Goal: Transaction & Acquisition: Book appointment/travel/reservation

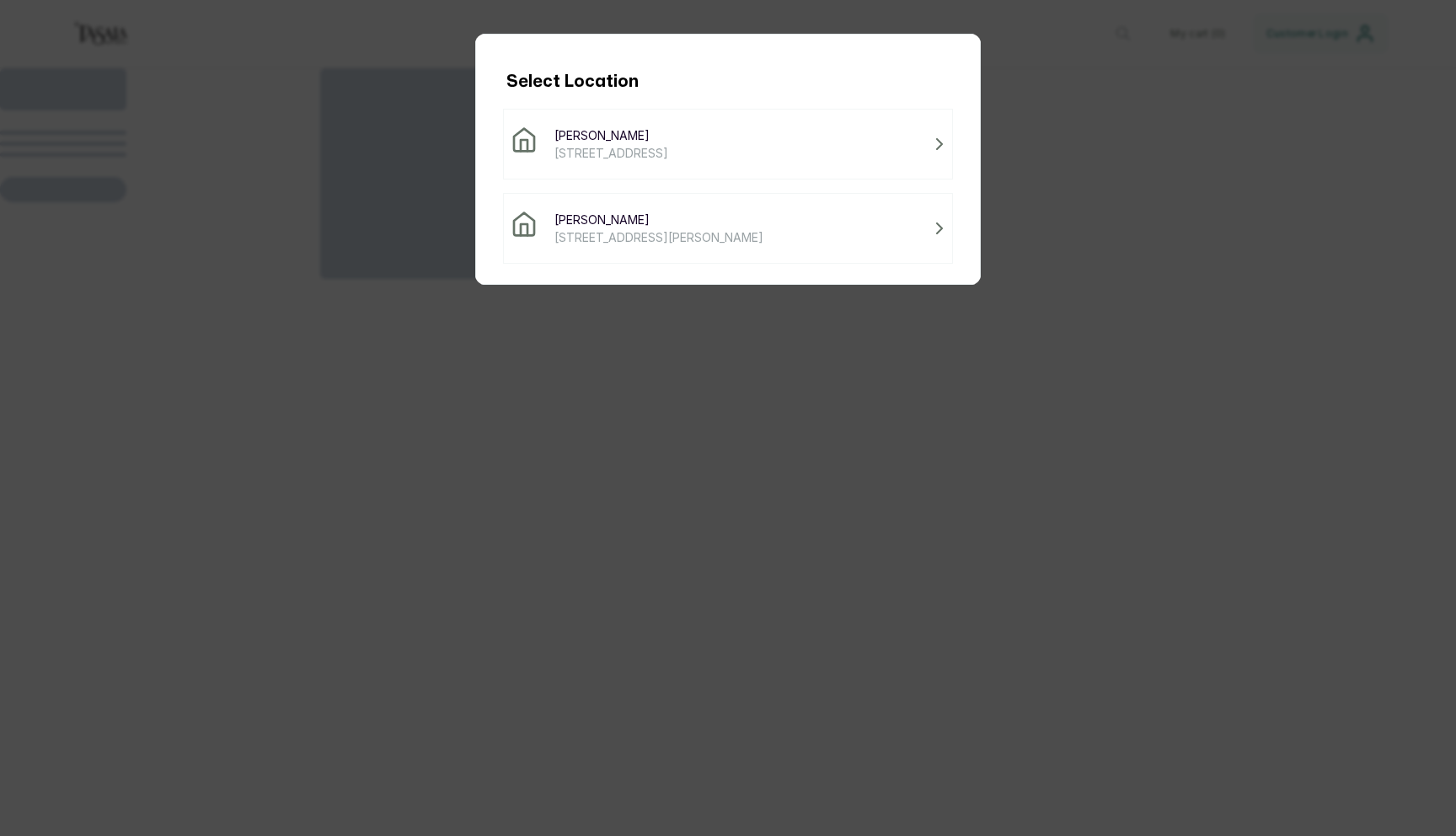
click at [801, 160] on div "Tasala Ikoyi [STREET_ADDRESS]" at bounding box center [728, 143] width 435 height 36
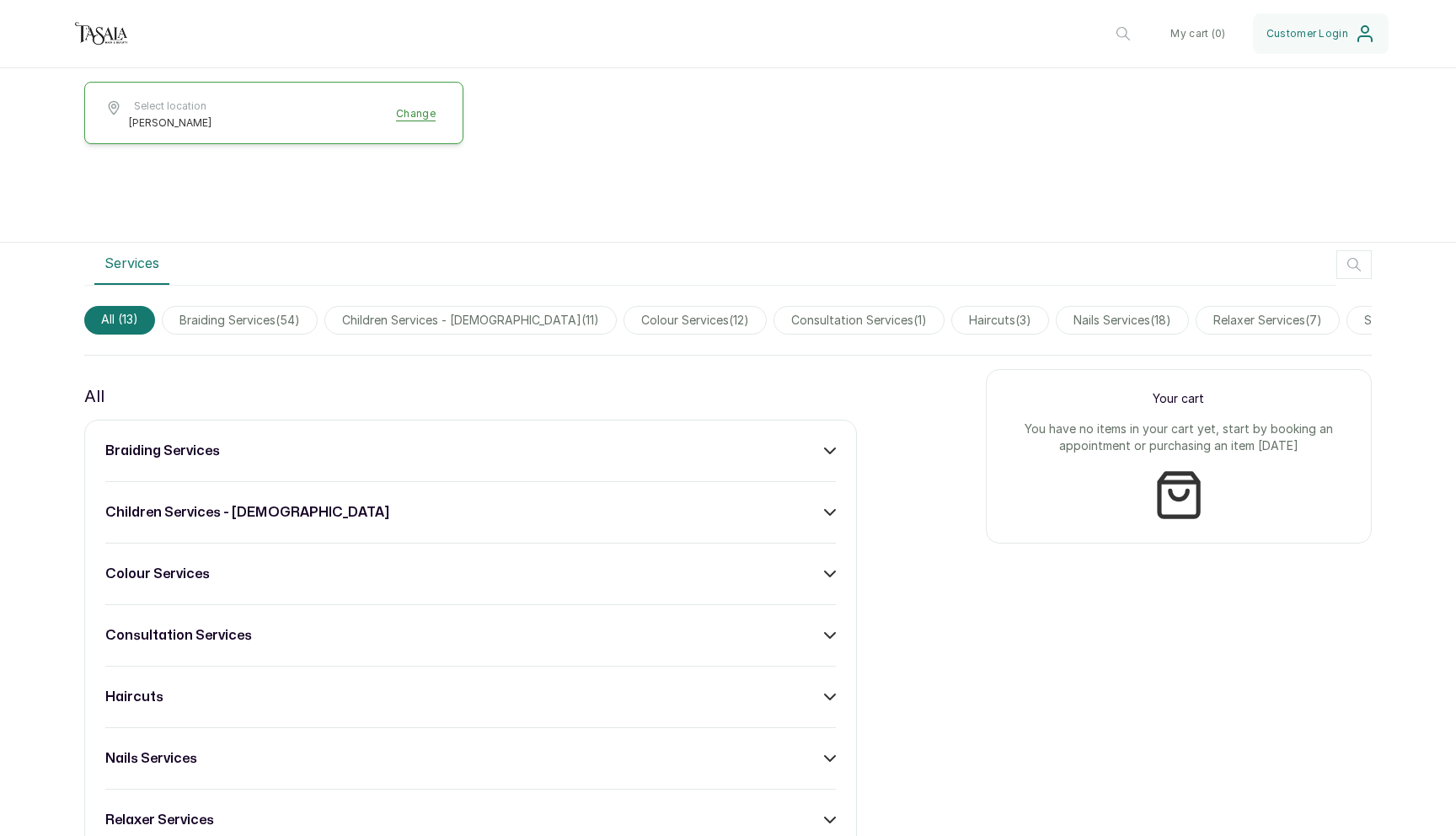
scroll to position [341, 0]
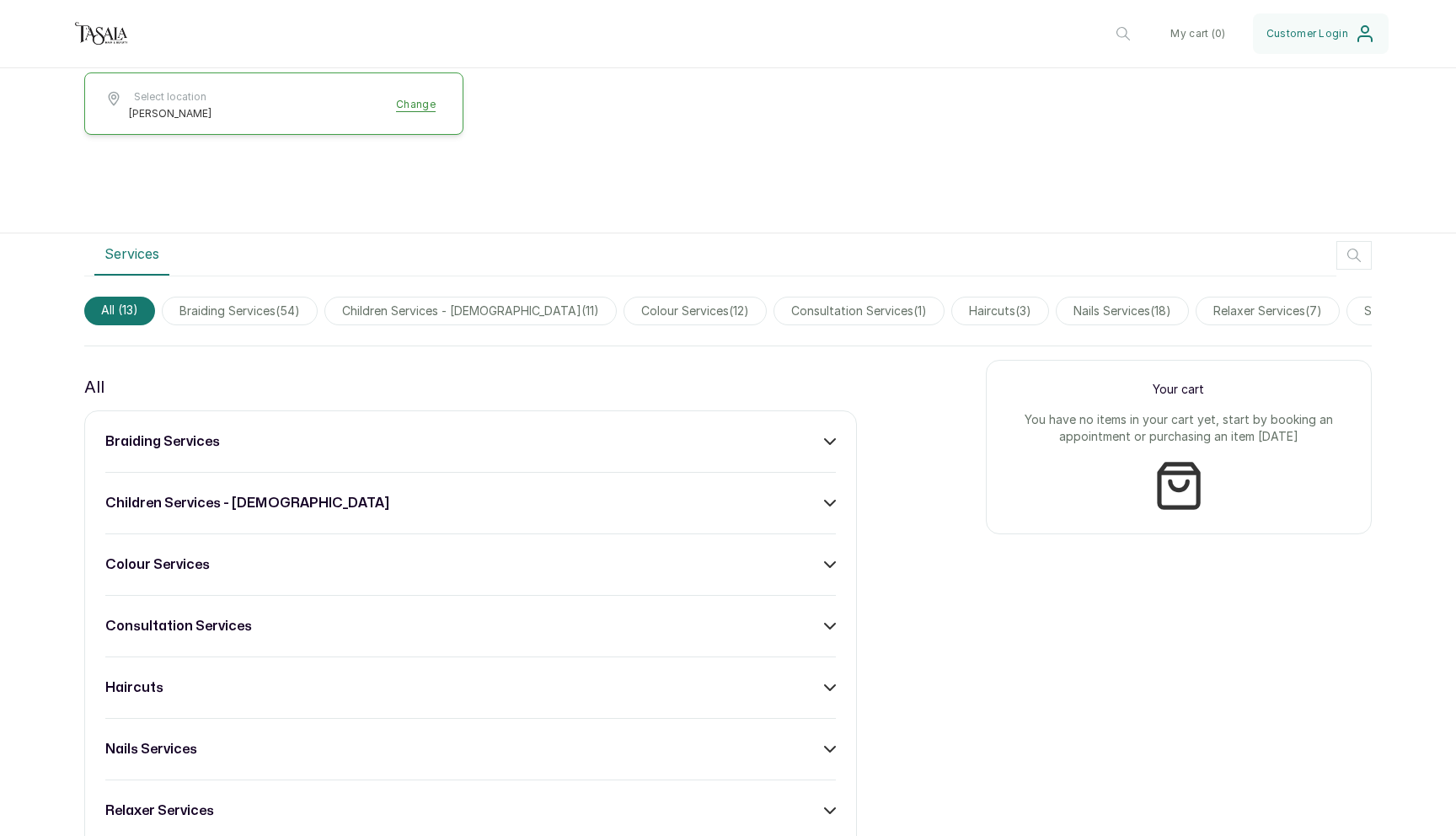
click at [533, 425] on div "braiding services children services - [DEMOGRAPHIC_DATA] colour services consul…" at bounding box center [471, 811] width 773 height 800
click at [820, 438] on div "braiding services" at bounding box center [470, 441] width 730 height 20
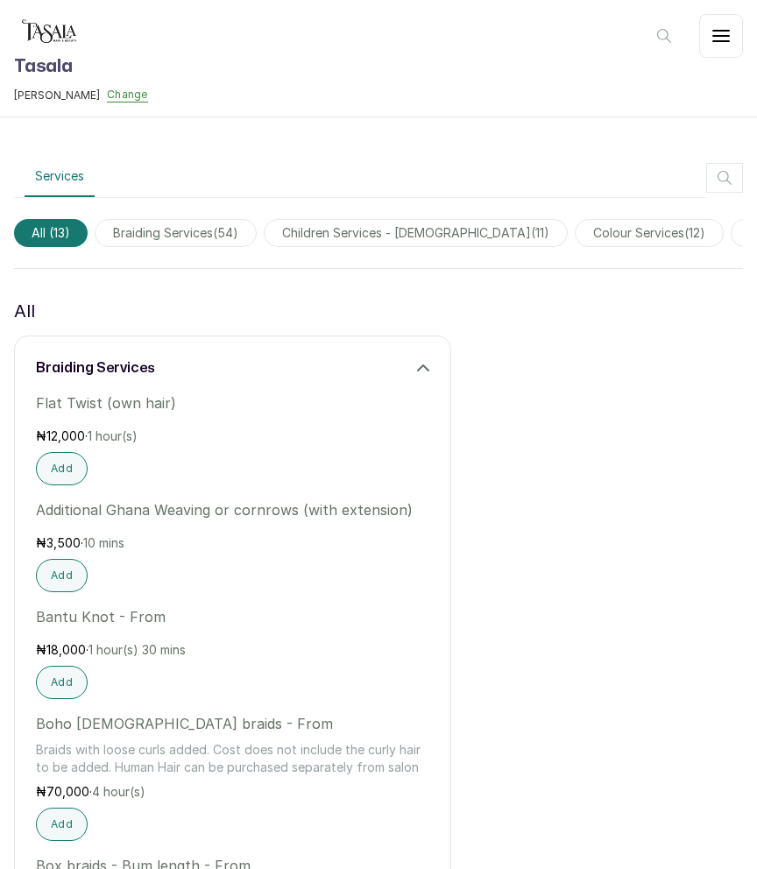
scroll to position [64, 0]
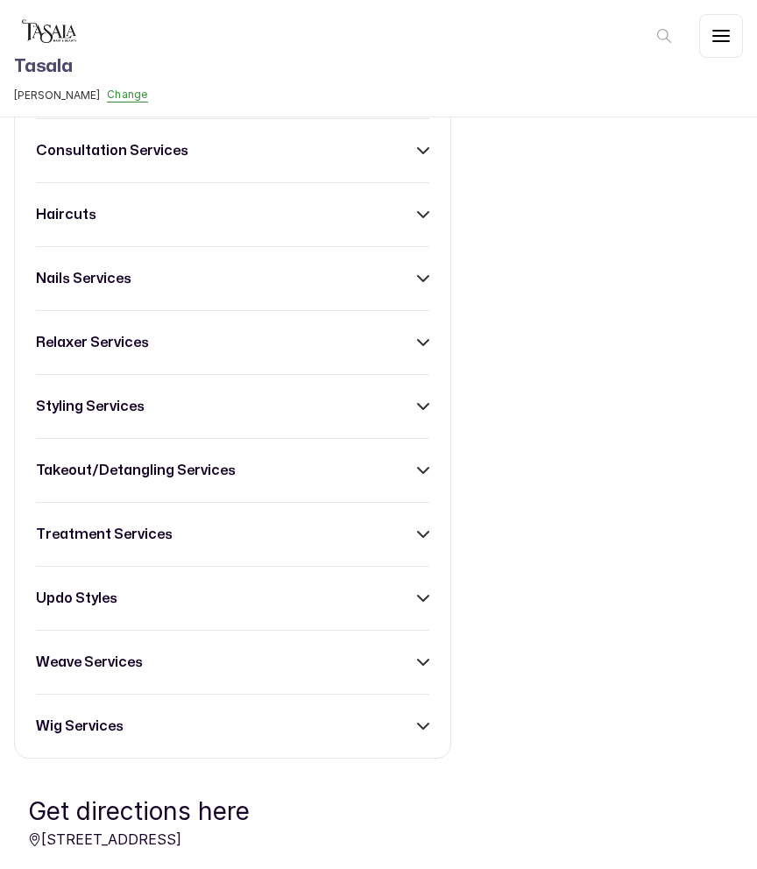
click at [406, 464] on div "takeout/detangling services" at bounding box center [232, 470] width 393 height 21
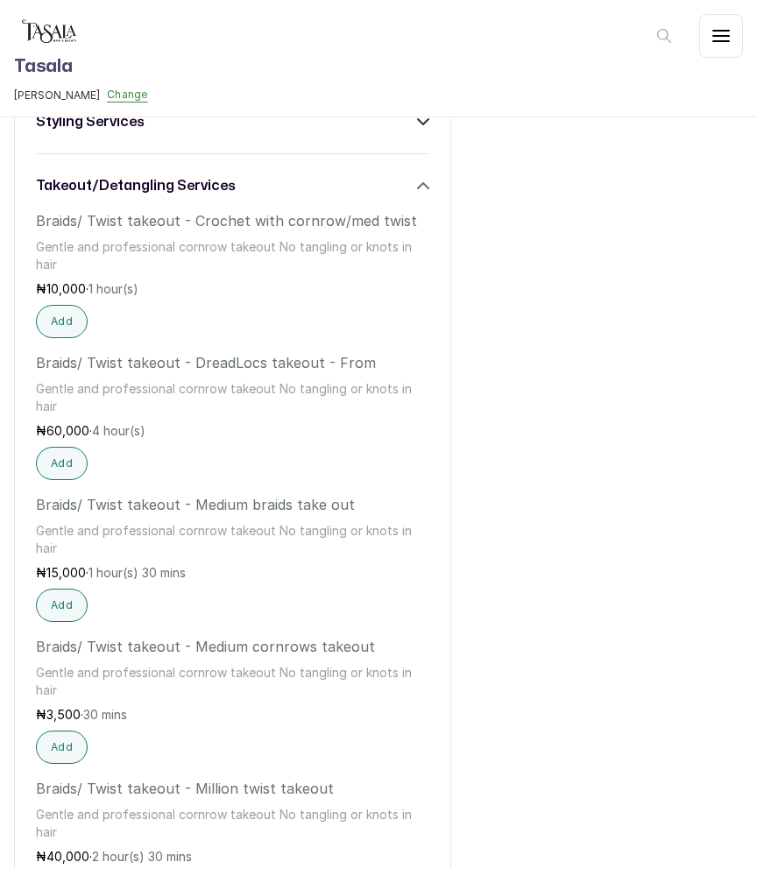
scroll to position [7333, 0]
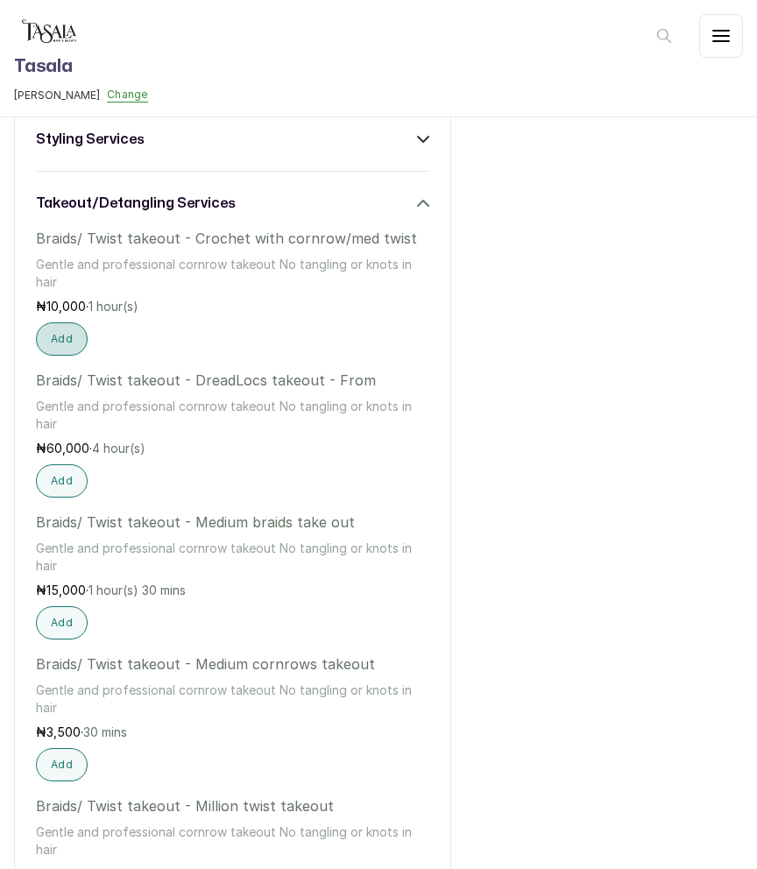
click at [65, 337] on button "Add" at bounding box center [62, 338] width 52 height 33
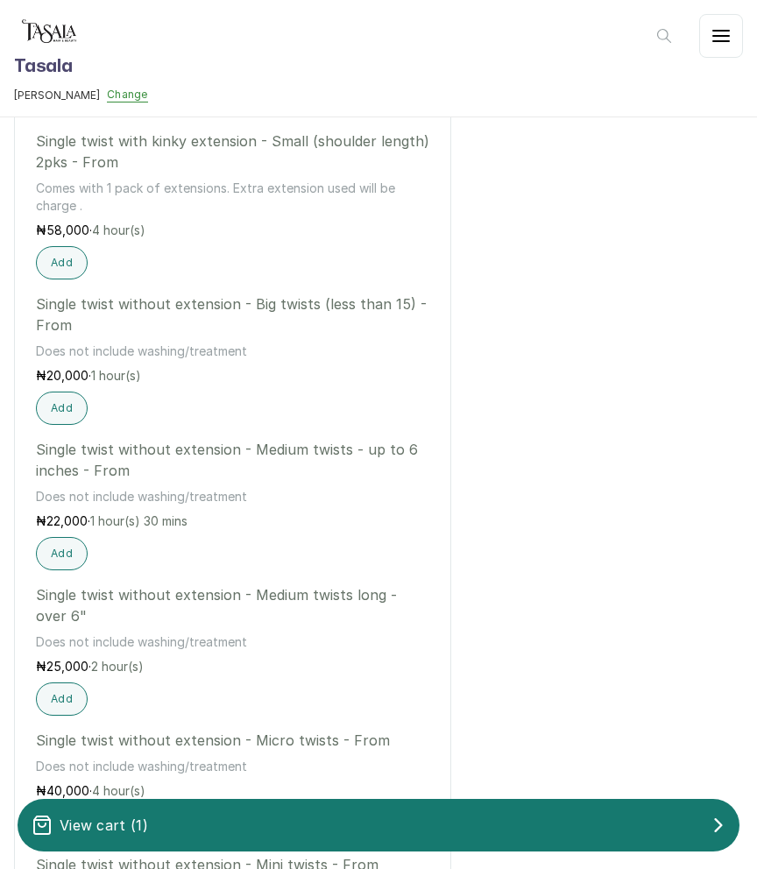
scroll to position [4844, 0]
click at [70, 708] on button "Add" at bounding box center [62, 697] width 52 height 33
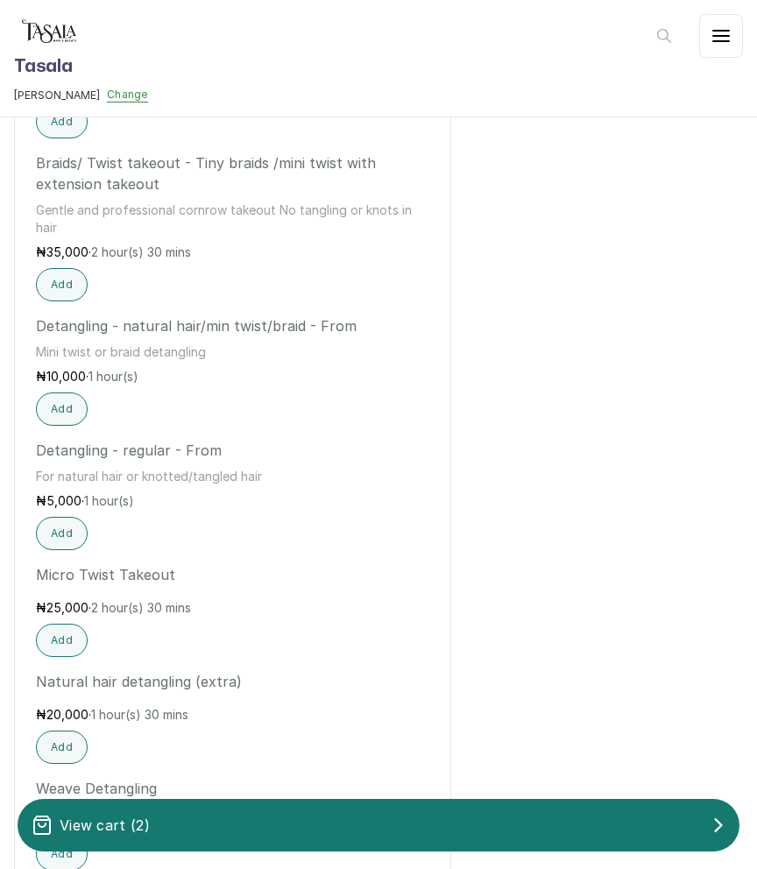
scroll to position [0, 0]
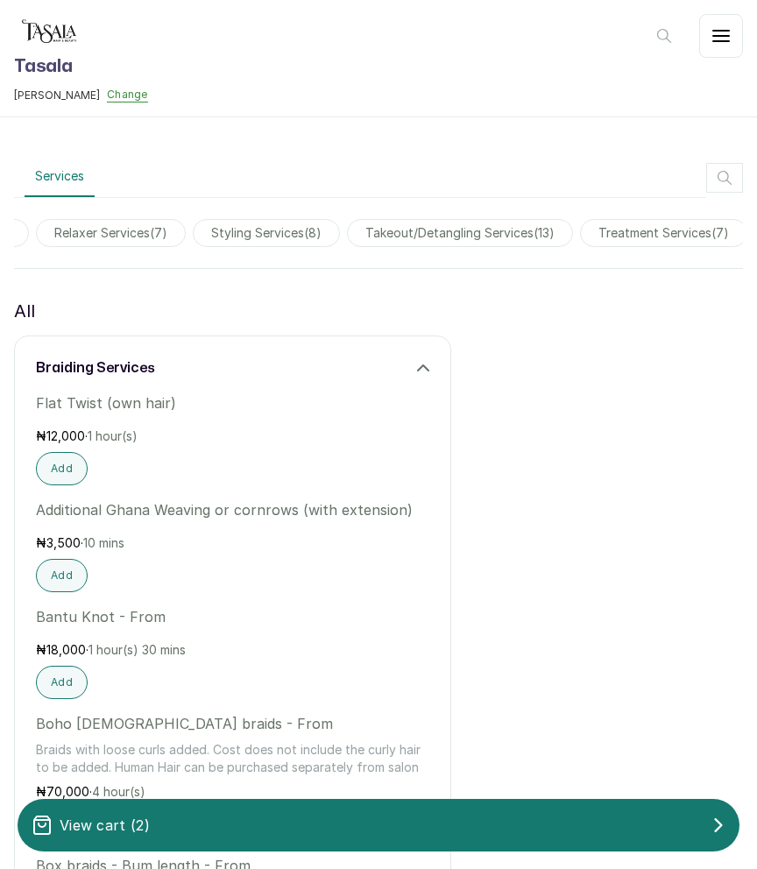
click at [650, 227] on span "treatment services ( 7 )" at bounding box center [663, 233] width 167 height 28
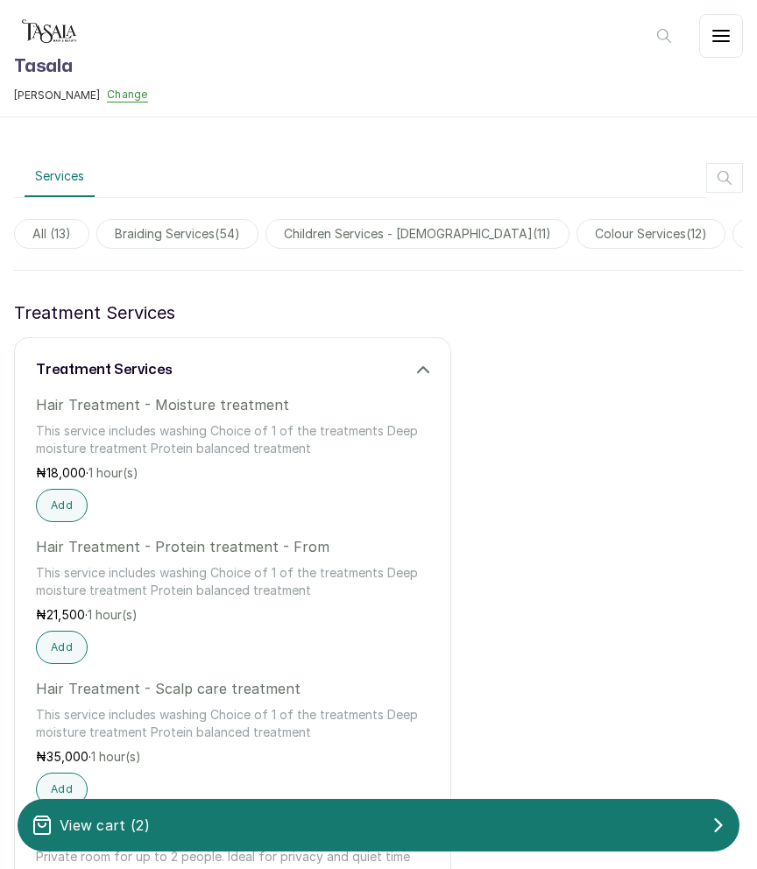
click at [74, 226] on span "All ( 13 )" at bounding box center [51, 234] width 75 height 30
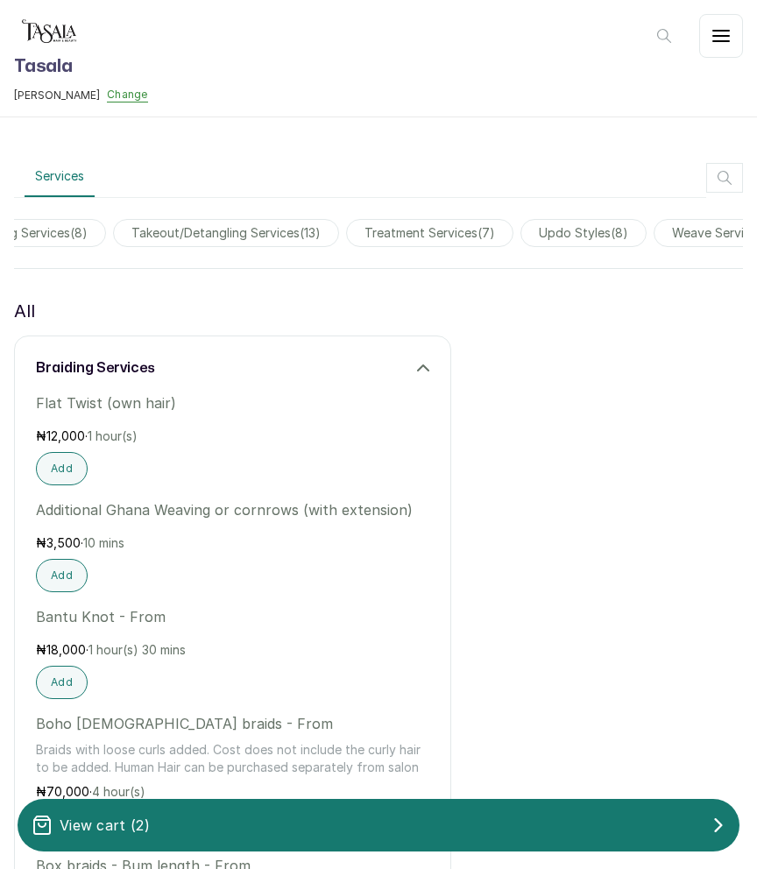
click at [434, 237] on span "treatment services ( 7 )" at bounding box center [429, 233] width 167 height 28
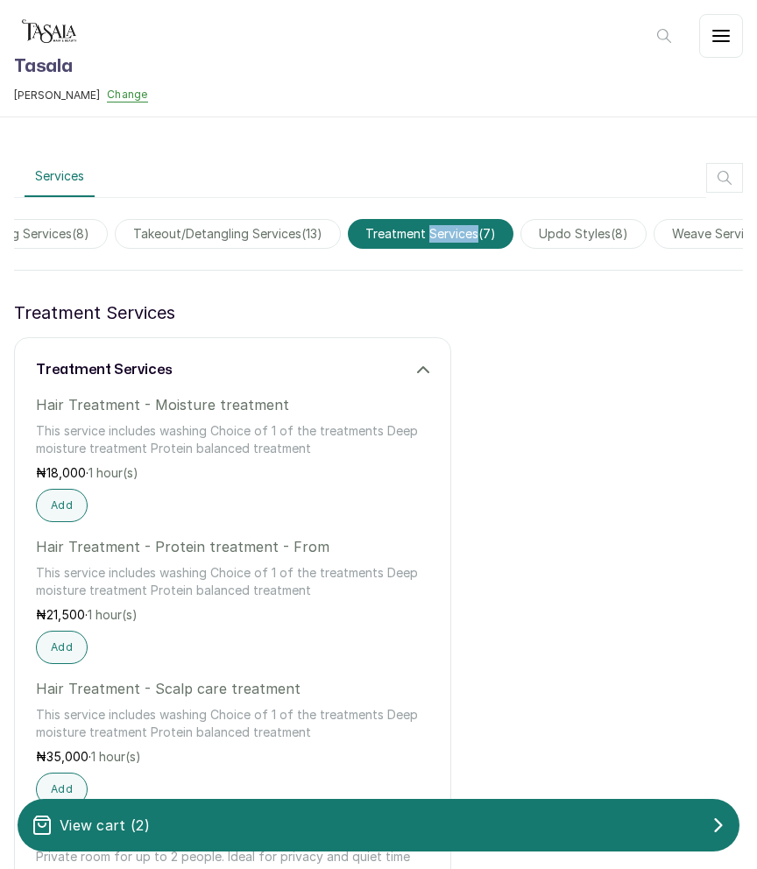
click at [434, 237] on span "treatment services ( 7 )" at bounding box center [431, 234] width 166 height 30
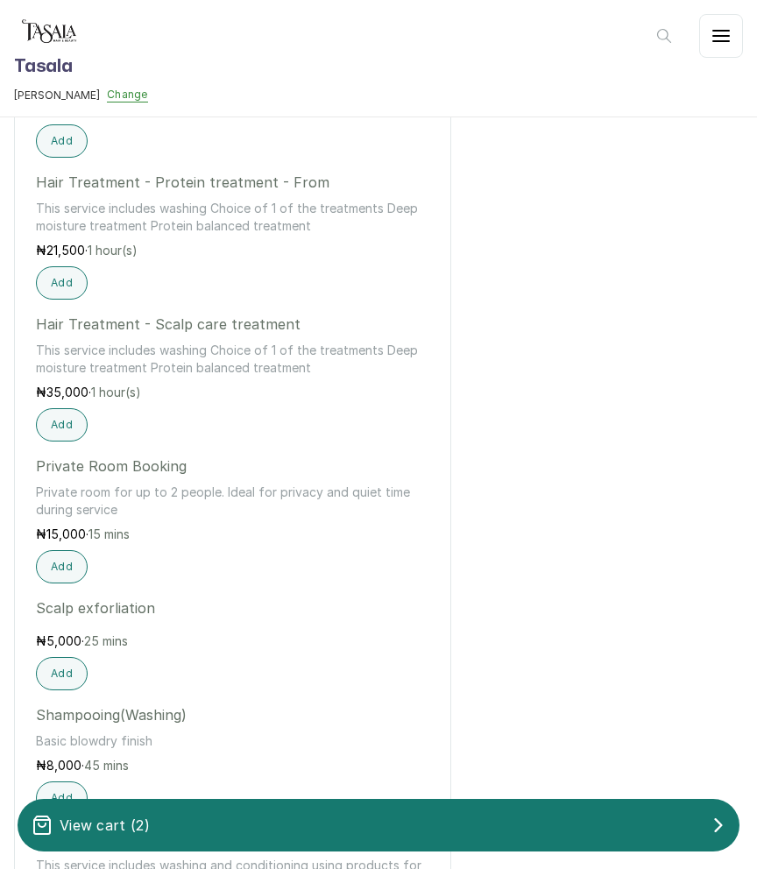
scroll to position [366, 0]
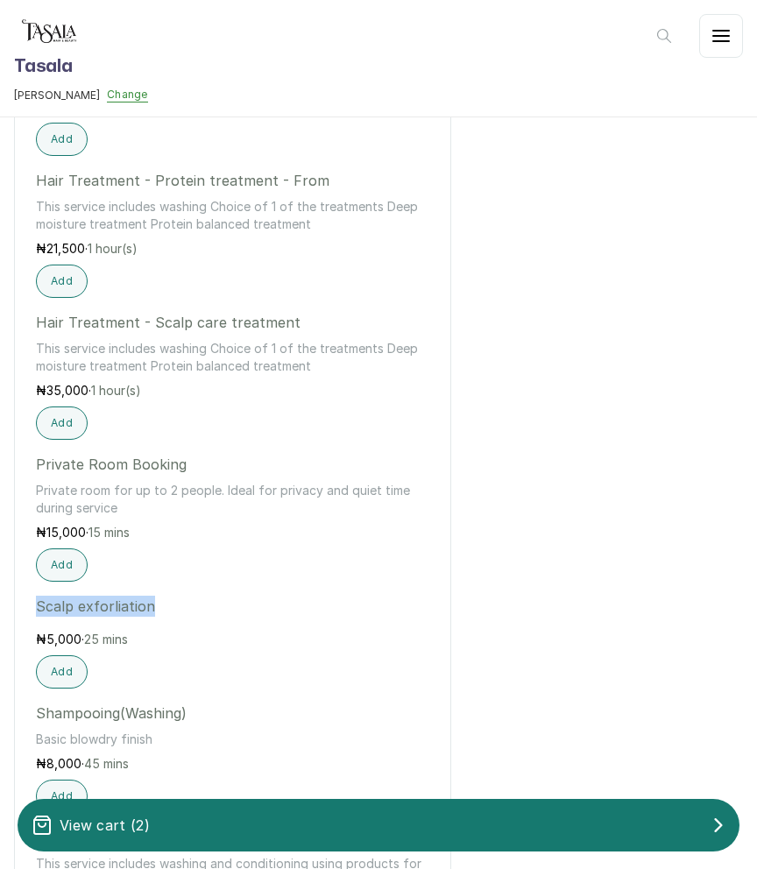
drag, startPoint x: 160, startPoint y: 609, endPoint x: 36, endPoint y: 610, distance: 124.4
click at [36, 610] on p "Scalp exforliation" at bounding box center [232, 606] width 393 height 21
copy p "Scalp exforliation"
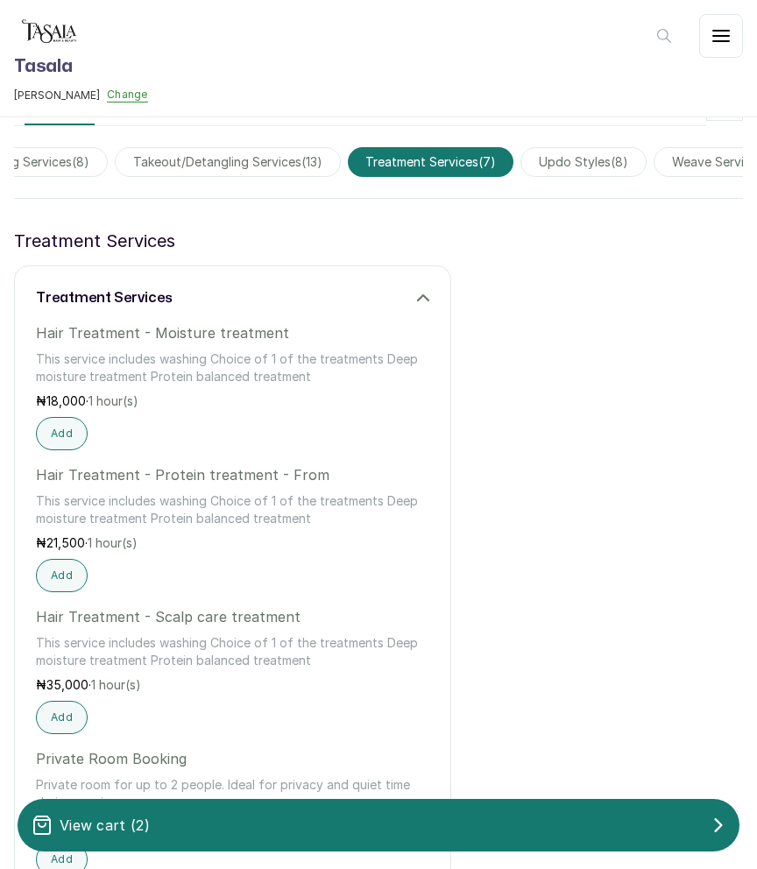
scroll to position [0, 0]
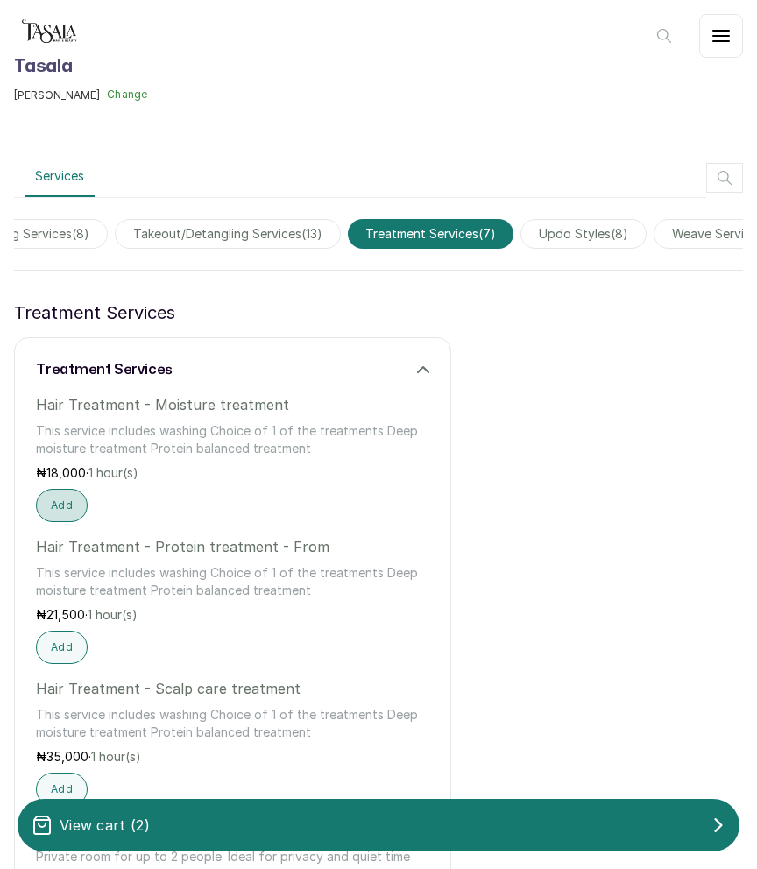
click at [66, 499] on button "Add" at bounding box center [62, 505] width 52 height 33
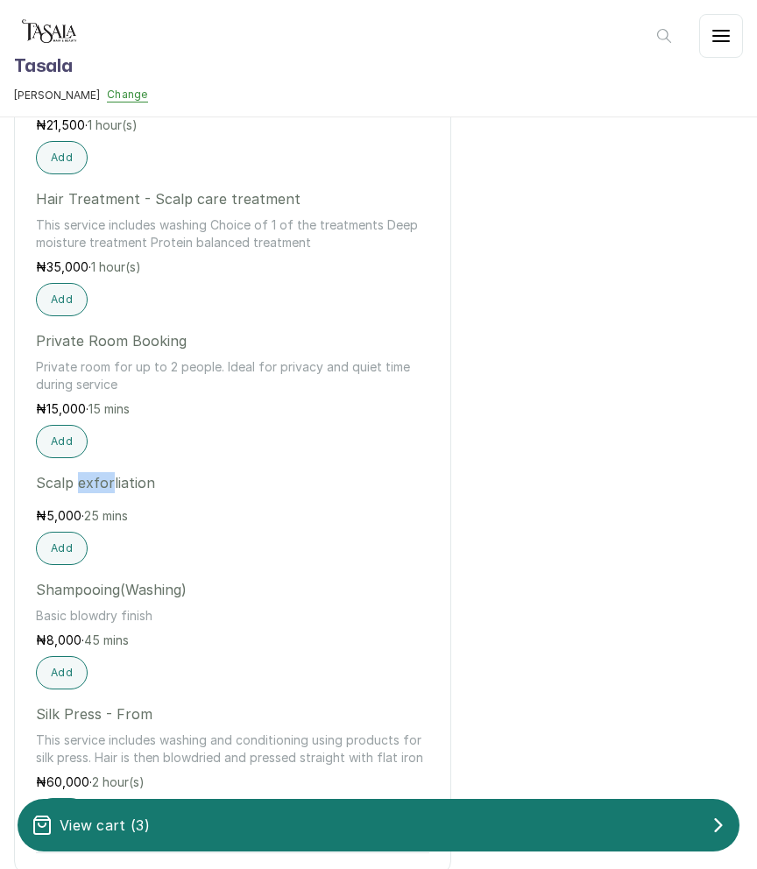
scroll to position [490, 0]
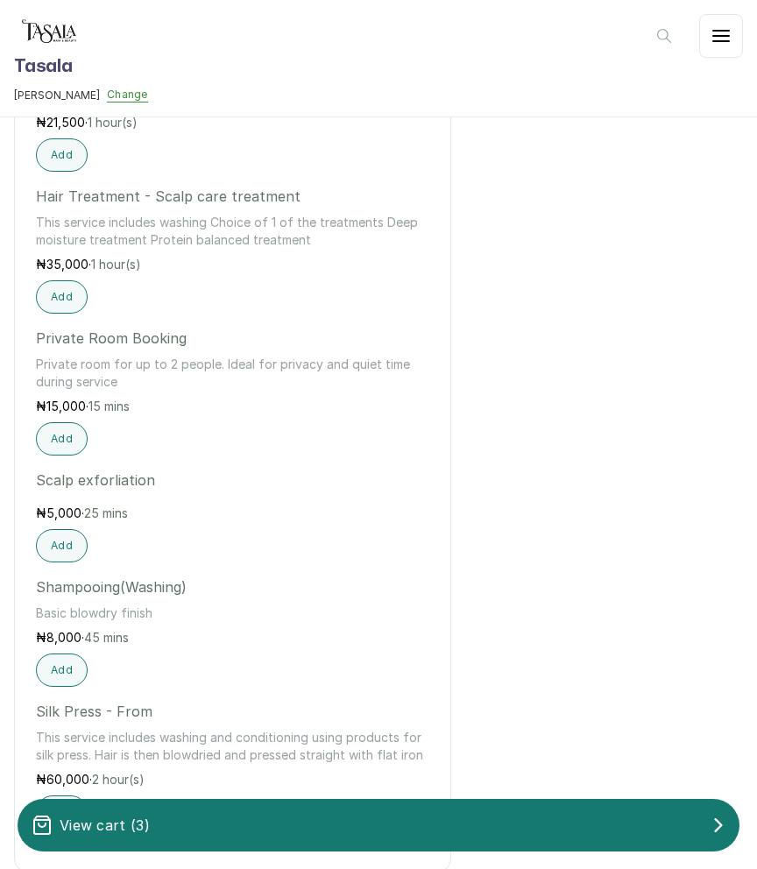
click at [485, 523] on div "treatment services treatment services Hair Treatment - Moisture treatment This …" at bounding box center [378, 334] width 729 height 1111
click at [128, 483] on p "Scalp exforliation" at bounding box center [232, 479] width 393 height 21
copy p "exforliation"
click at [59, 548] on button "Add" at bounding box center [62, 545] width 52 height 33
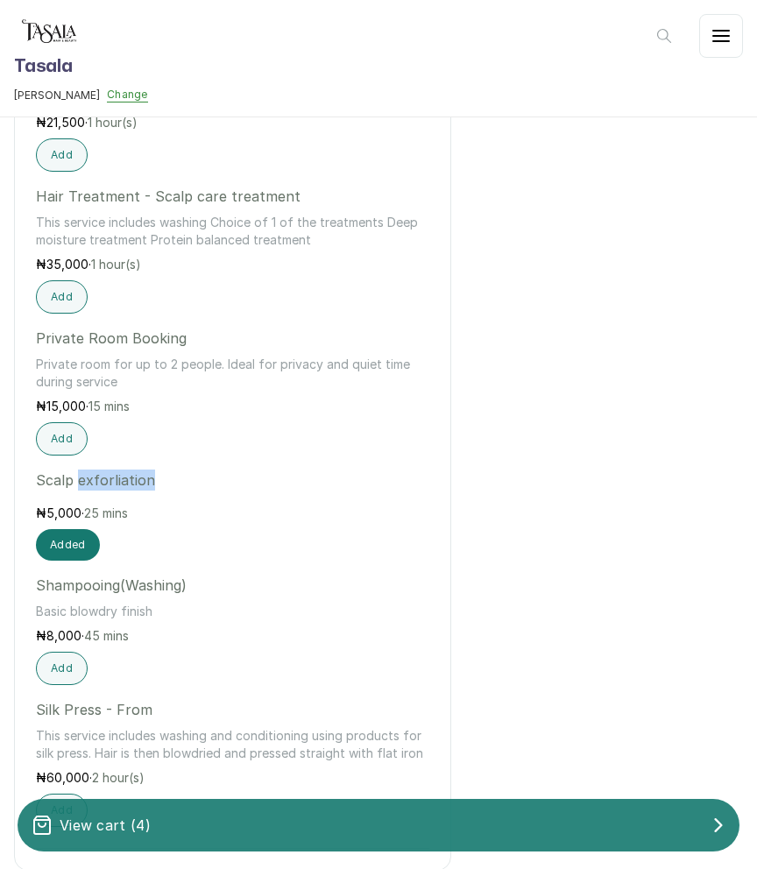
click at [415, 820] on div "View cart ( 4 )" at bounding box center [379, 825] width 722 height 35
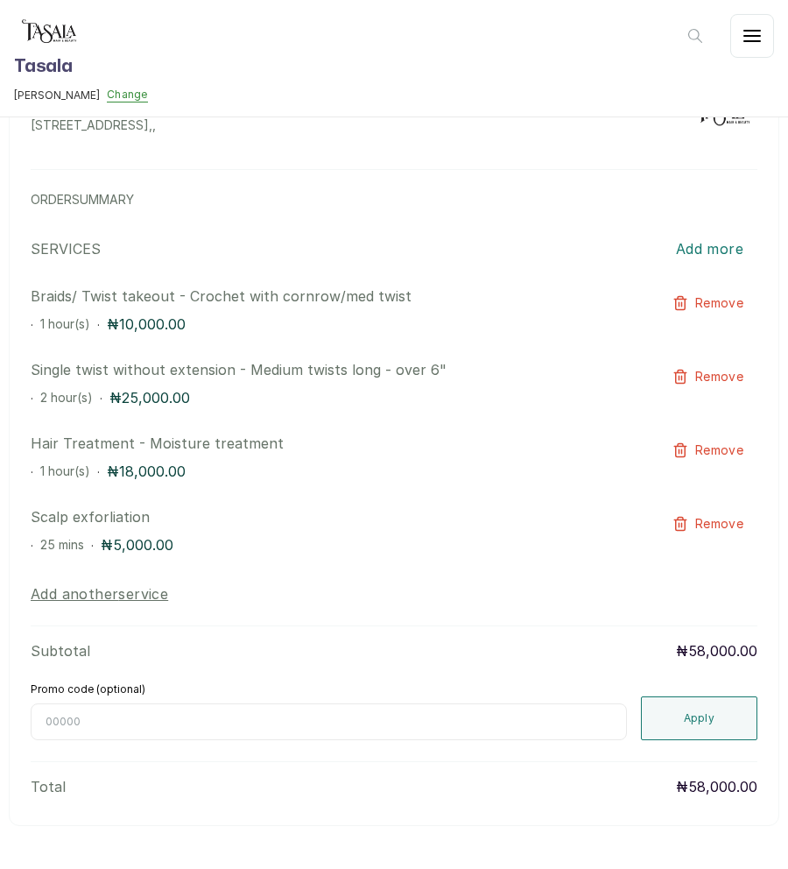
scroll to position [901, 0]
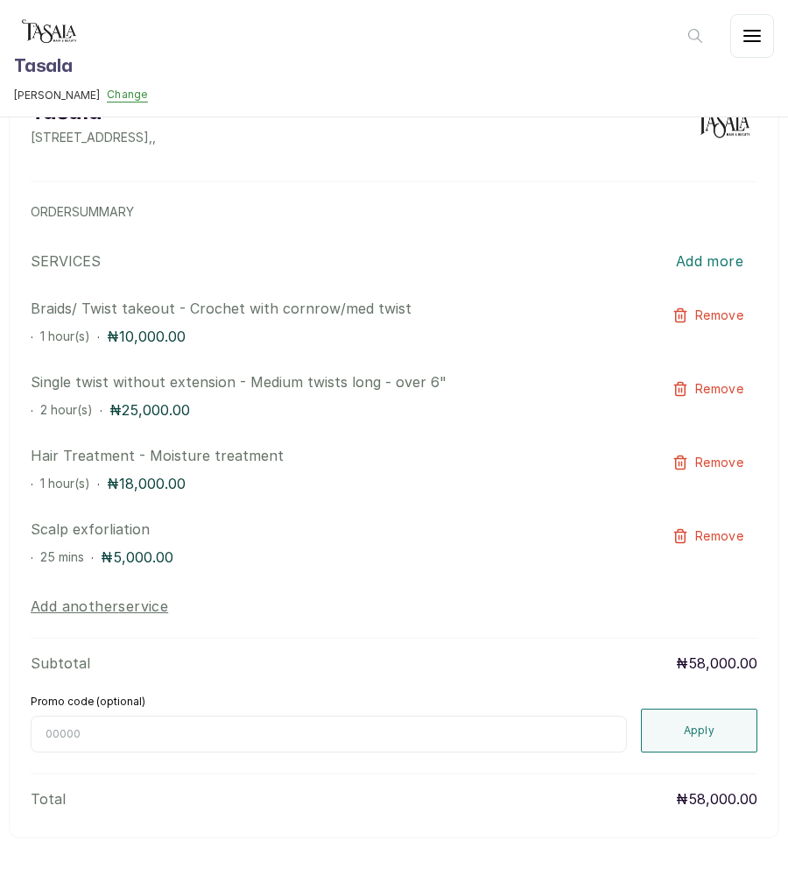
click at [61, 605] on button "Add another service" at bounding box center [100, 606] width 138 height 21
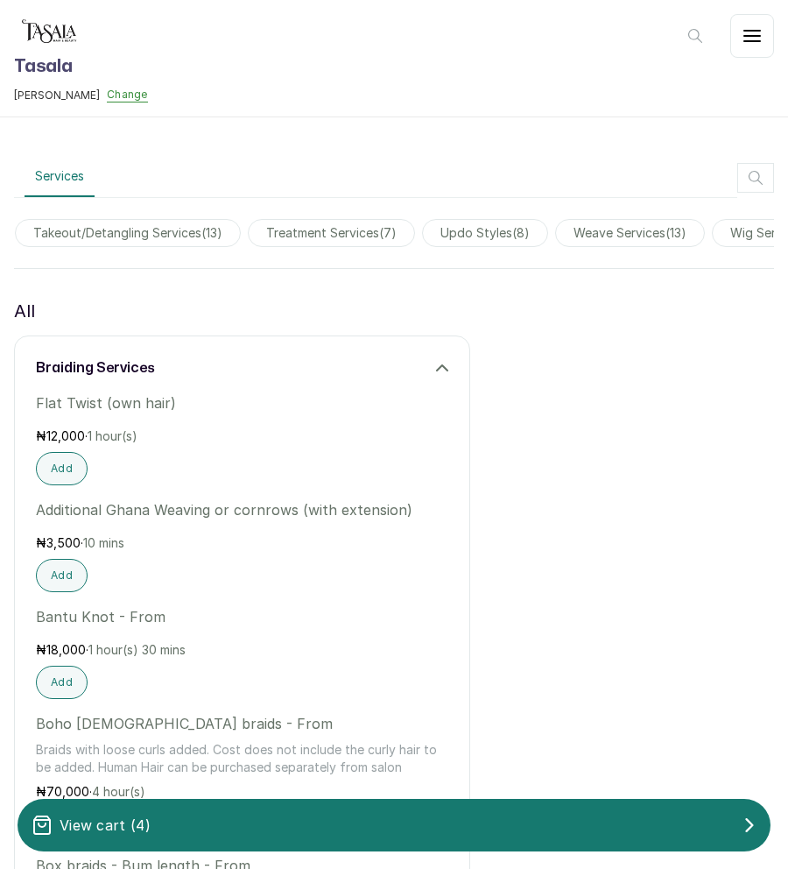
scroll to position [0, 1469]
click at [345, 229] on span "treatment services ( 7 )" at bounding box center [327, 233] width 167 height 28
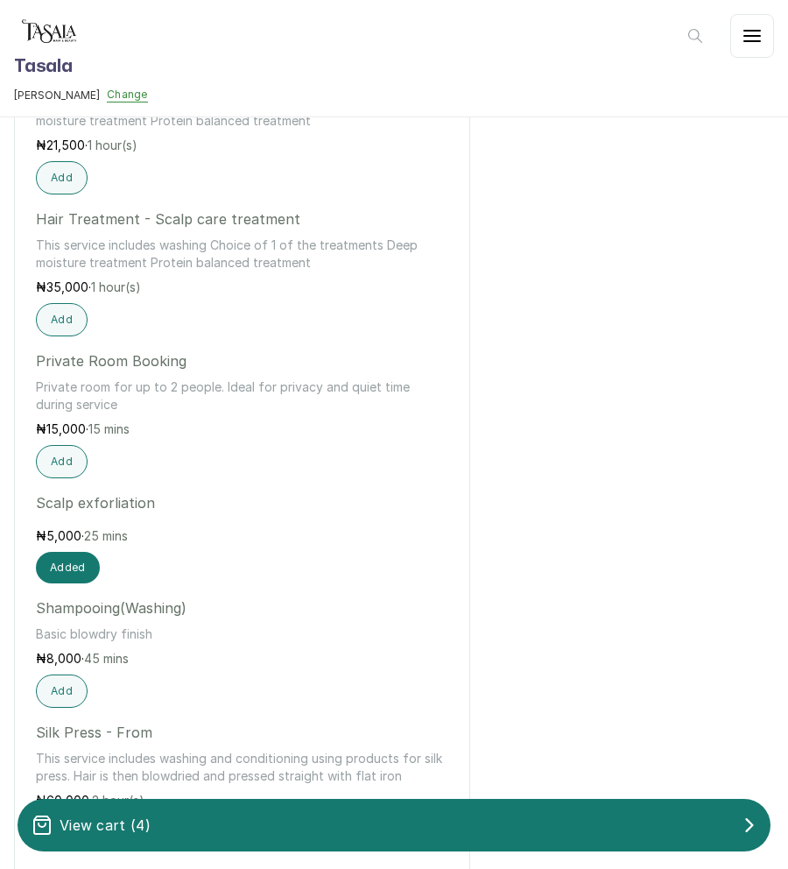
scroll to position [469, 0]
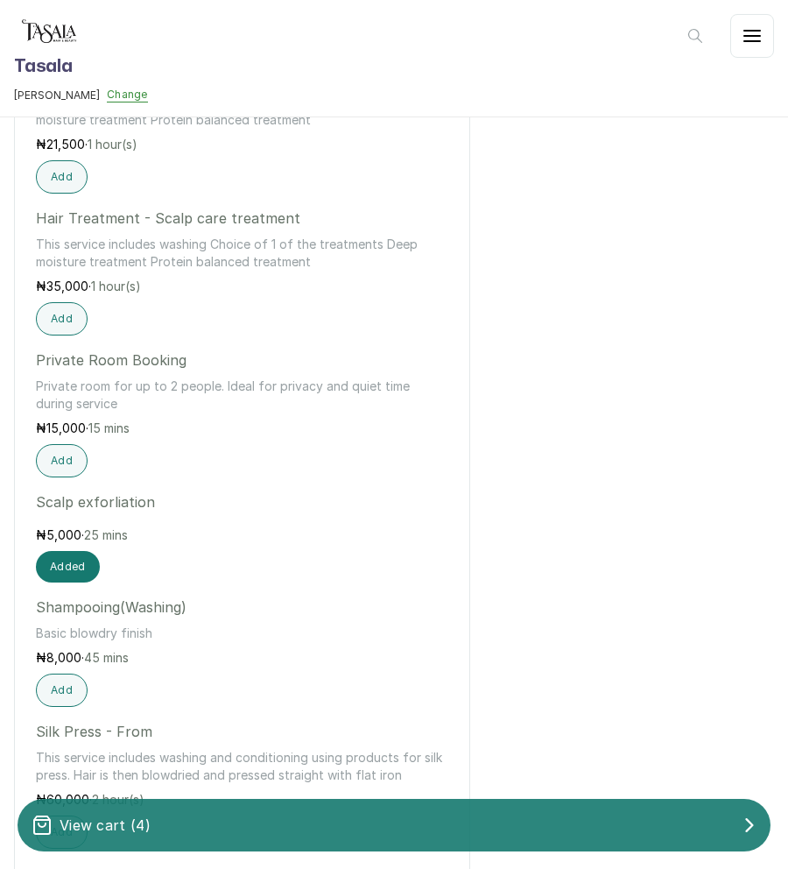
click at [503, 829] on div "View cart ( 4 )" at bounding box center [394, 825] width 753 height 35
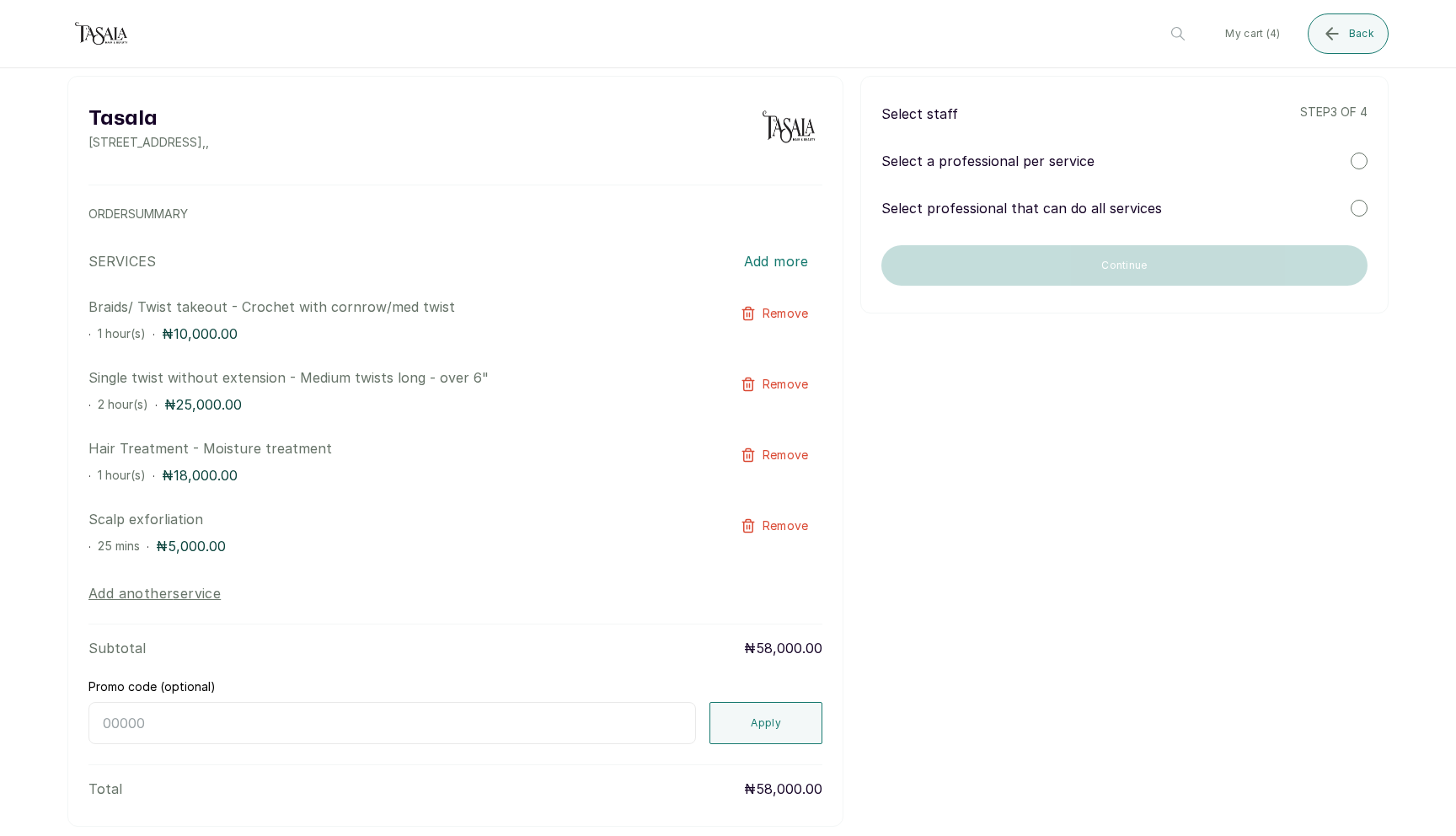
scroll to position [0, 0]
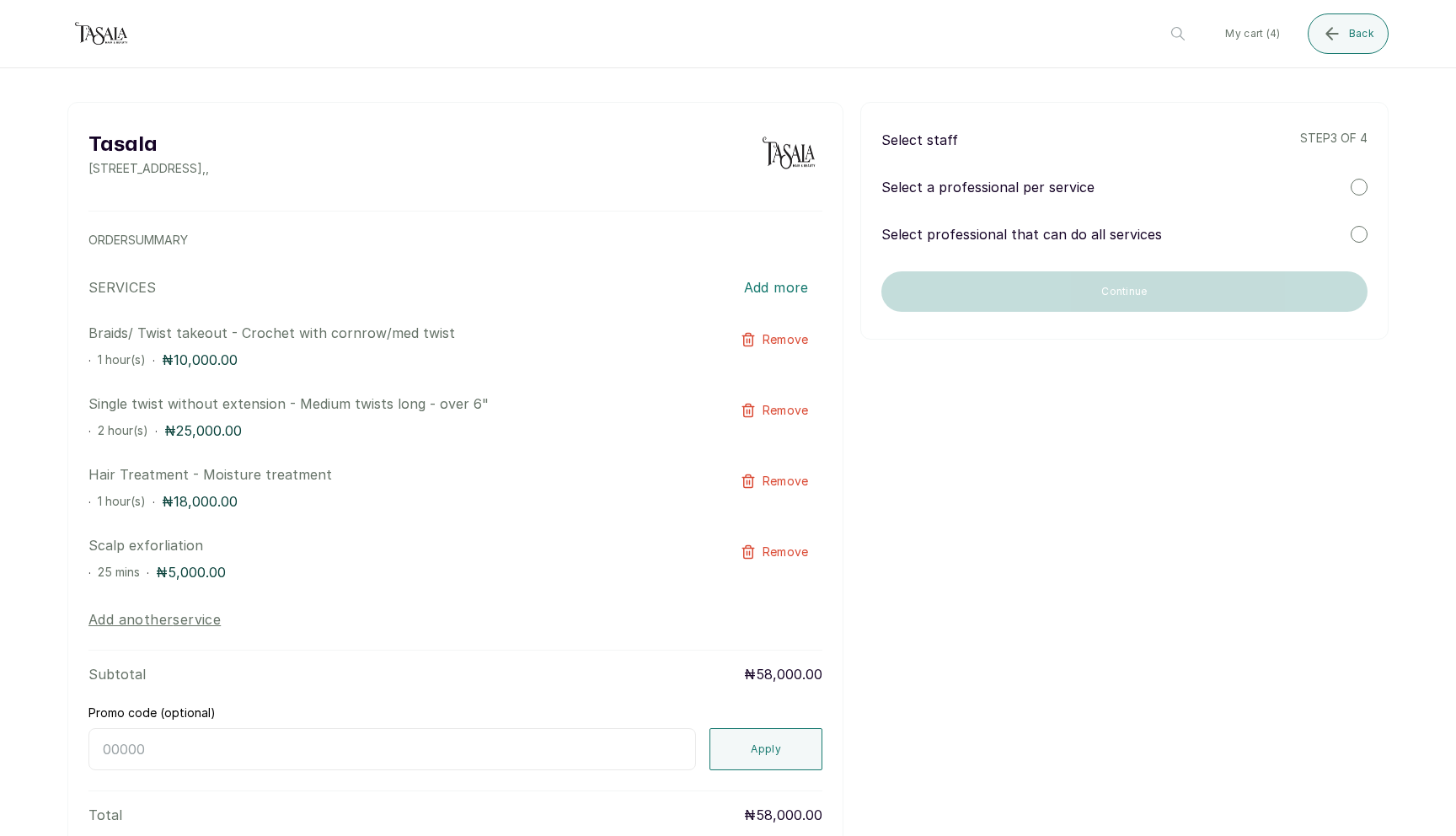
click at [1007, 241] on p "Select professional that can do all services" at bounding box center [1022, 234] width 281 height 20
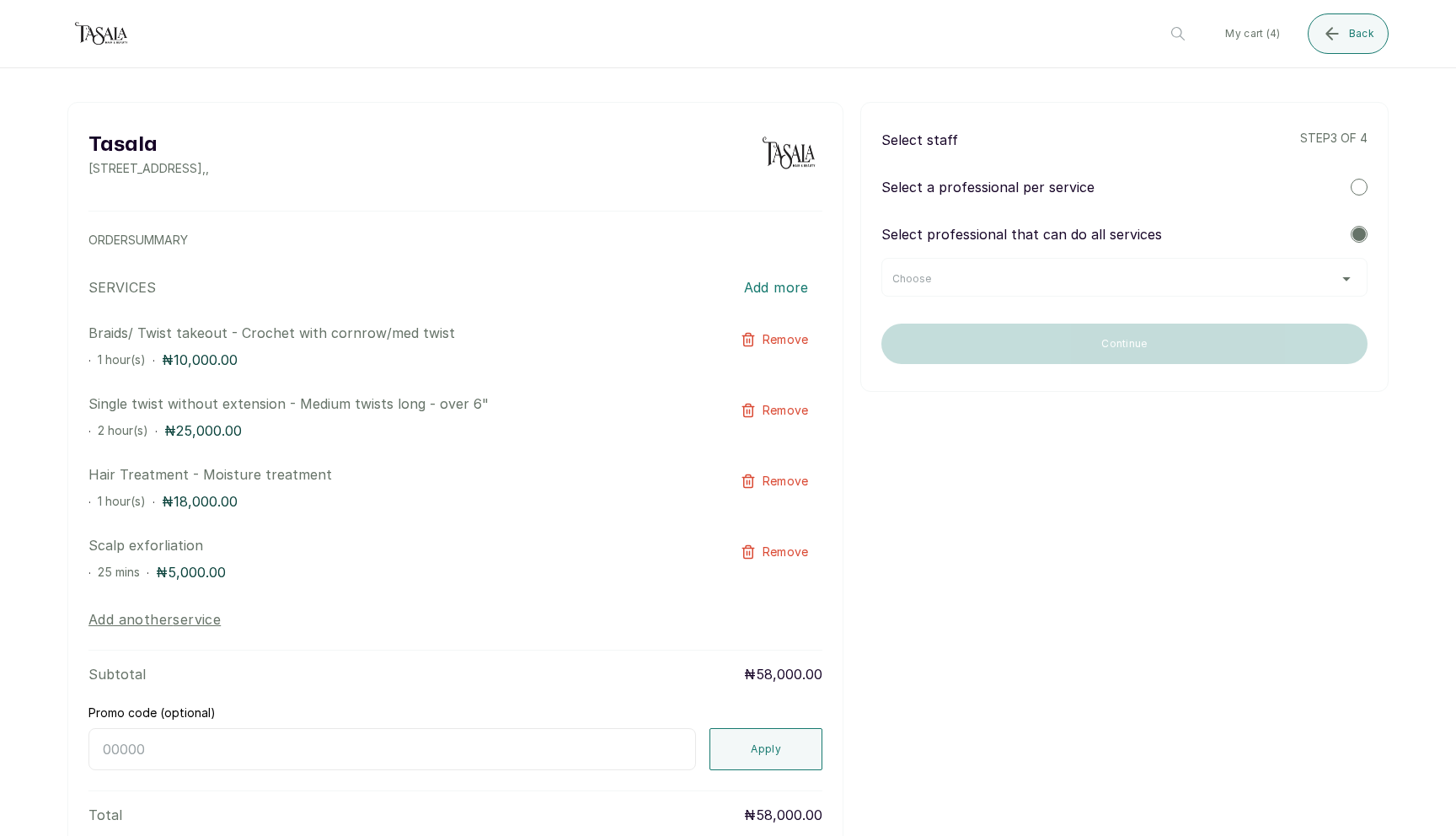
click at [1020, 291] on div "Choose" at bounding box center [1124, 277] width 486 height 38
click at [1021, 286] on div "Choose" at bounding box center [1124, 277] width 486 height 38
click at [1343, 280] on div "Choose" at bounding box center [1125, 279] width 465 height 13
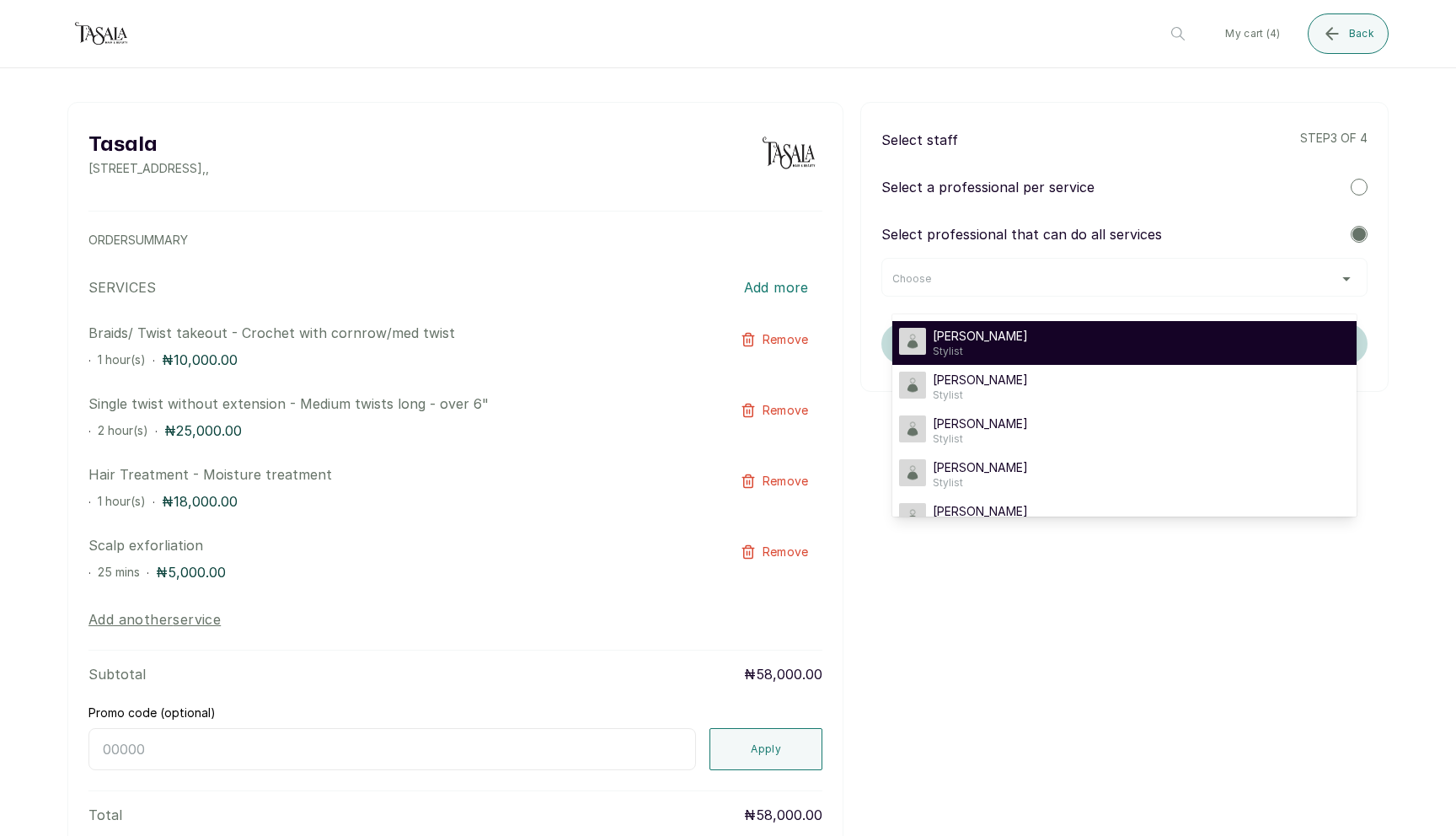
click at [1314, 329] on div "Joy J Stylist" at bounding box center [1125, 343] width 451 height 31
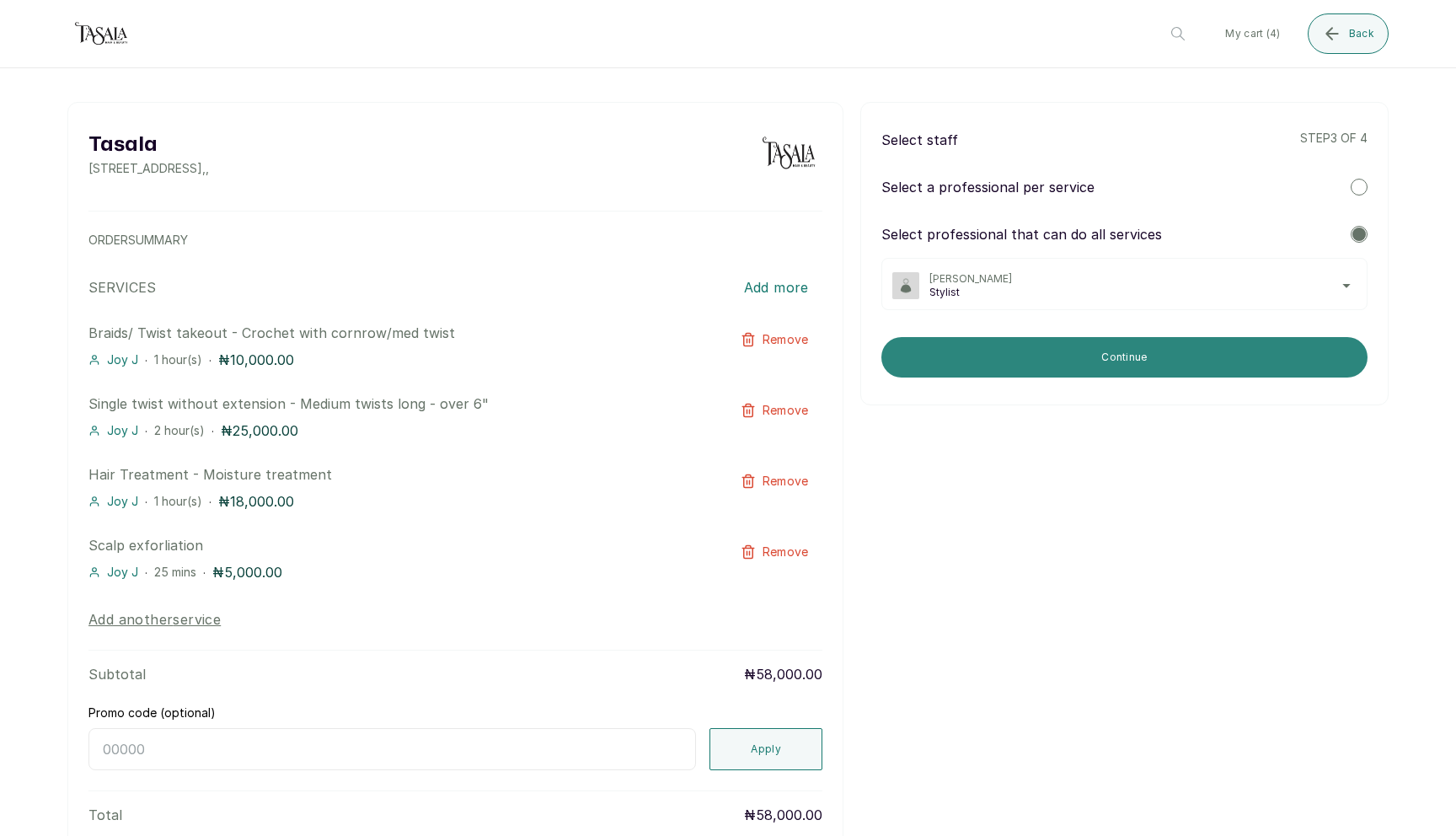
click at [1274, 357] on button "Continue" at bounding box center [1124, 357] width 486 height 40
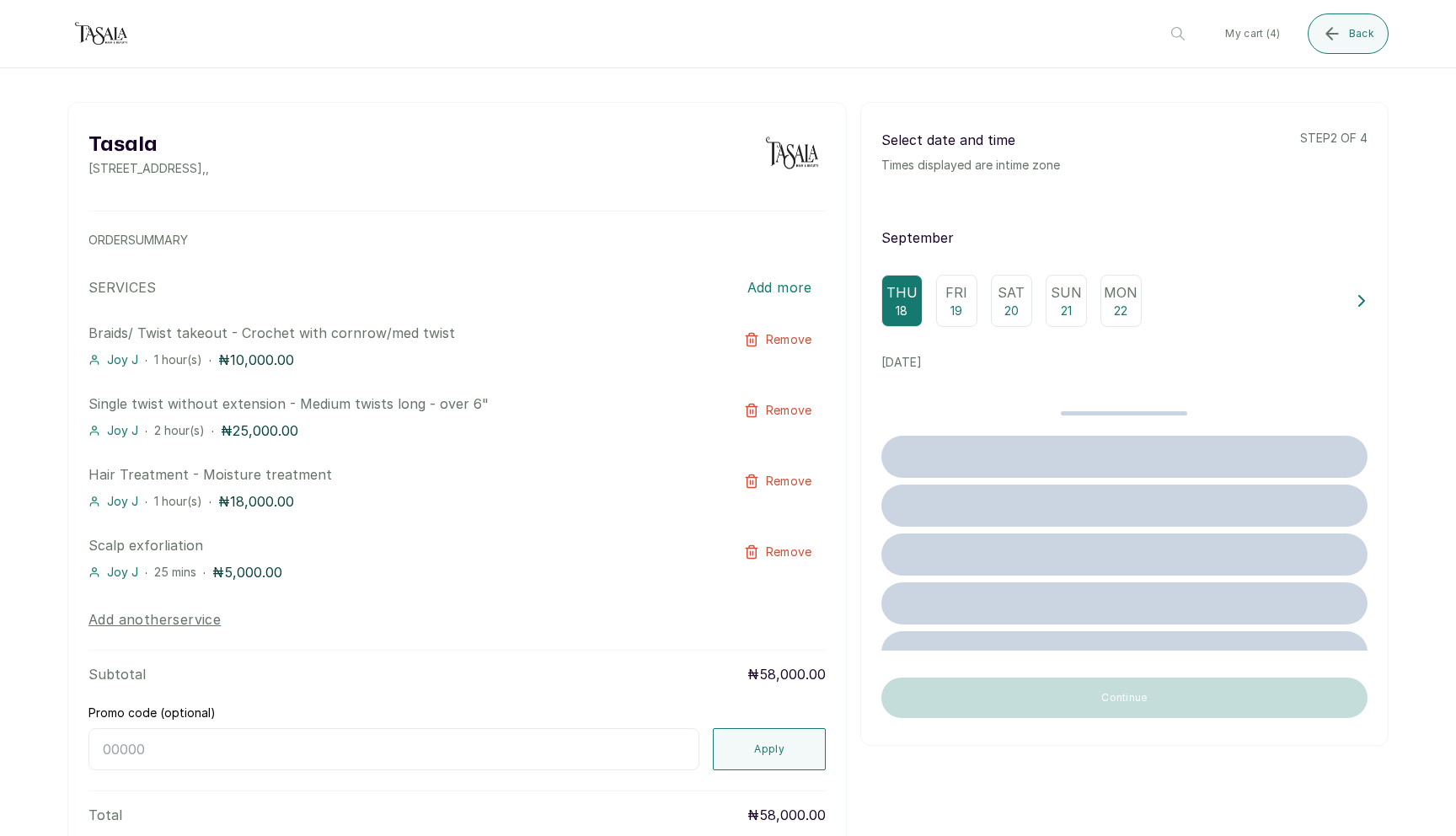
click at [969, 325] on div "Fri 19" at bounding box center [957, 301] width 41 height 52
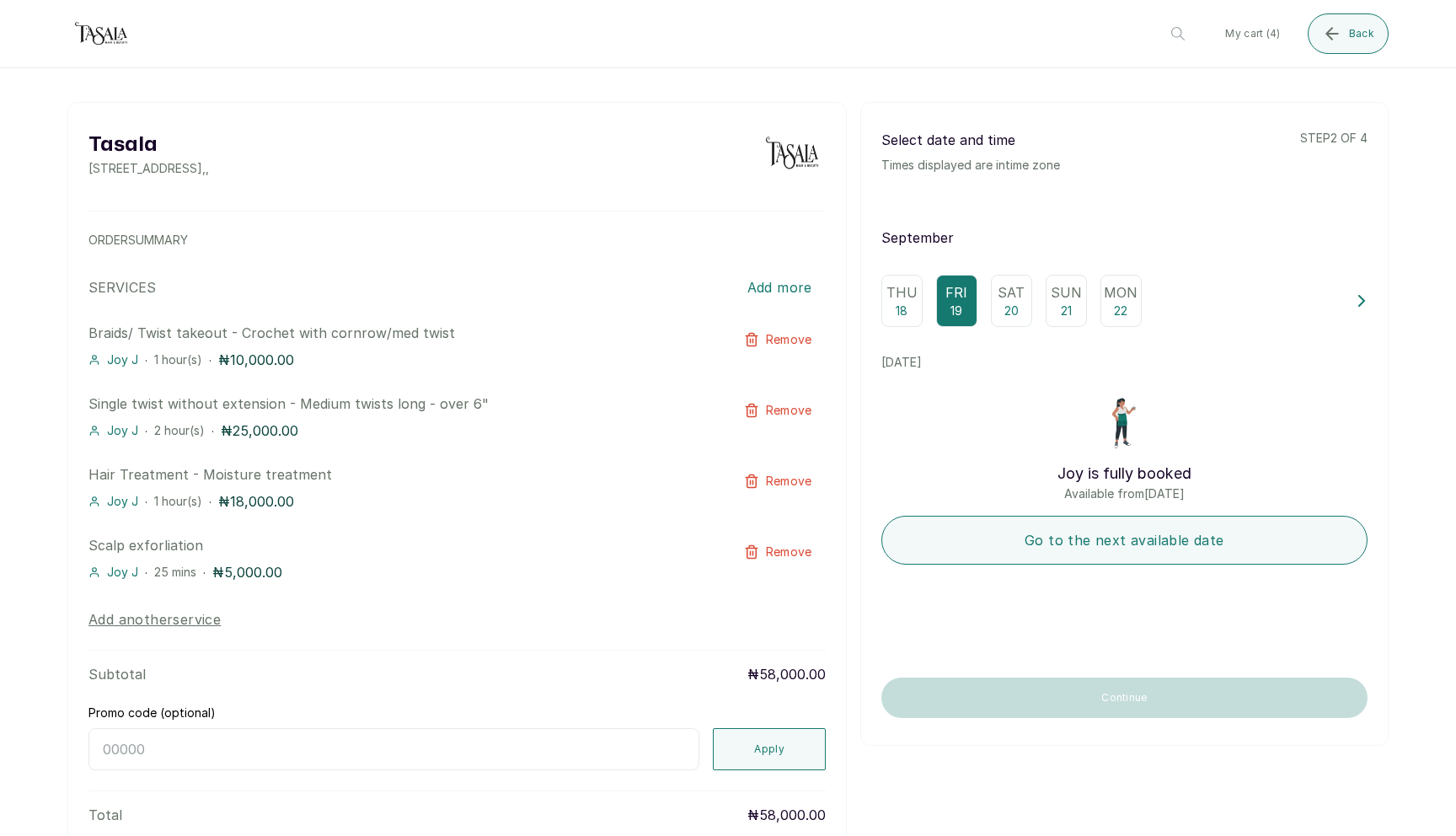
click at [1361, 297] on icon at bounding box center [1362, 300] width 5 height 11
click at [891, 311] on button at bounding box center [887, 301] width 12 height 52
click at [913, 306] on div "Thu 18" at bounding box center [902, 301] width 41 height 52
click at [949, 294] on p "Fri" at bounding box center [957, 291] width 22 height 20
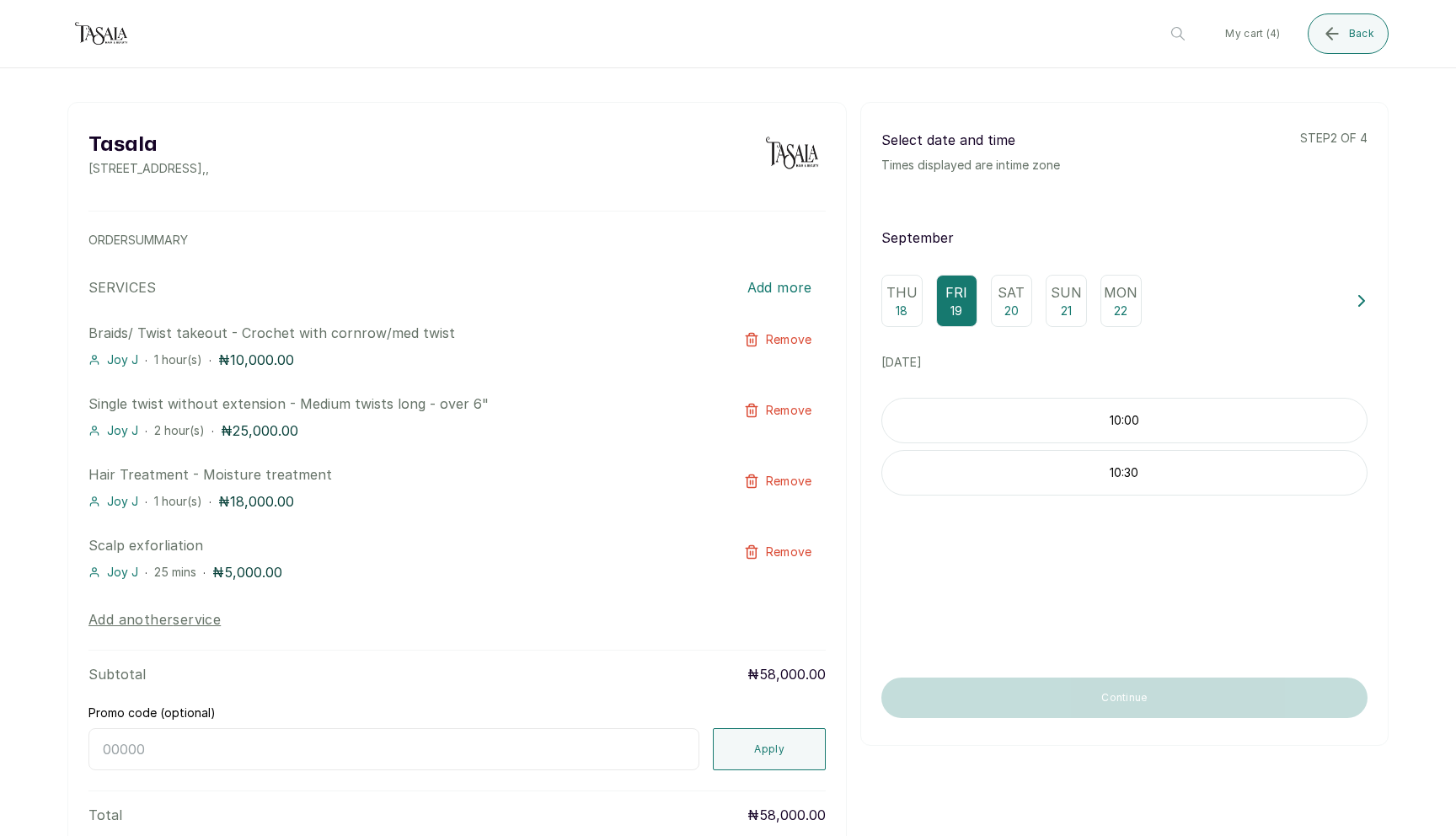
click at [947, 407] on div "10:00" at bounding box center [1124, 419] width 486 height 45
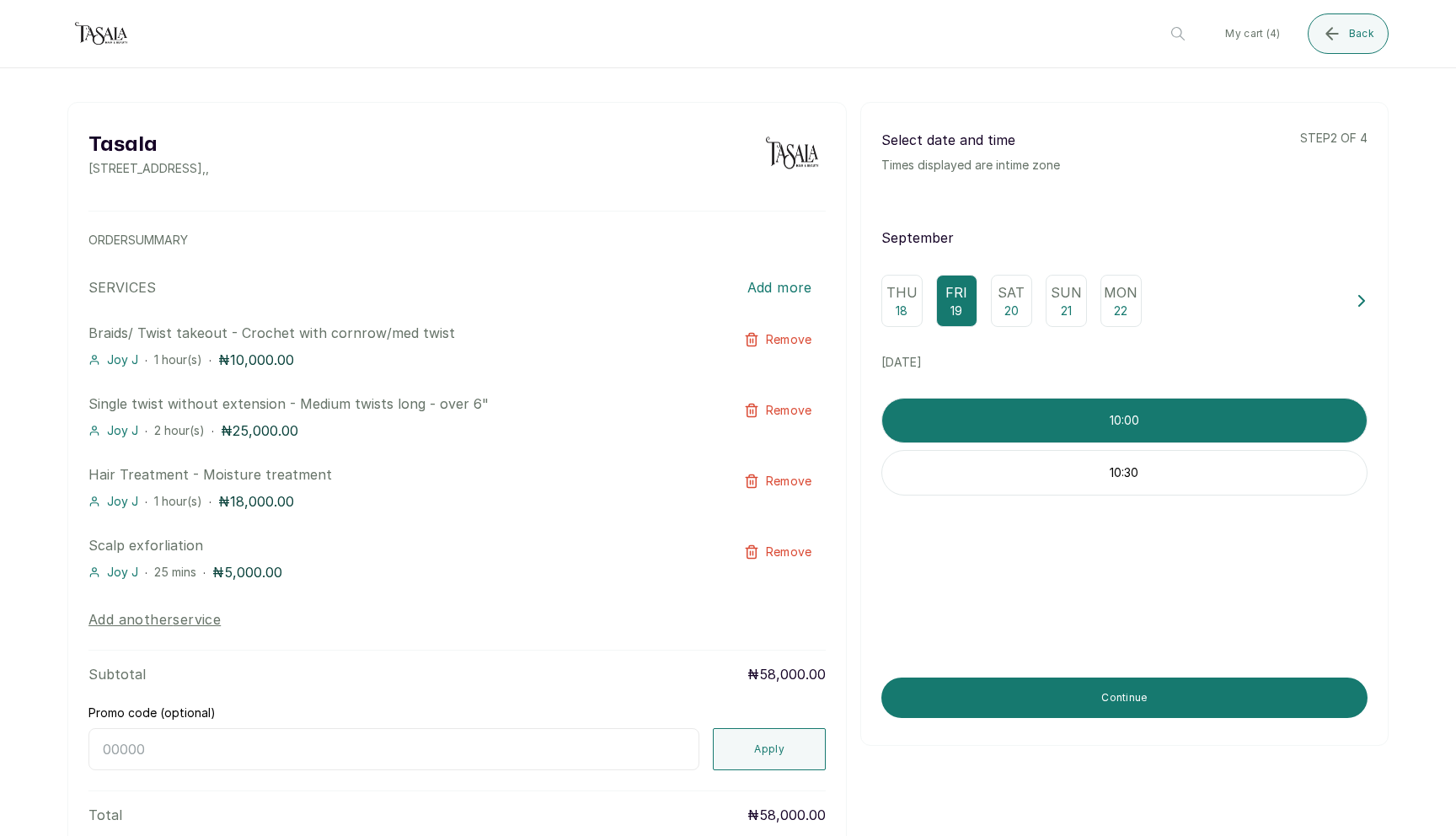
scroll to position [59, 0]
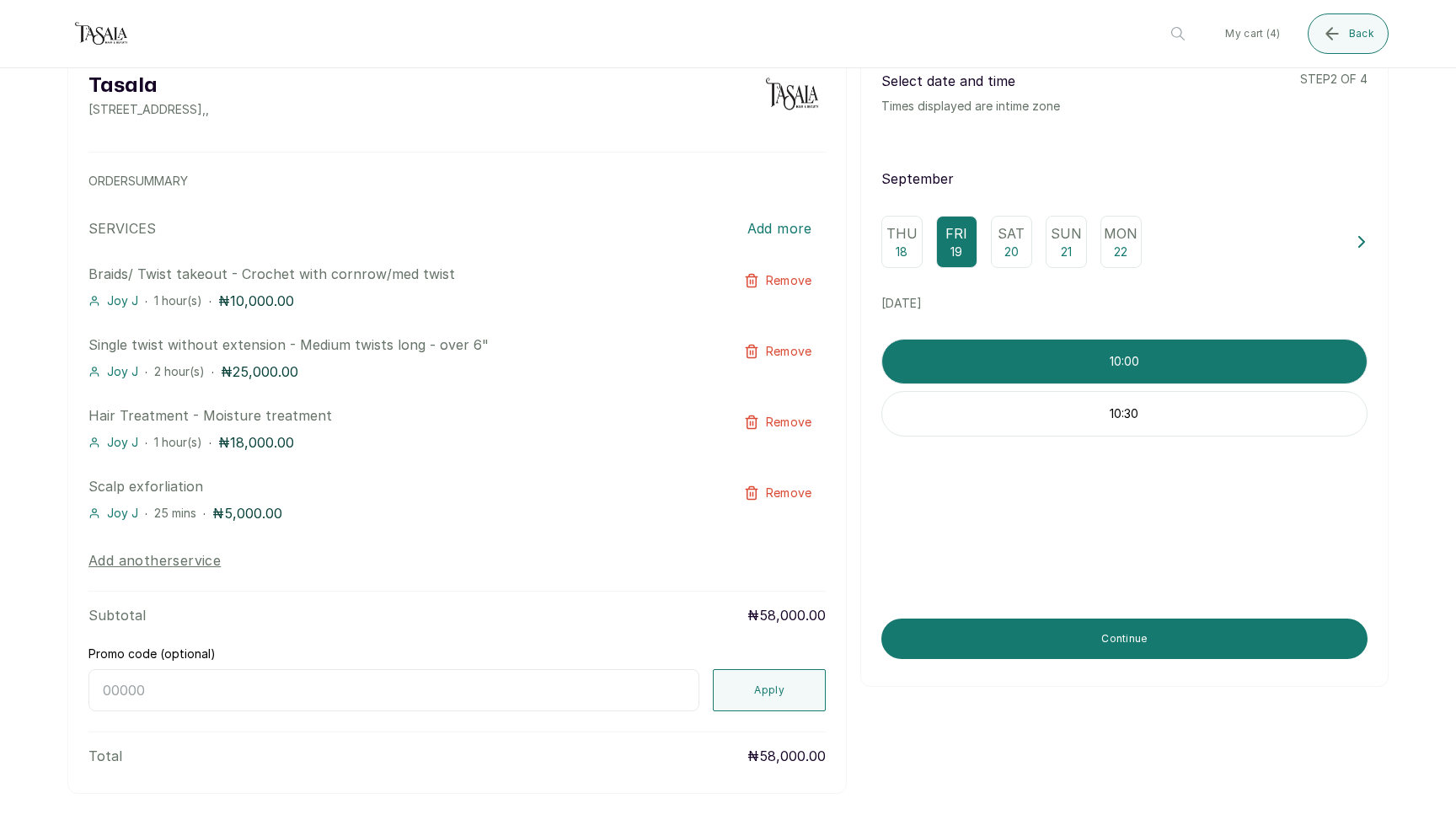
click at [145, 570] on button "Add another service" at bounding box center [155, 560] width 133 height 20
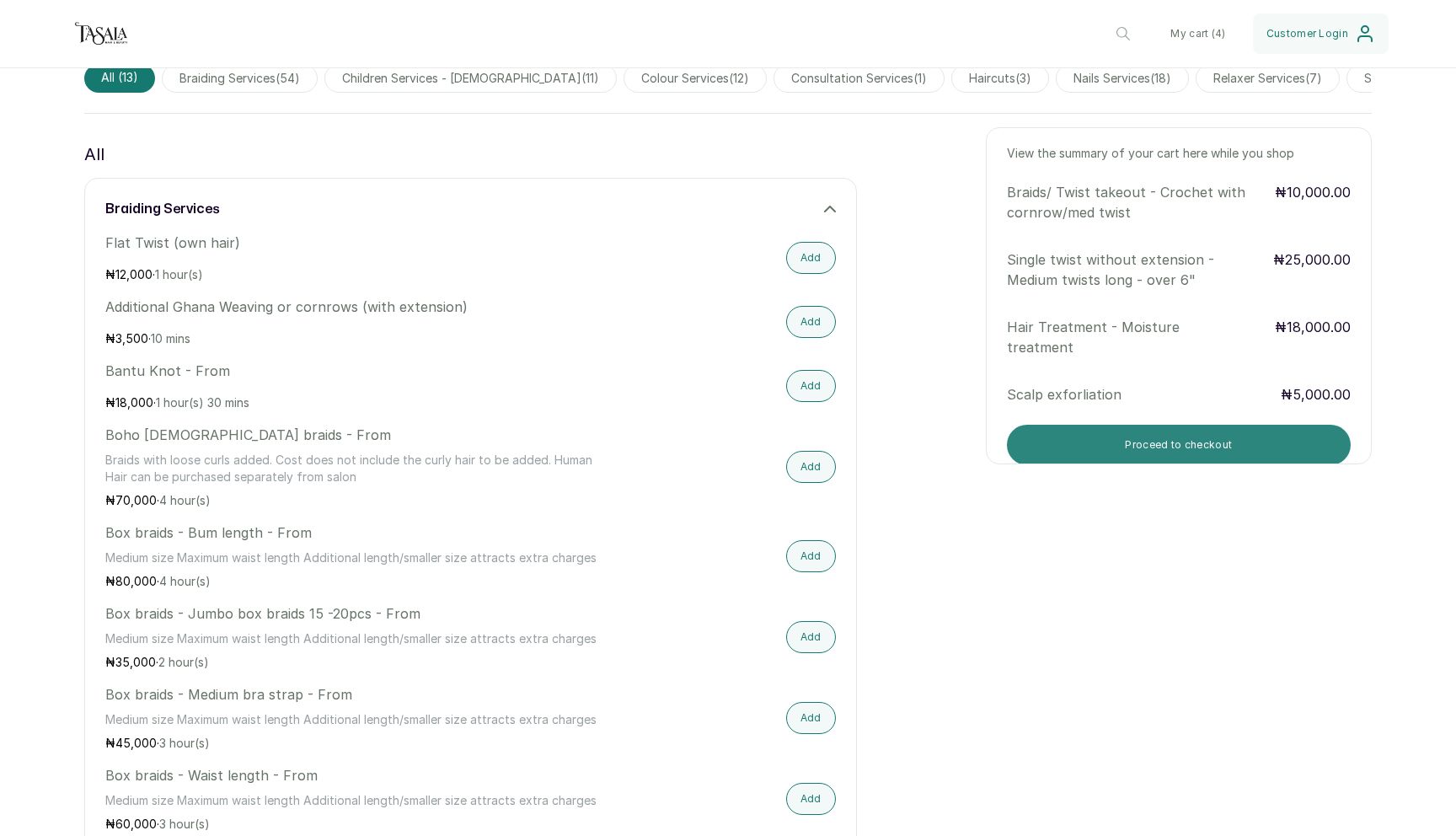
scroll to position [42, 0]
click at [1063, 435] on button "Proceed to checkout" at bounding box center [1179, 443] width 344 height 40
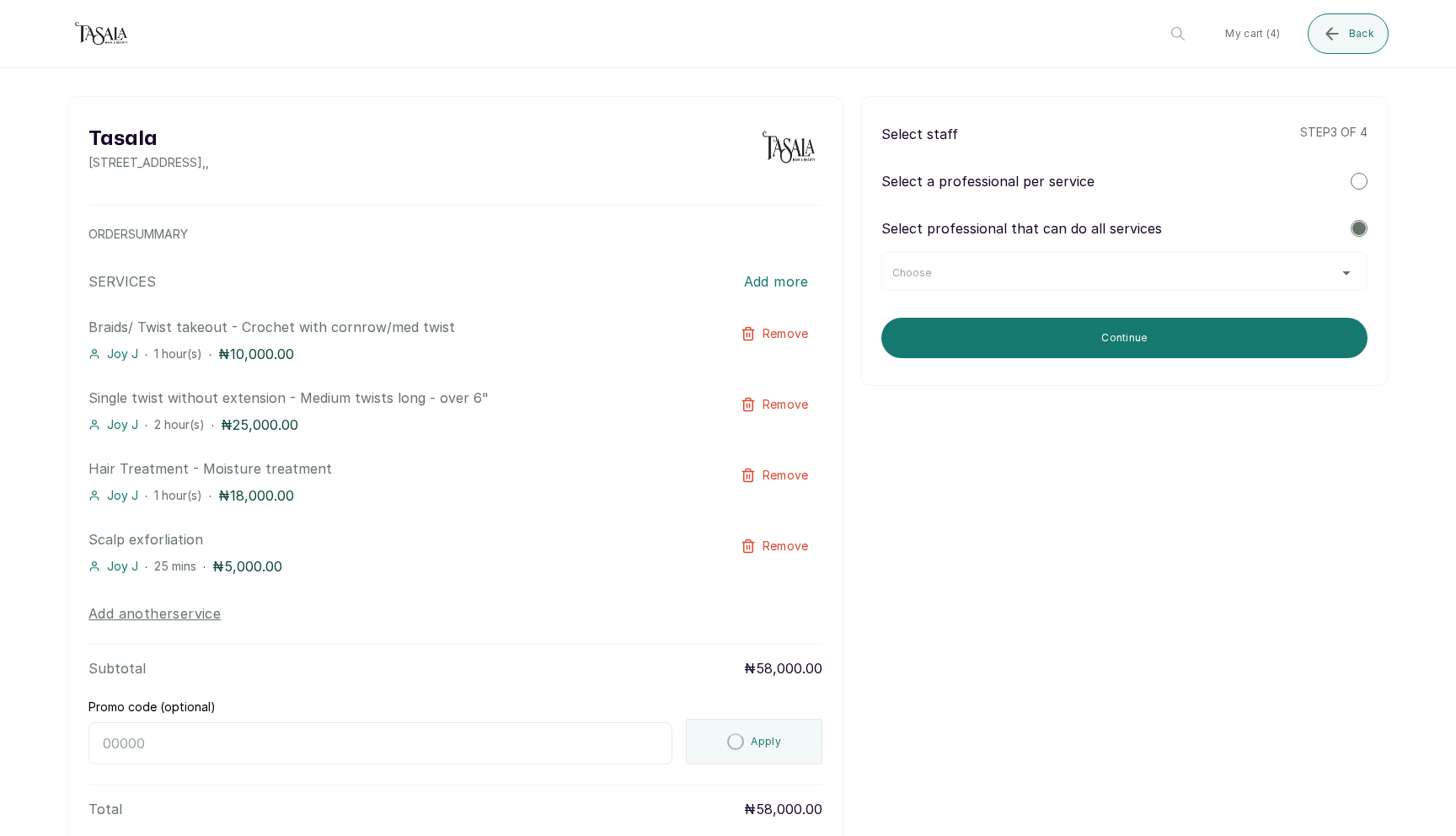
scroll to position [0, 0]
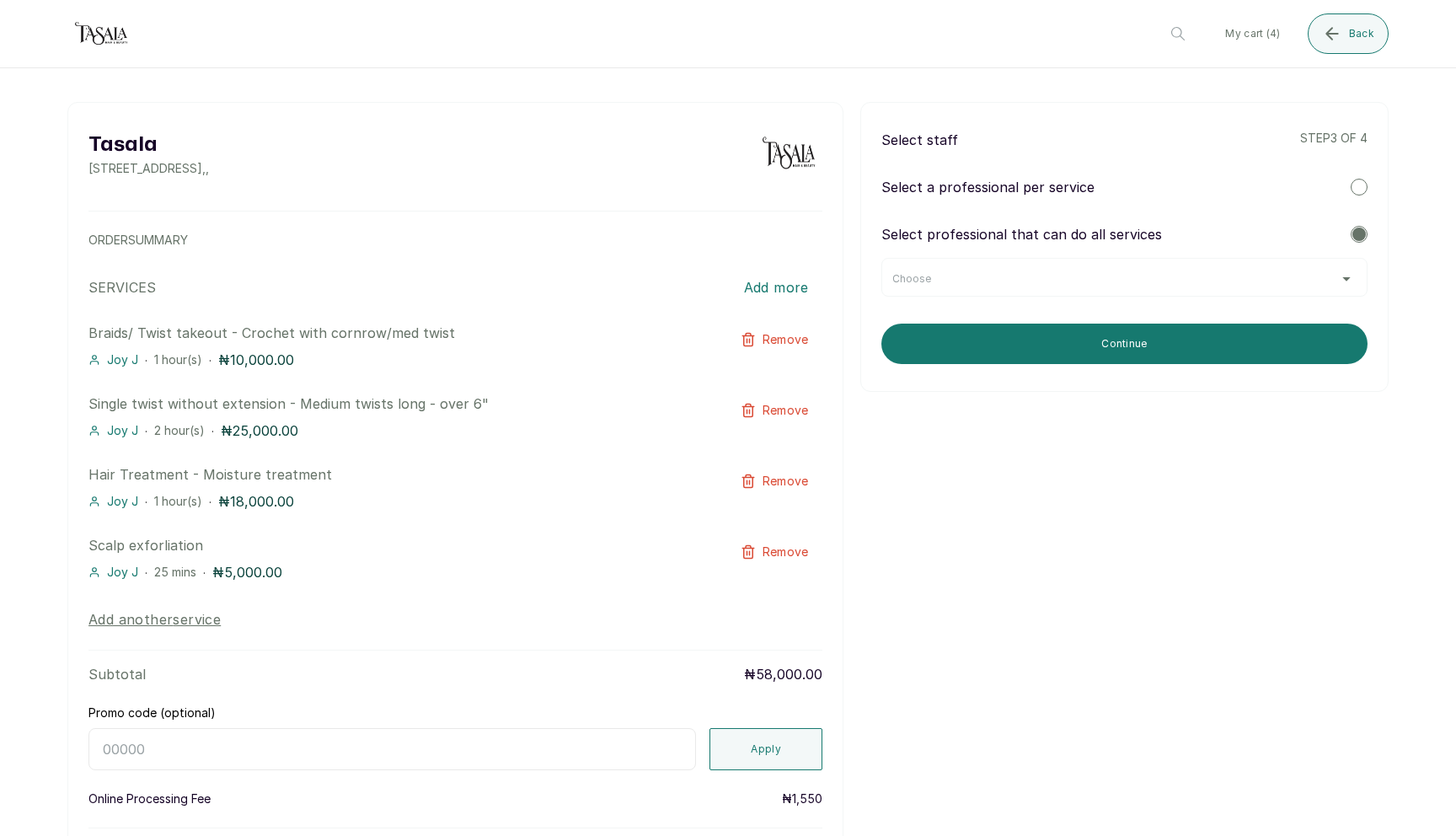
click at [1069, 275] on div "Choose" at bounding box center [1125, 279] width 465 height 13
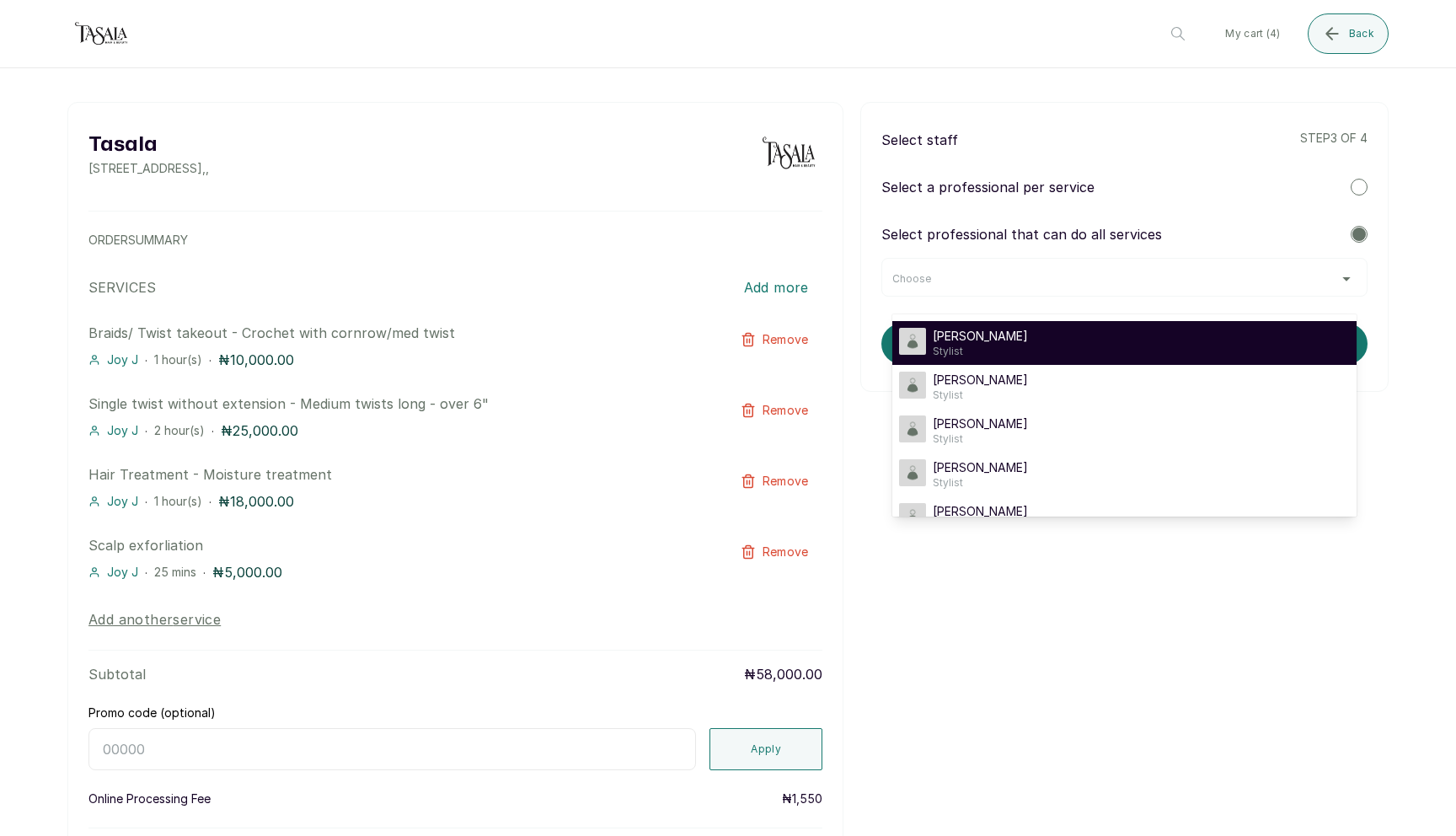
click at [1056, 334] on div "Joy J Stylist" at bounding box center [1125, 343] width 451 height 31
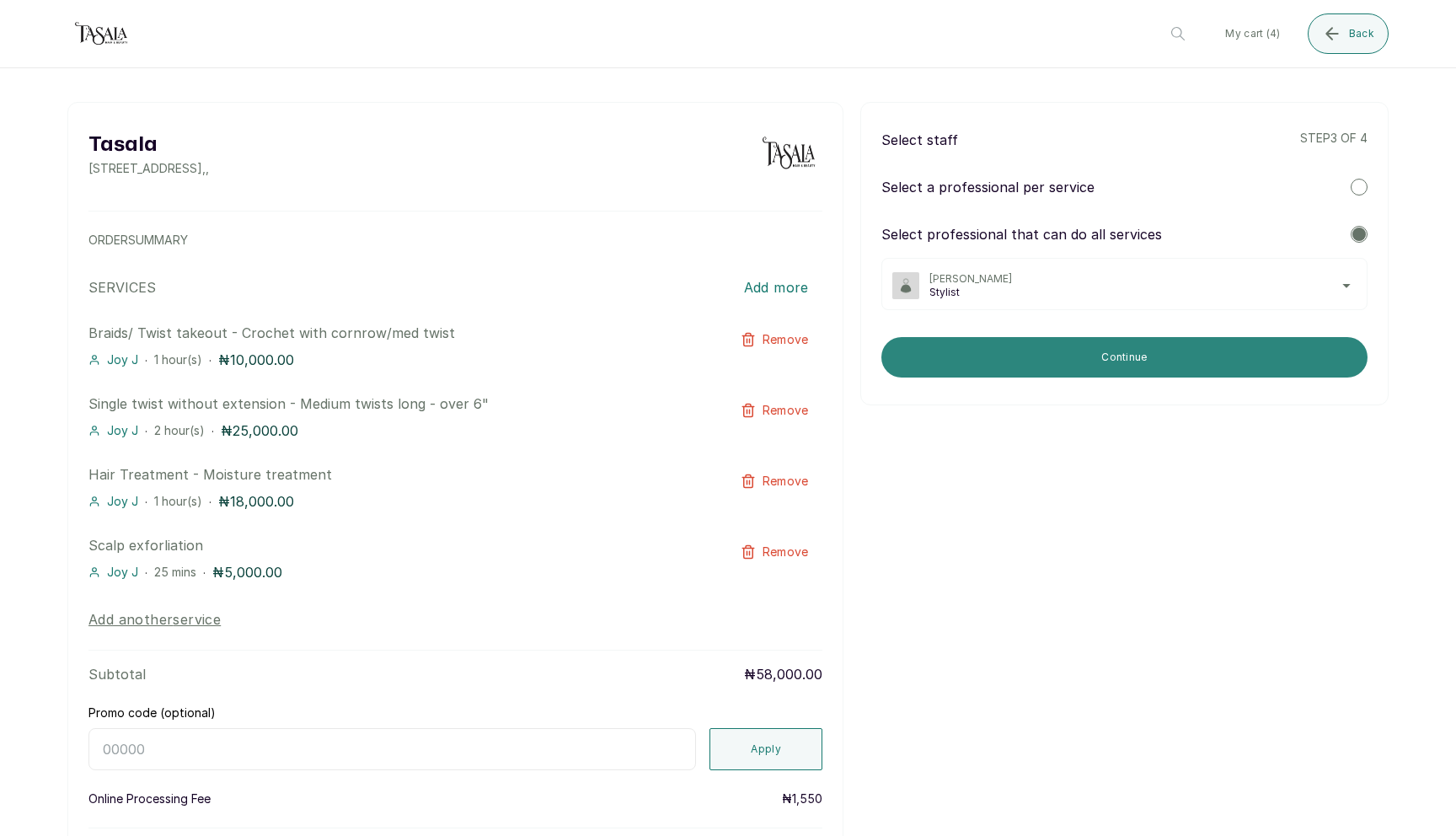
click at [1062, 352] on button "Continue" at bounding box center [1124, 357] width 486 height 40
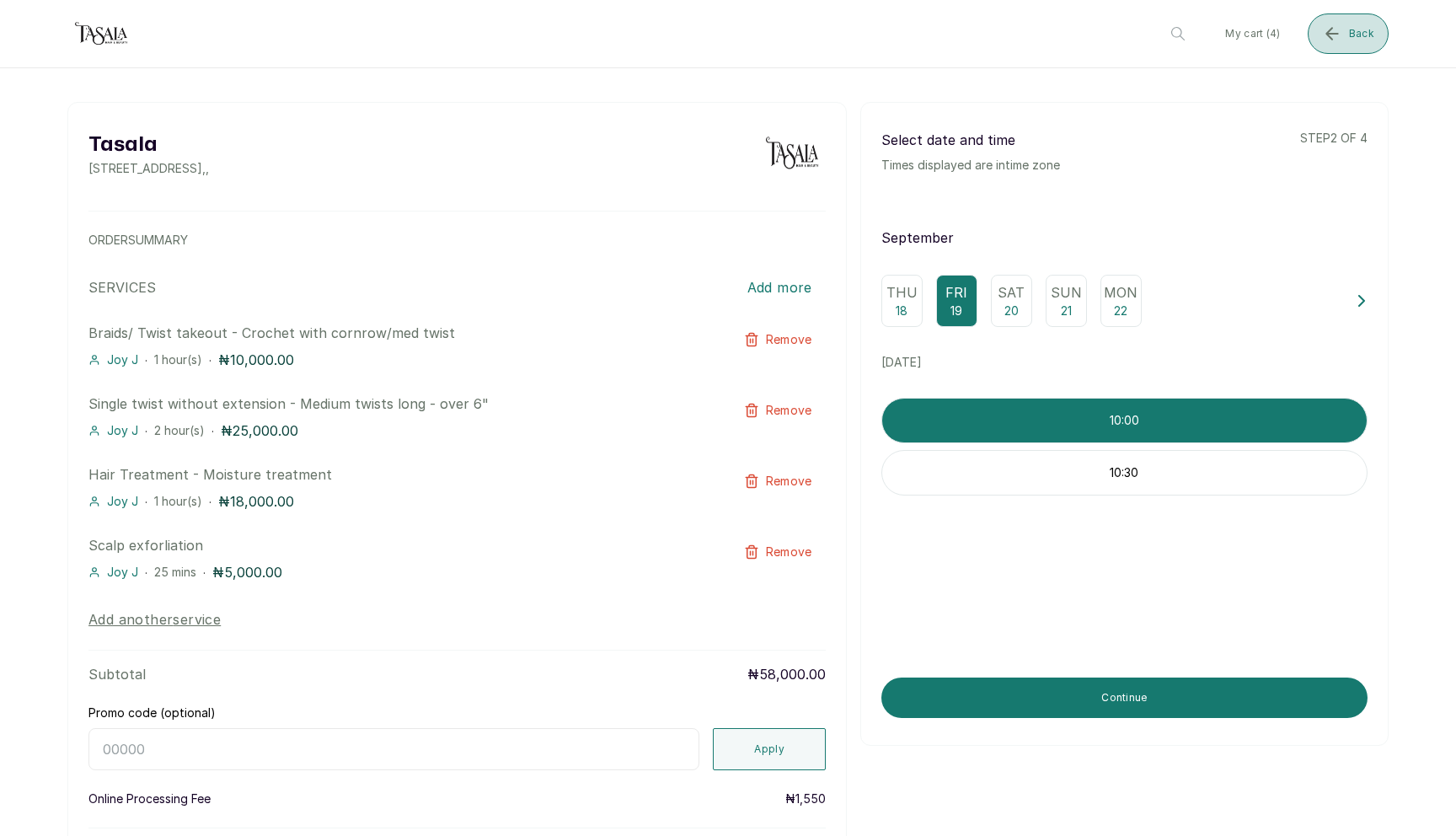
click at [1330, 42] on icon "submit" at bounding box center [1332, 34] width 20 height 20
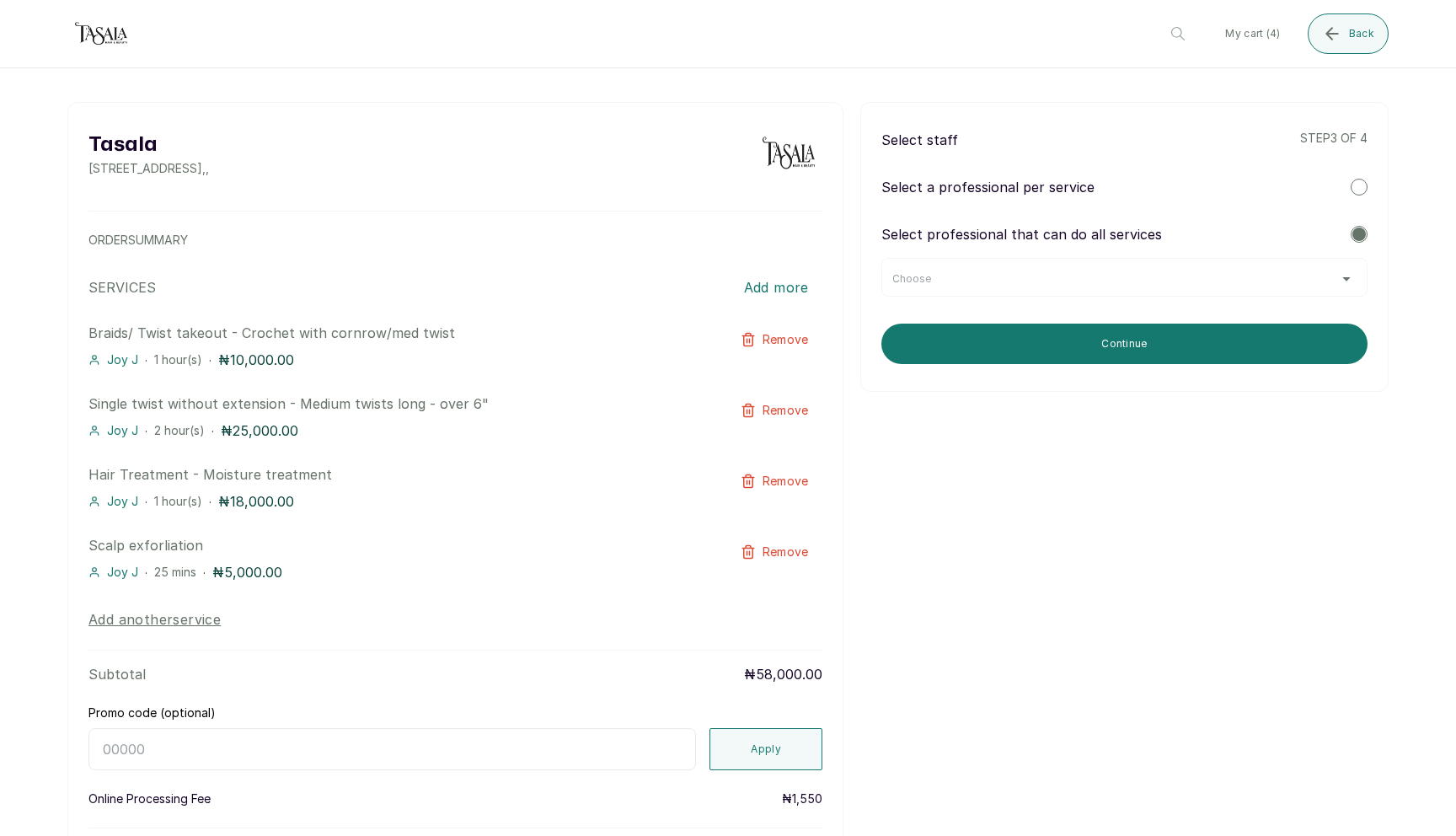
click at [1195, 271] on div "Choose" at bounding box center [1124, 277] width 486 height 38
click at [1194, 282] on div "Choose" at bounding box center [1125, 279] width 465 height 13
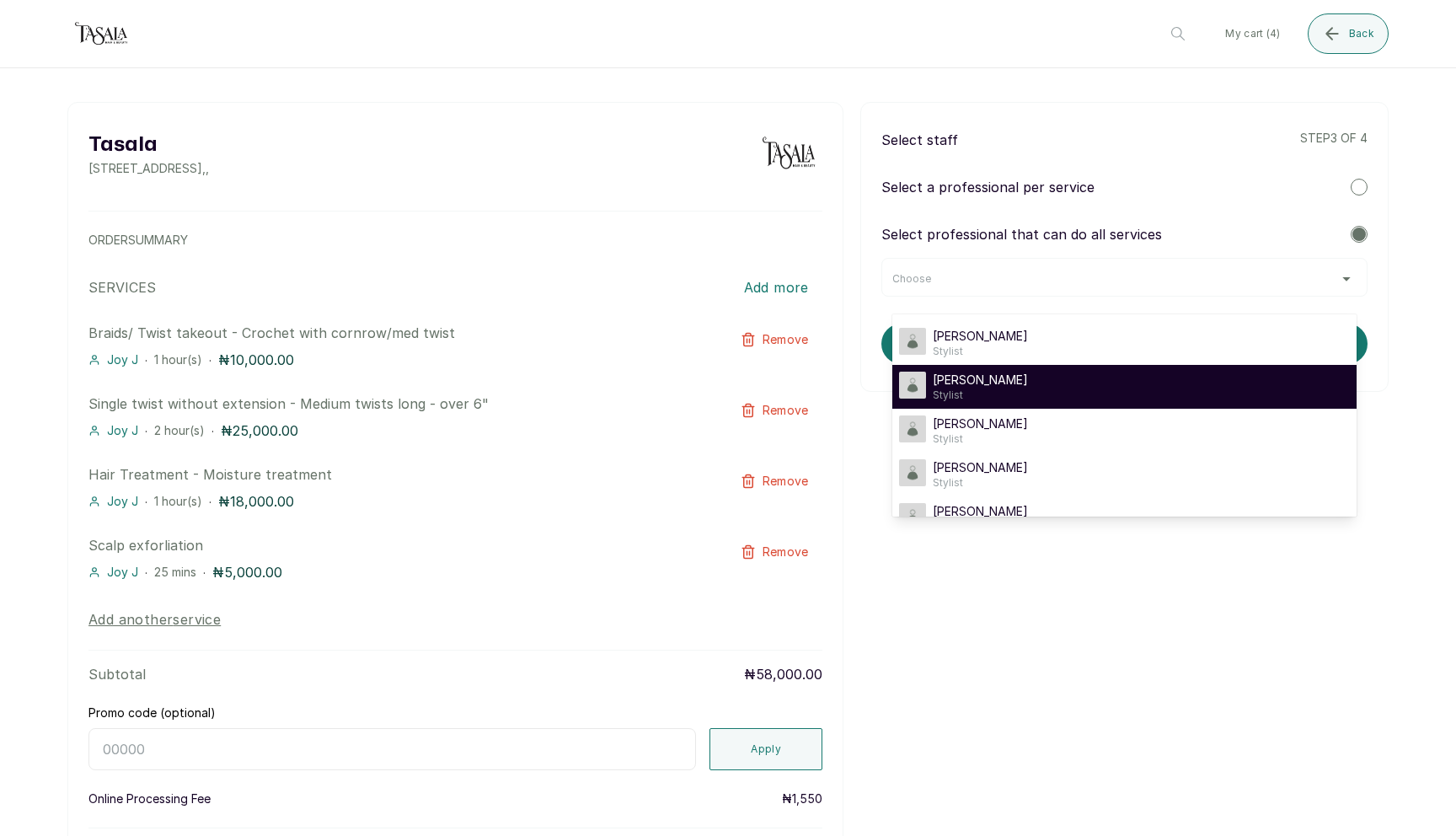
click at [1169, 367] on li "[PERSON_NAME]" at bounding box center [1125, 387] width 465 height 44
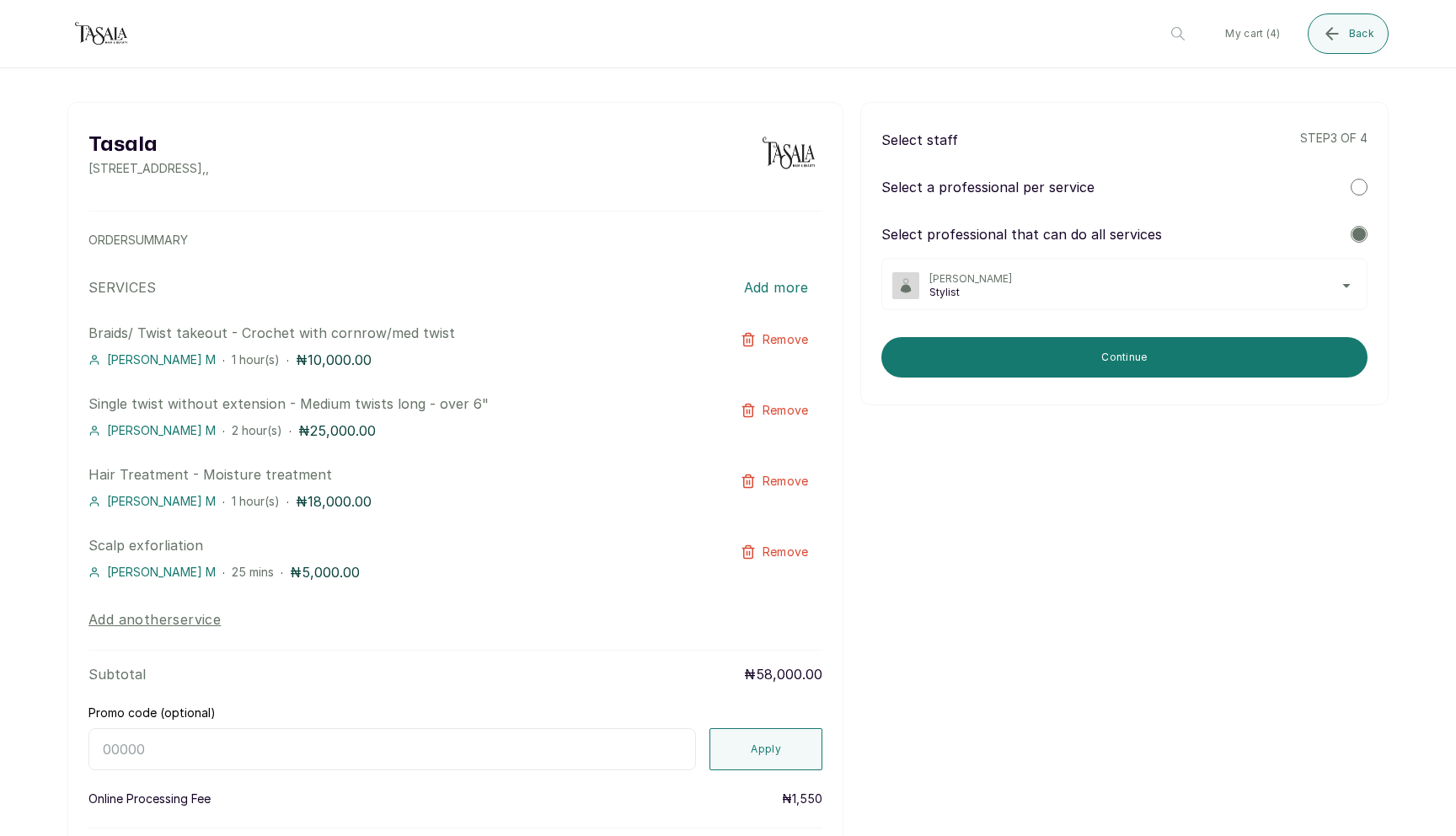
click at [1169, 367] on button "Continue" at bounding box center [1124, 357] width 486 height 40
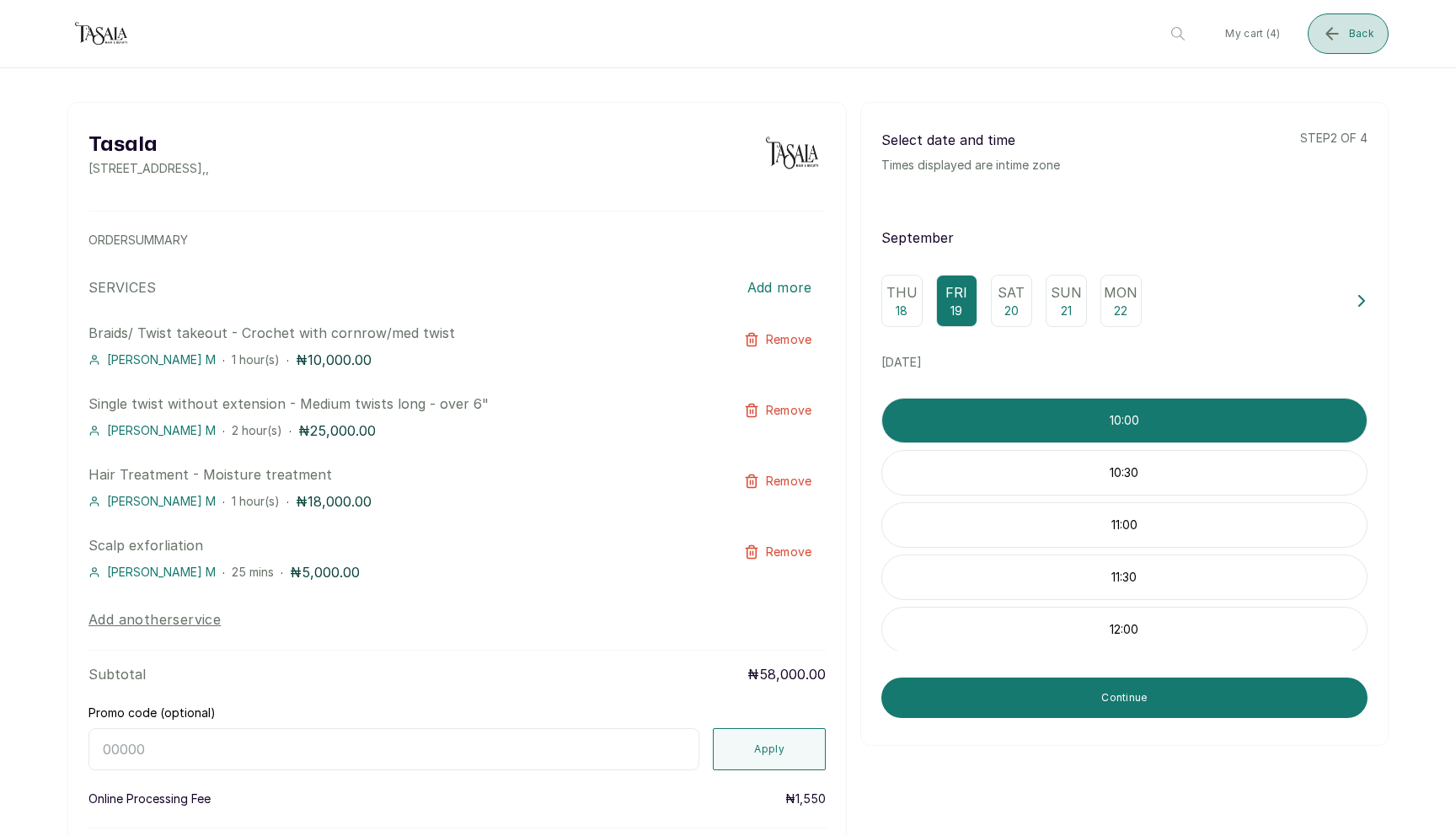
click at [1354, 27] on span "Back" at bounding box center [1362, 34] width 25 height 13
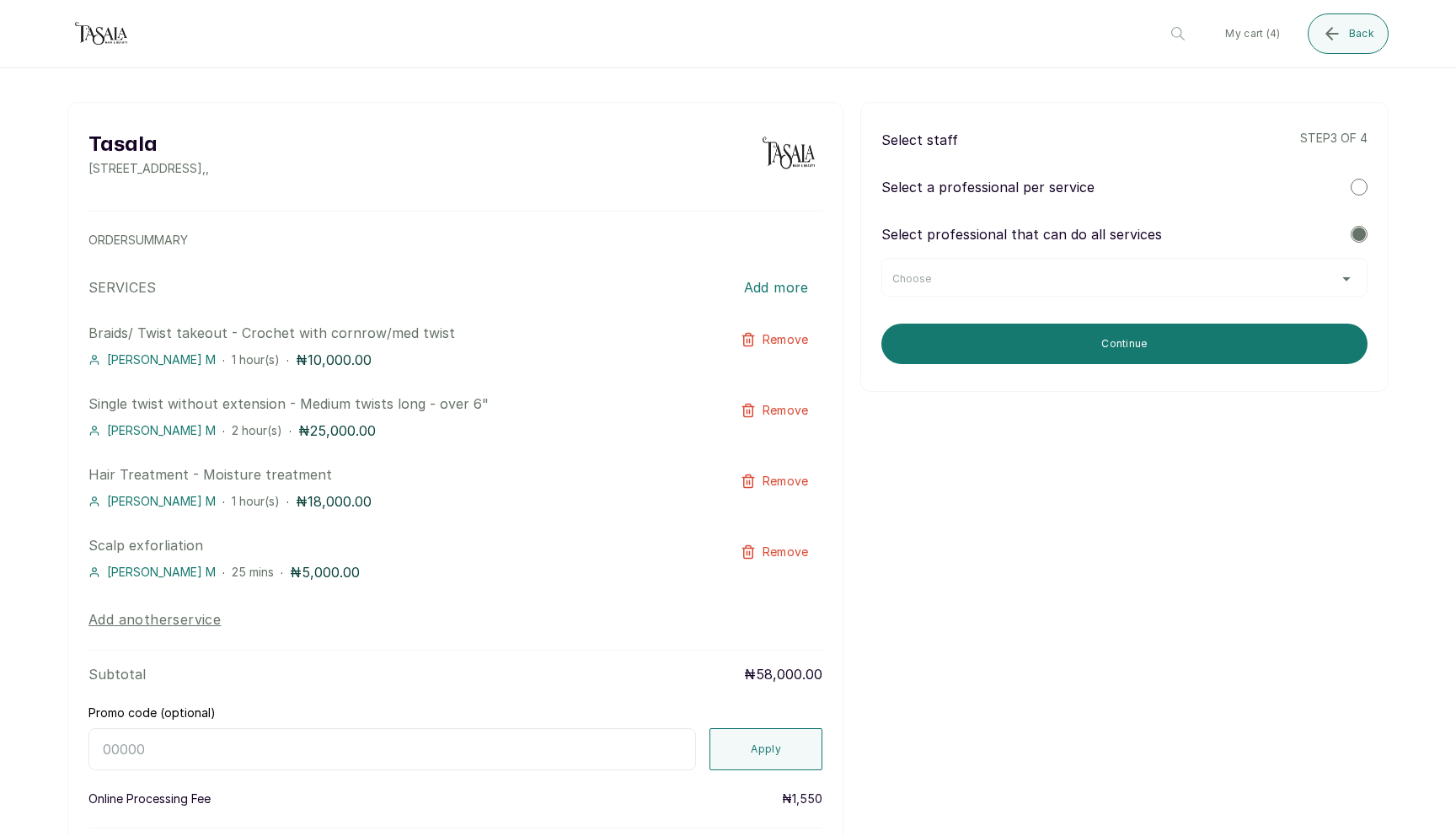
click at [1081, 292] on div "Choose" at bounding box center [1124, 277] width 486 height 38
click at [1096, 288] on div "Choose" at bounding box center [1124, 277] width 486 height 38
click at [1354, 272] on div "Choose" at bounding box center [1125, 279] width 465 height 13
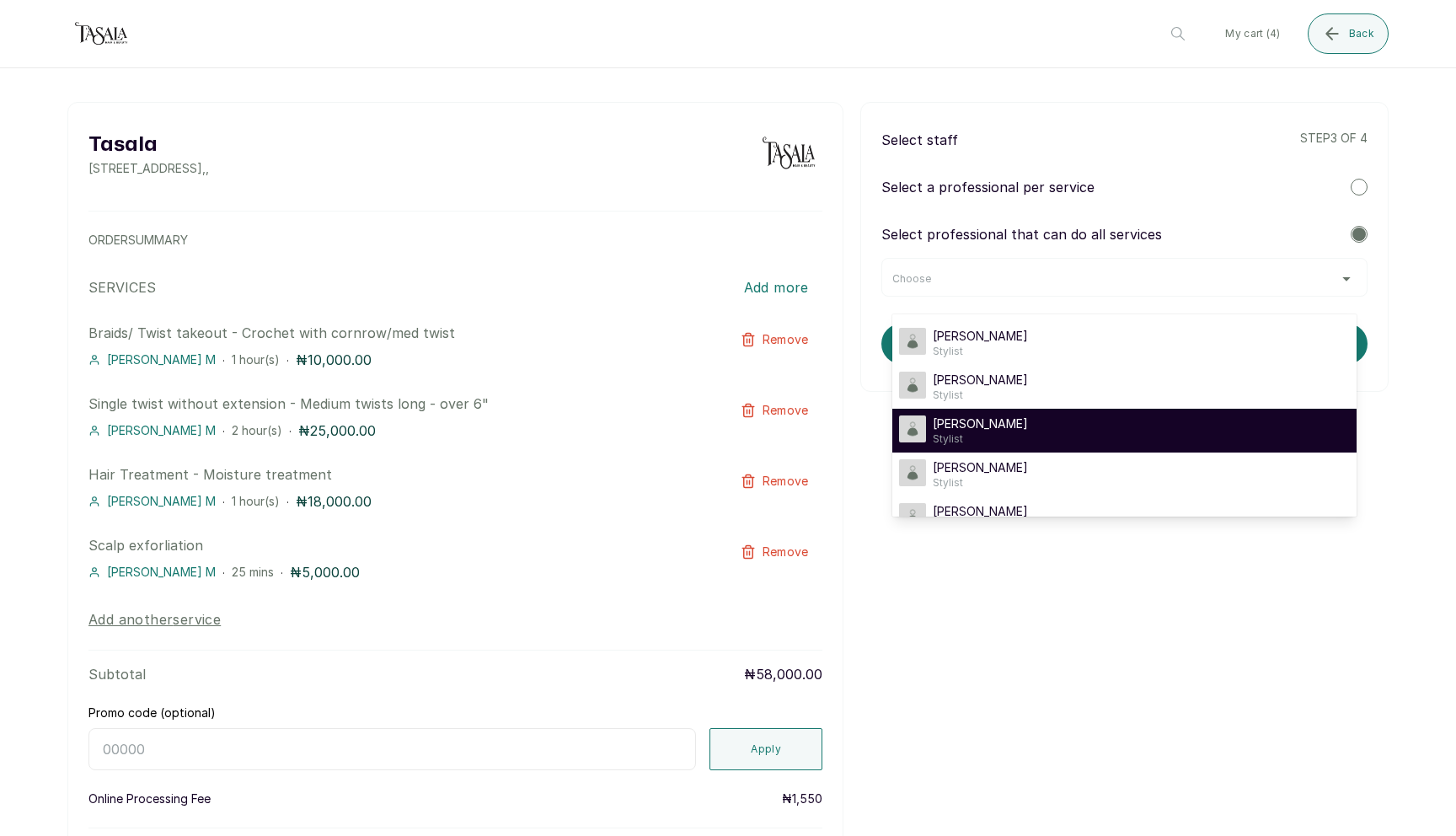
drag, startPoint x: 1254, startPoint y: 407, endPoint x: 1250, endPoint y: 418, distance: 11.7
click at [1248, 418] on ul "Joy J Stylist [PERSON_NAME] M Stylist Zee Z Stylist Oriyomi O Stylist [PERSON_N…" at bounding box center [1125, 416] width 465 height 202
click at [1251, 418] on div "Zee Z Stylist" at bounding box center [1125, 431] width 451 height 31
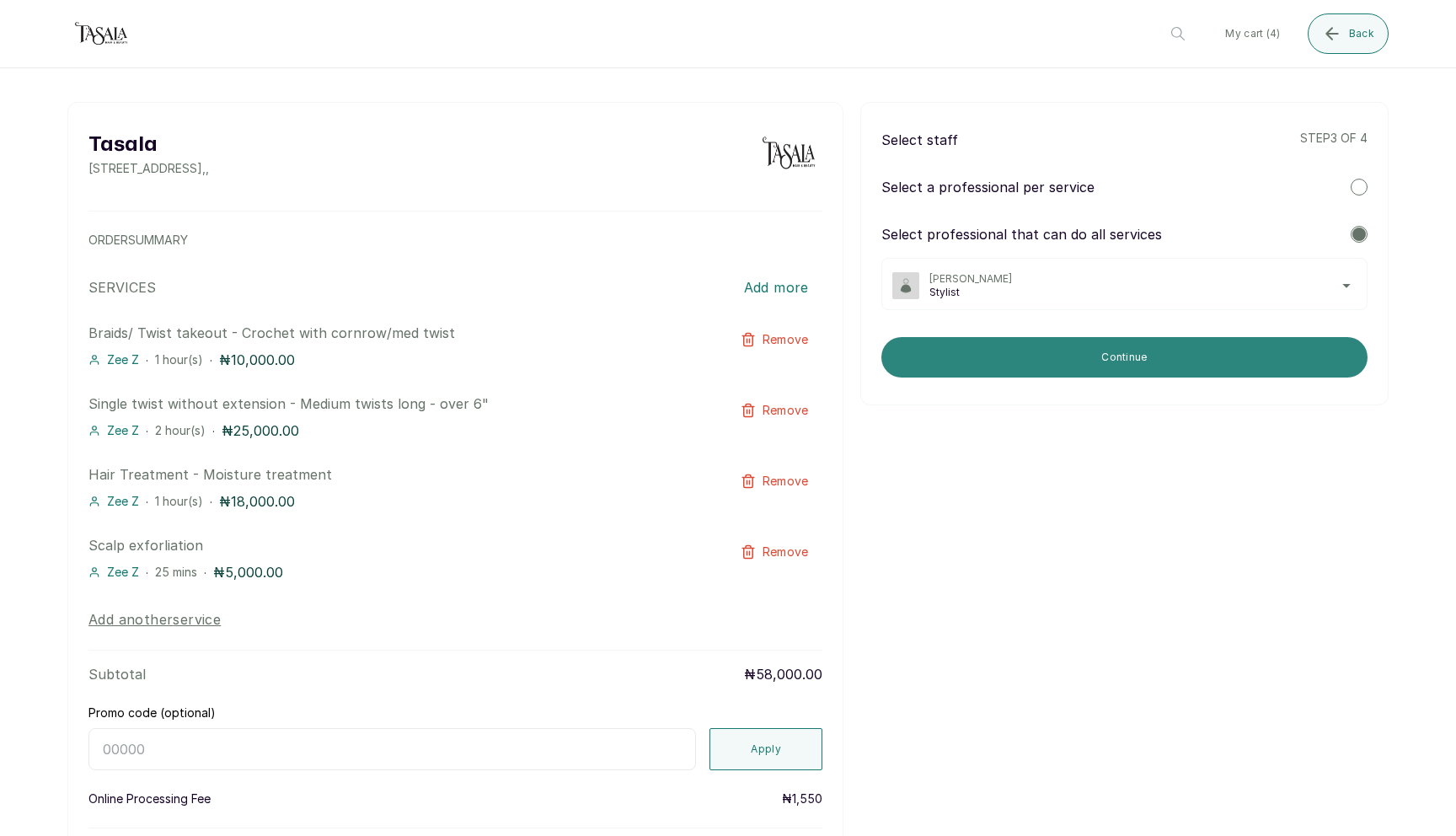
click at [1266, 359] on button "Continue" at bounding box center [1124, 357] width 486 height 40
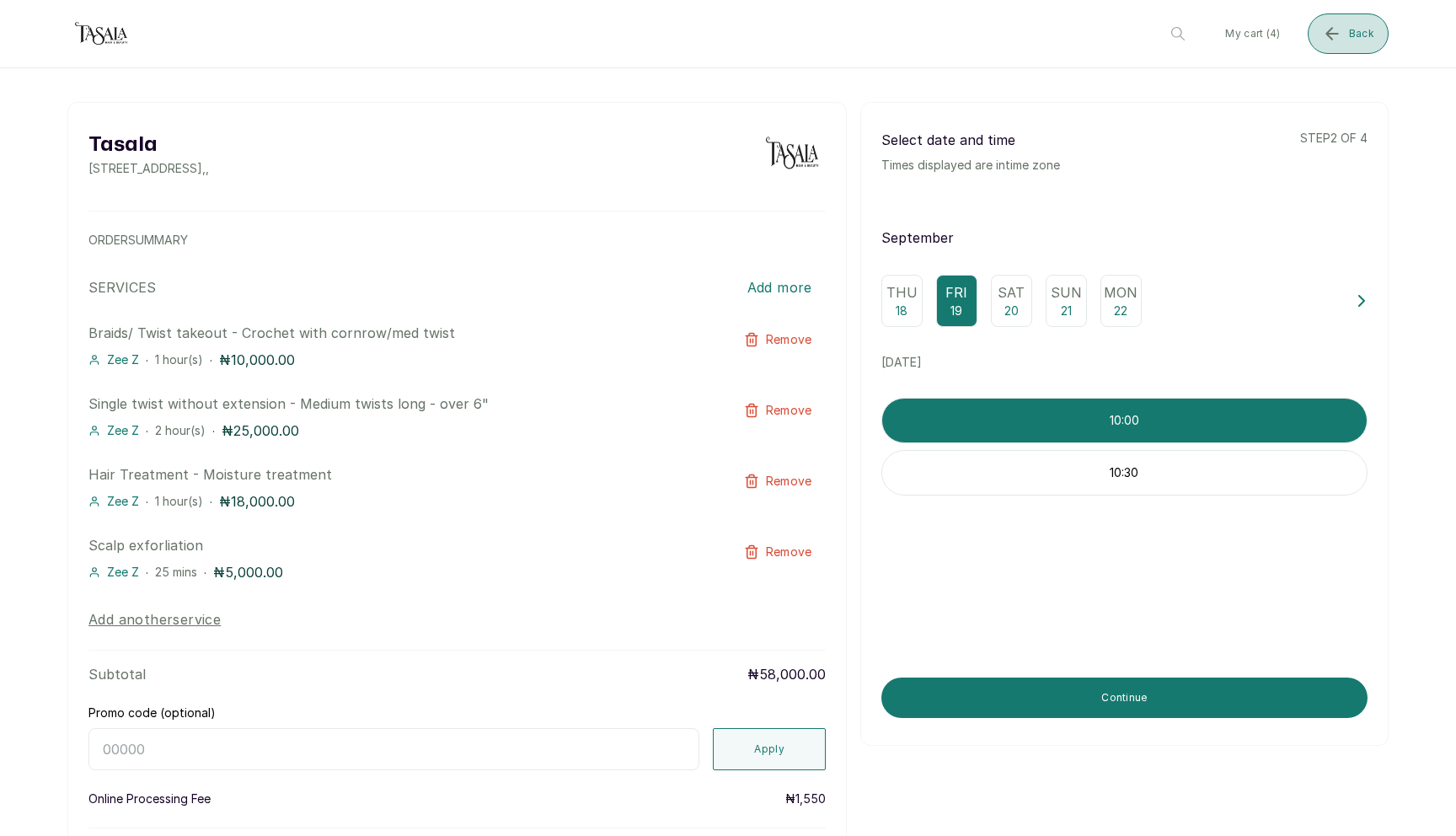
click at [1338, 53] on button "Back" at bounding box center [1348, 34] width 81 height 40
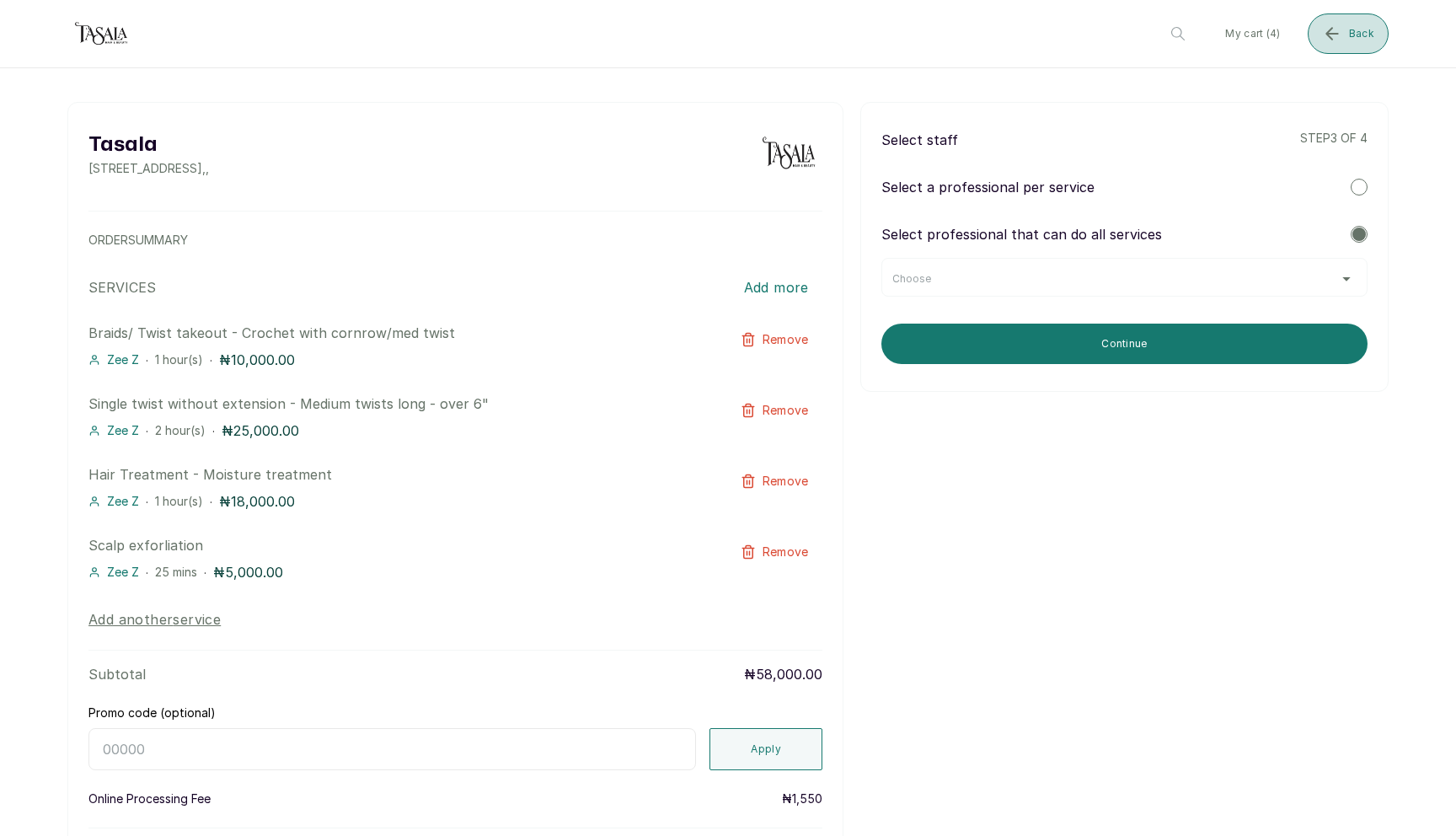
click at [1348, 46] on button "Back" at bounding box center [1348, 34] width 81 height 40
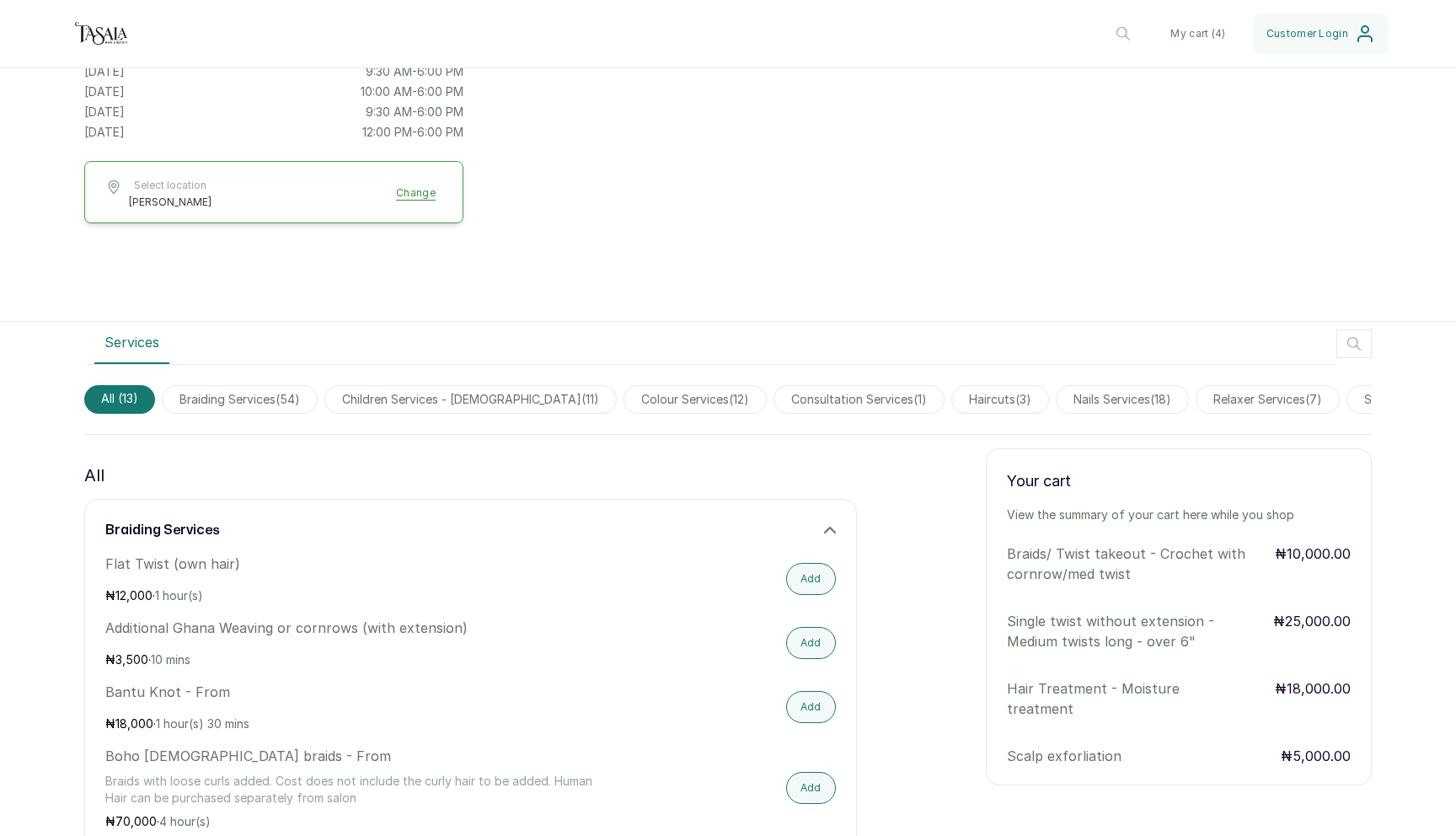
scroll to position [614, 0]
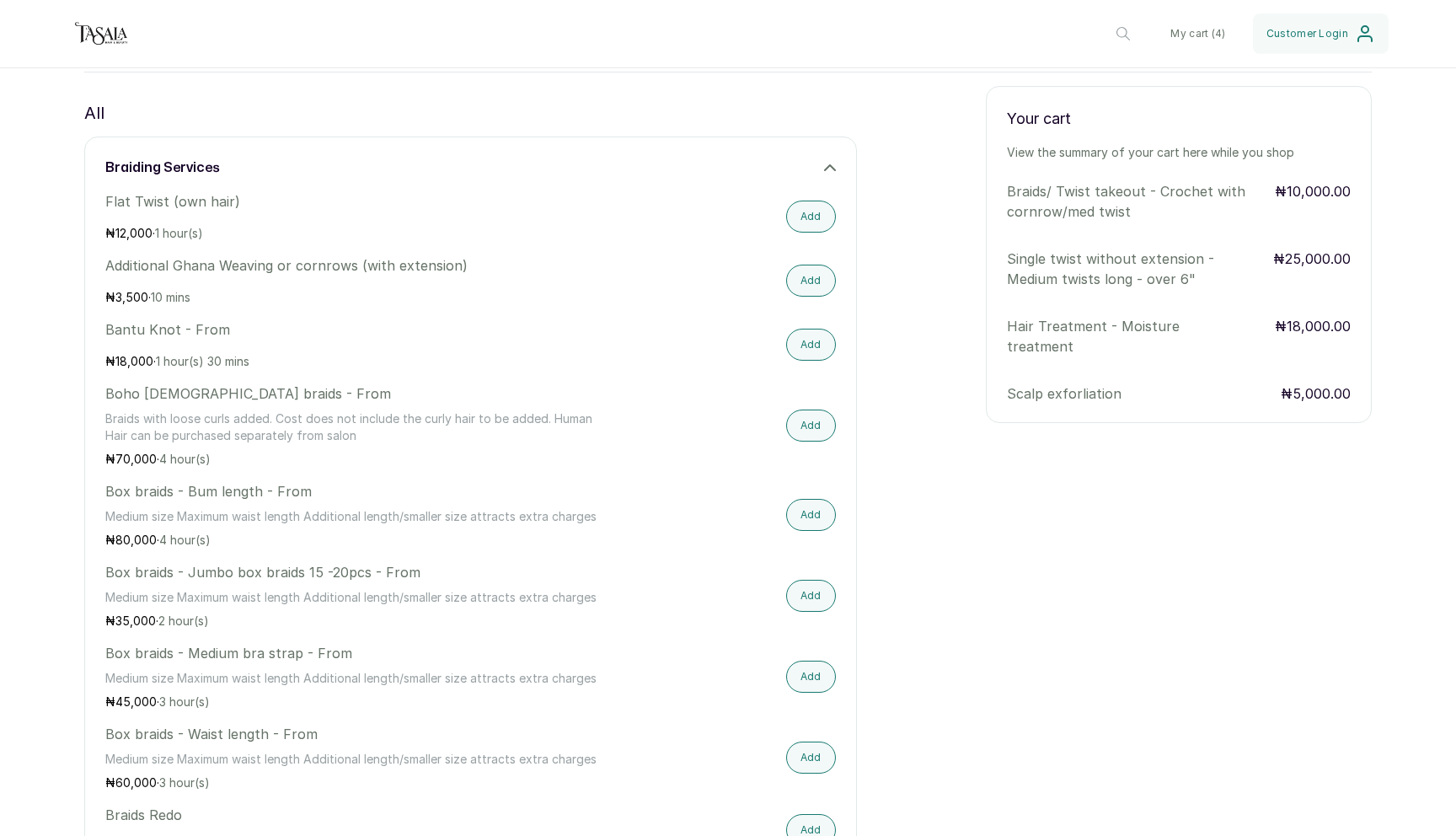
click at [1191, 424] on button "Proceed to checkout" at bounding box center [1179, 444] width 344 height 40
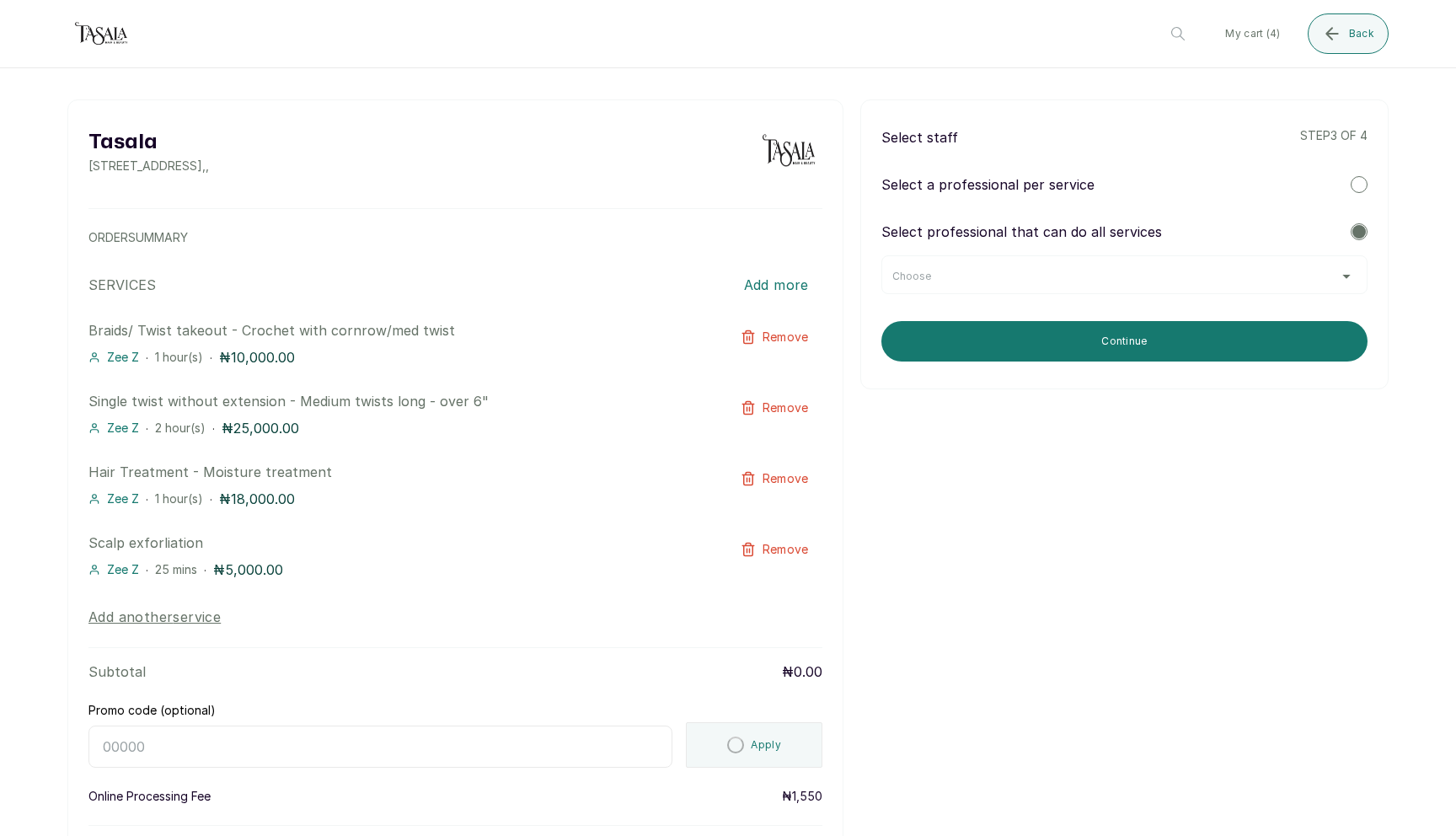
scroll to position [0, 0]
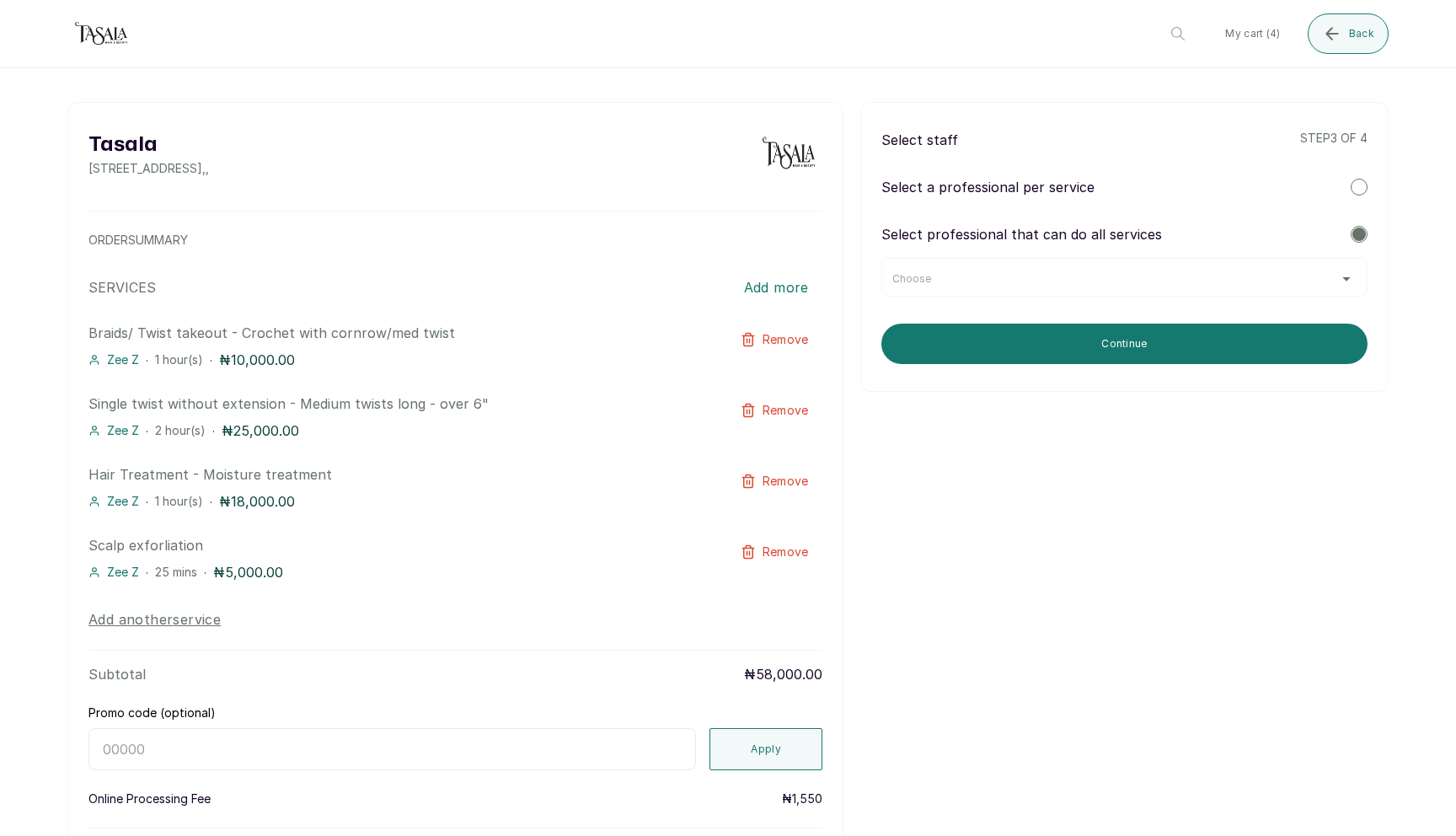
click at [1078, 276] on div "Choose" at bounding box center [1125, 279] width 465 height 13
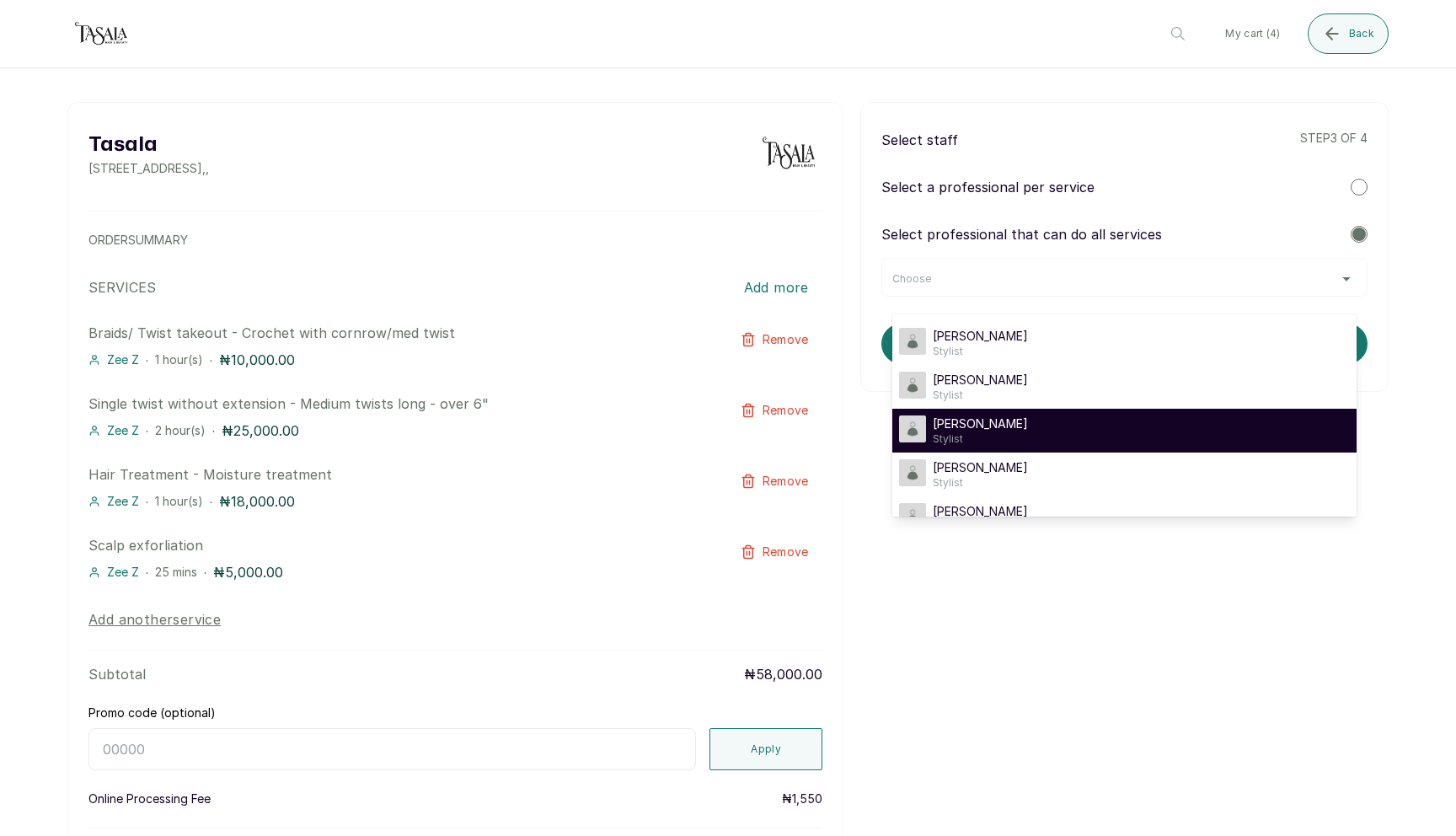
click at [1060, 425] on div "Zee Z Stylist" at bounding box center [1125, 431] width 451 height 31
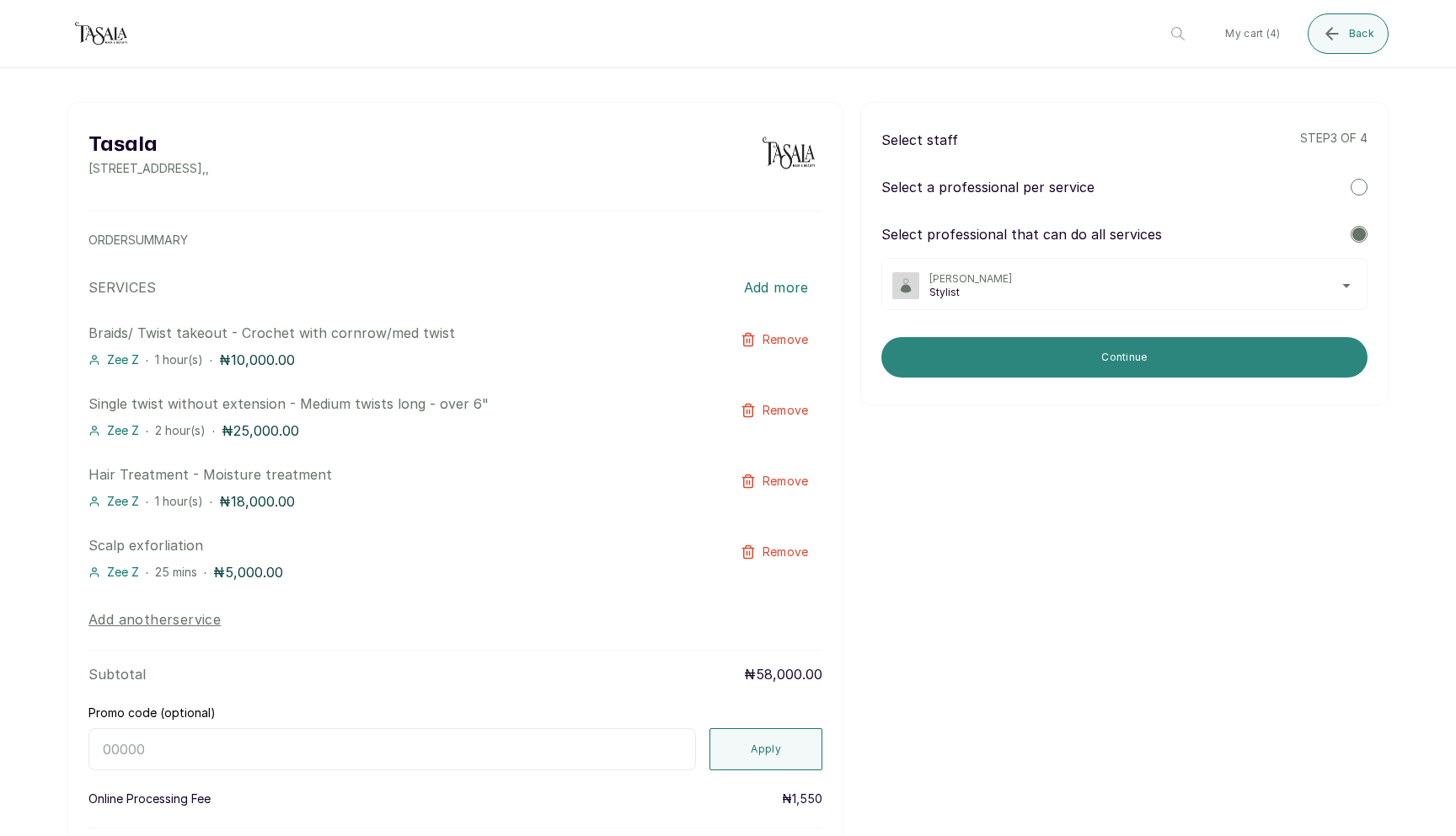
click at [1081, 364] on button "Continue" at bounding box center [1124, 357] width 486 height 40
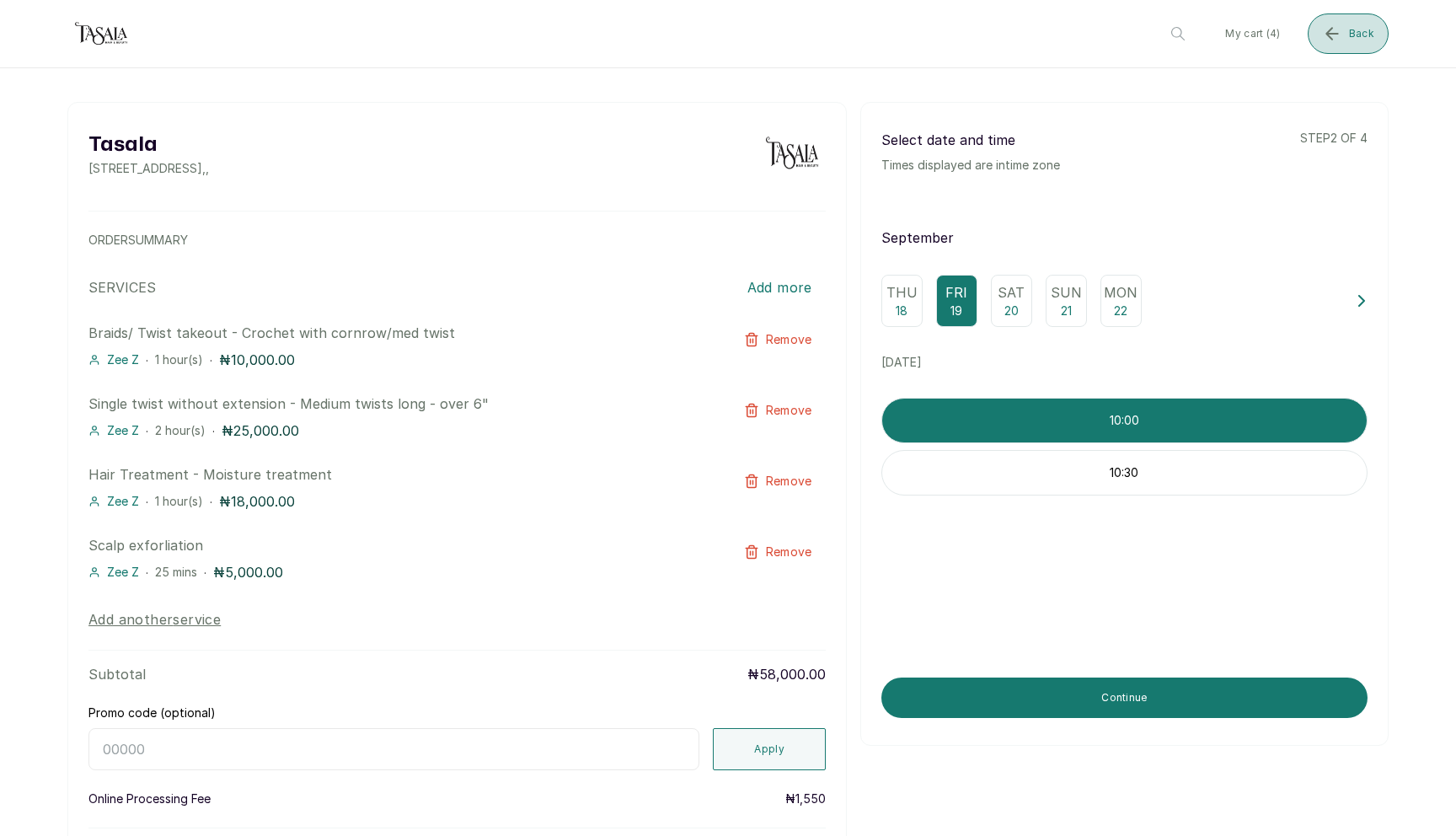
click at [1327, 31] on icon "submit" at bounding box center [1332, 34] width 20 height 20
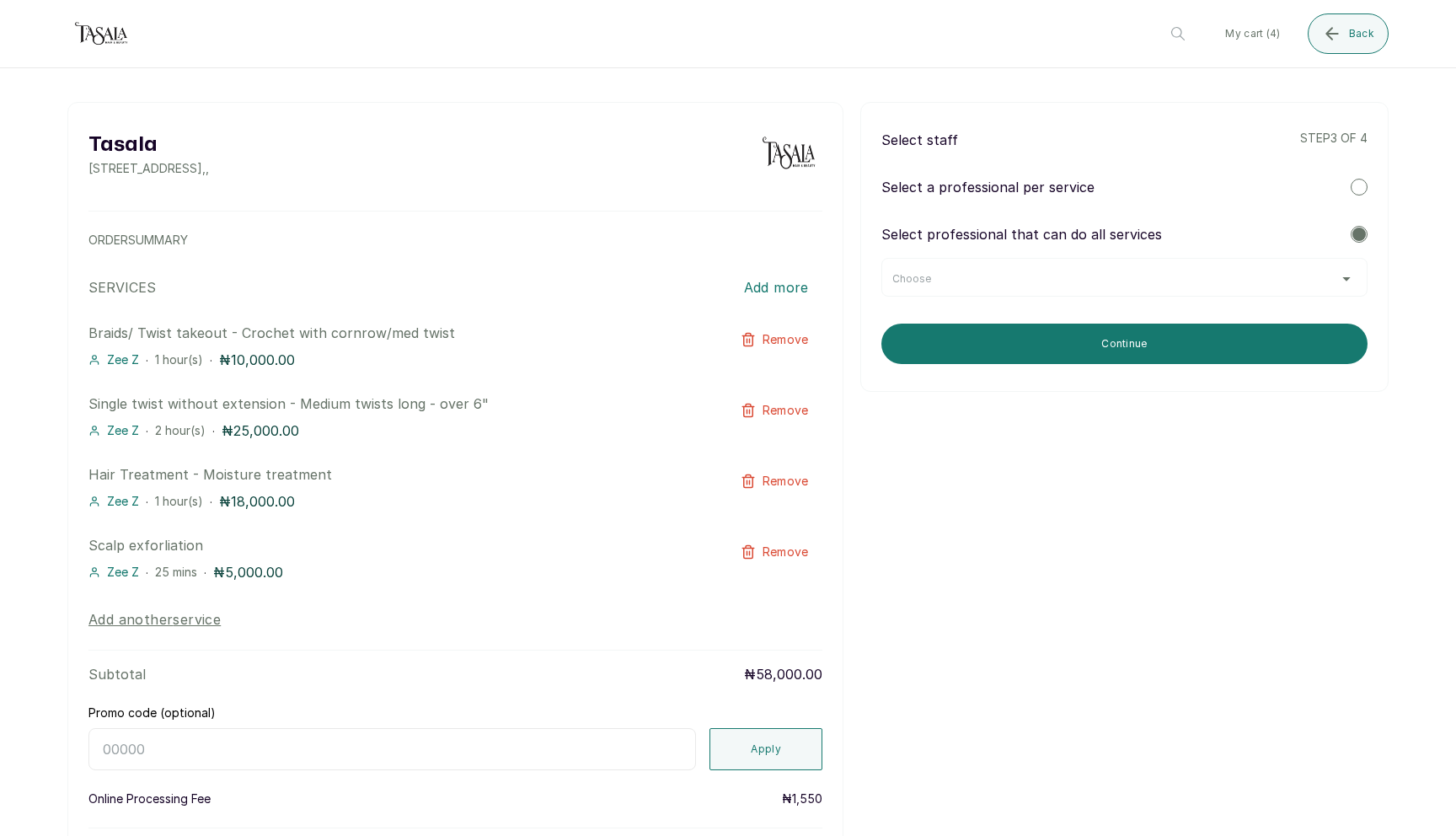
click at [1090, 292] on div "Choose" at bounding box center [1124, 277] width 486 height 38
click at [1111, 270] on div "Choose" at bounding box center [1124, 277] width 486 height 38
click at [1223, 274] on div "Choose" at bounding box center [1125, 279] width 465 height 13
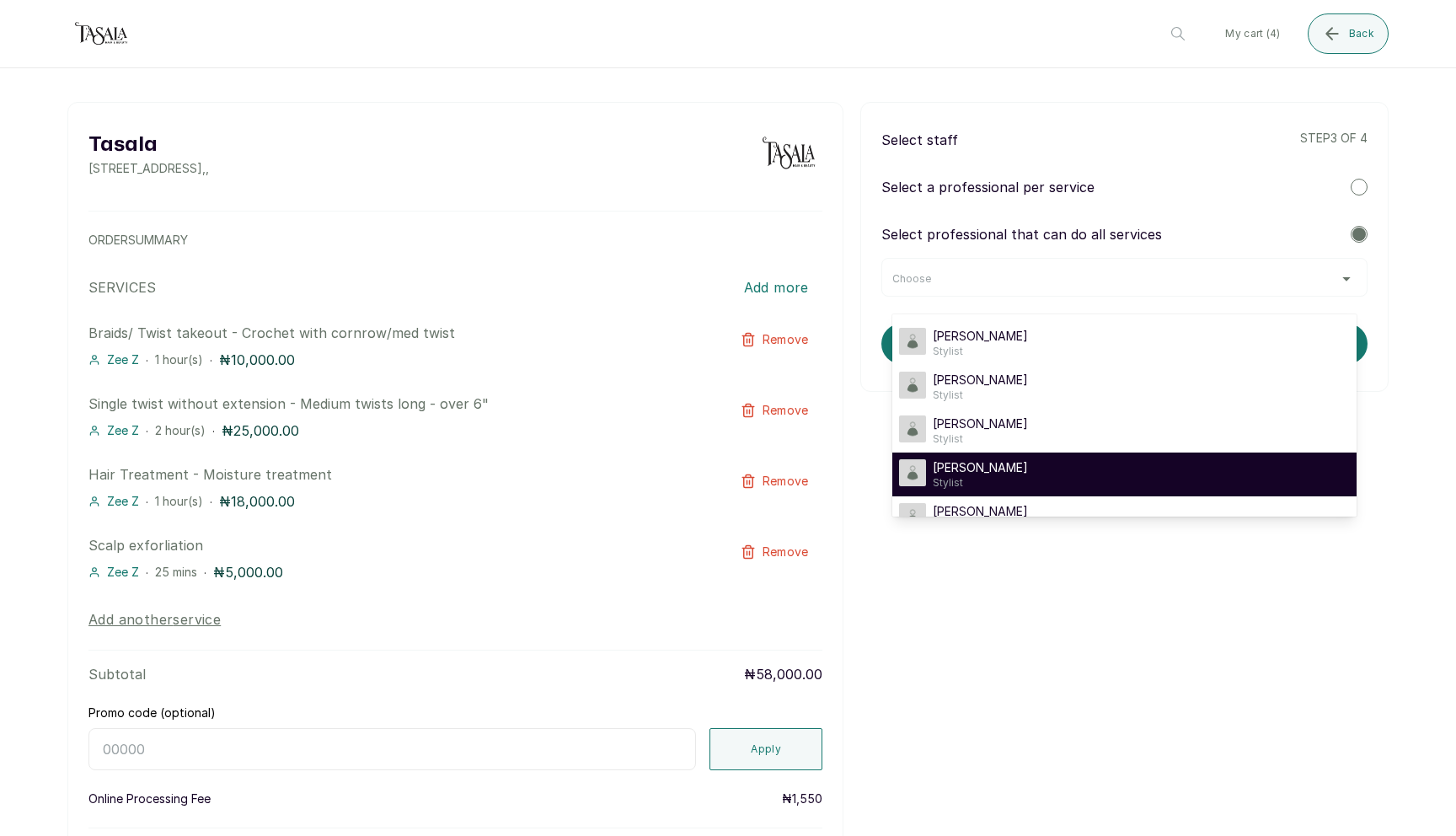
click at [1164, 461] on div "Oriyomi O Stylist" at bounding box center [1125, 474] width 451 height 31
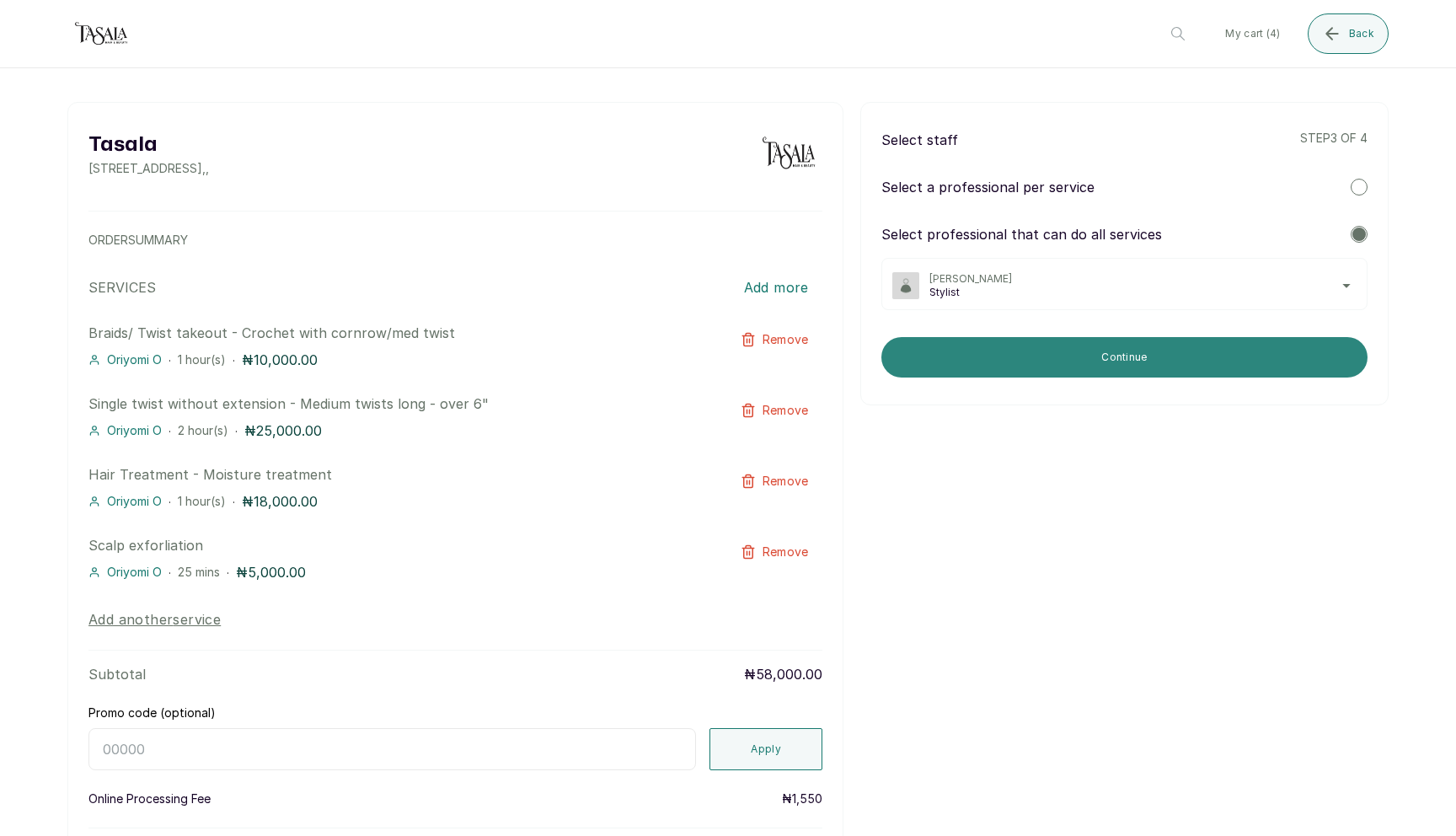
click at [1198, 374] on button "Continue" at bounding box center [1124, 357] width 486 height 40
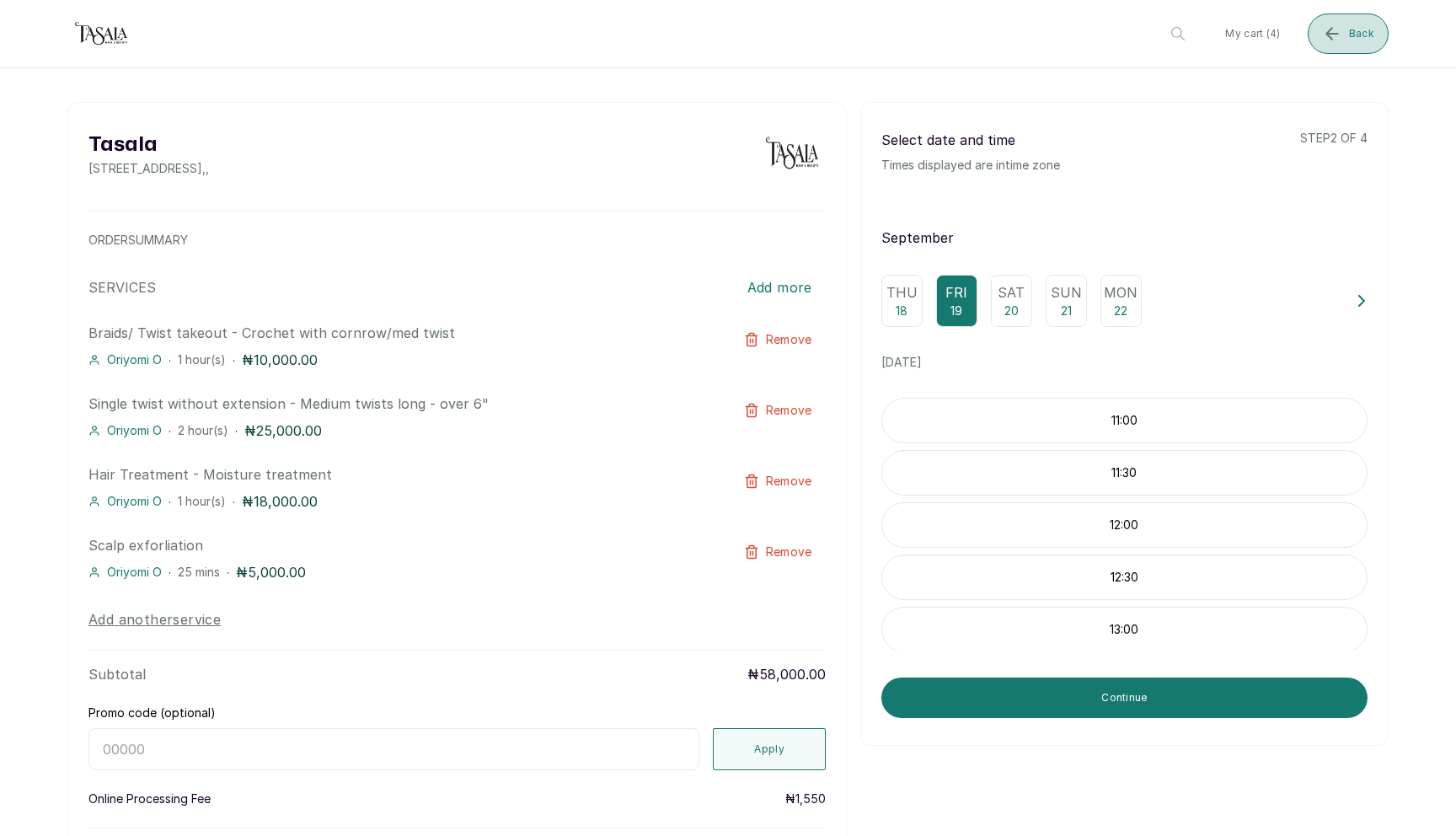
click at [1353, 42] on button "Back" at bounding box center [1348, 34] width 81 height 40
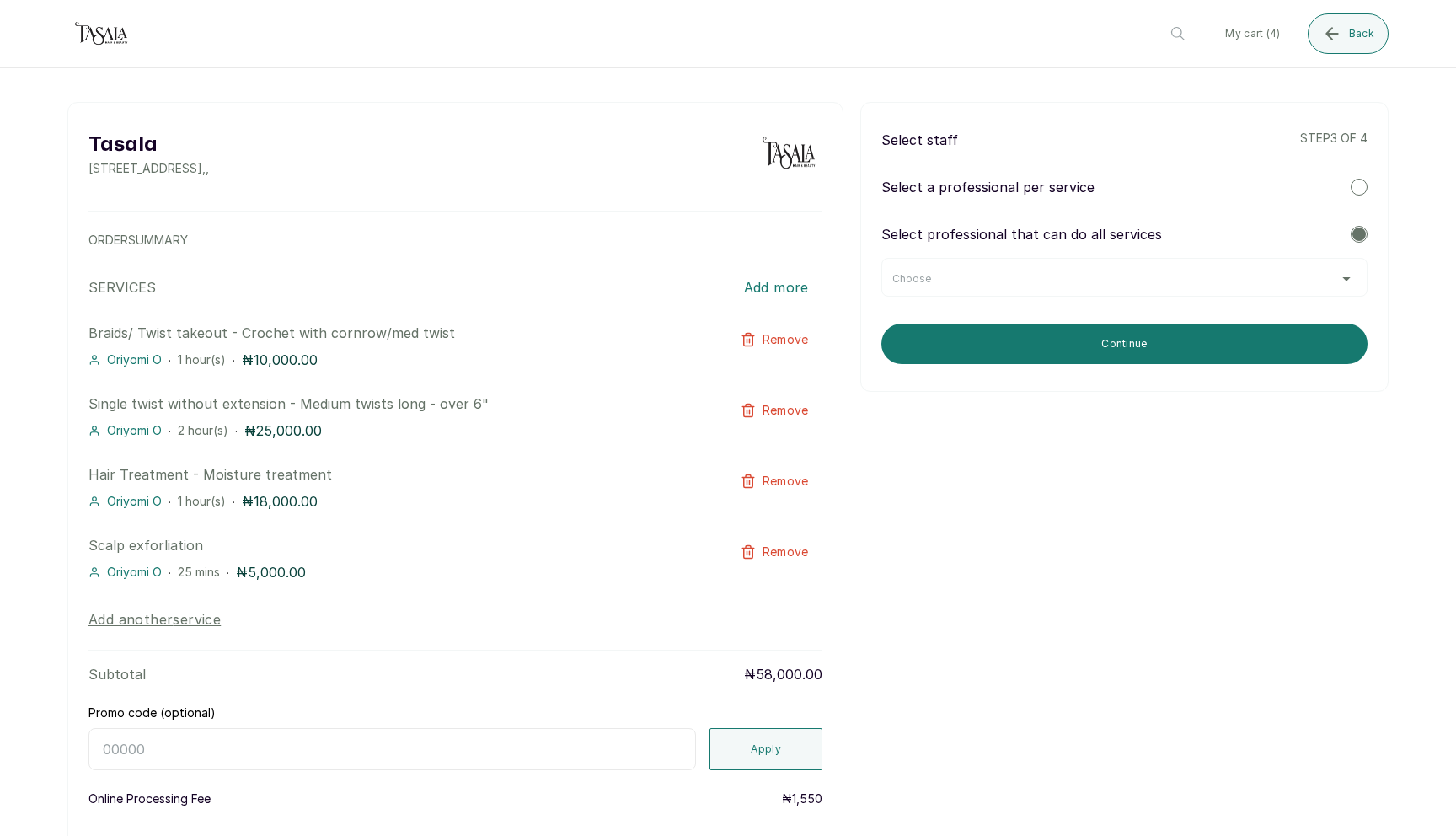
click at [1160, 281] on div "Choose" at bounding box center [1125, 279] width 465 height 13
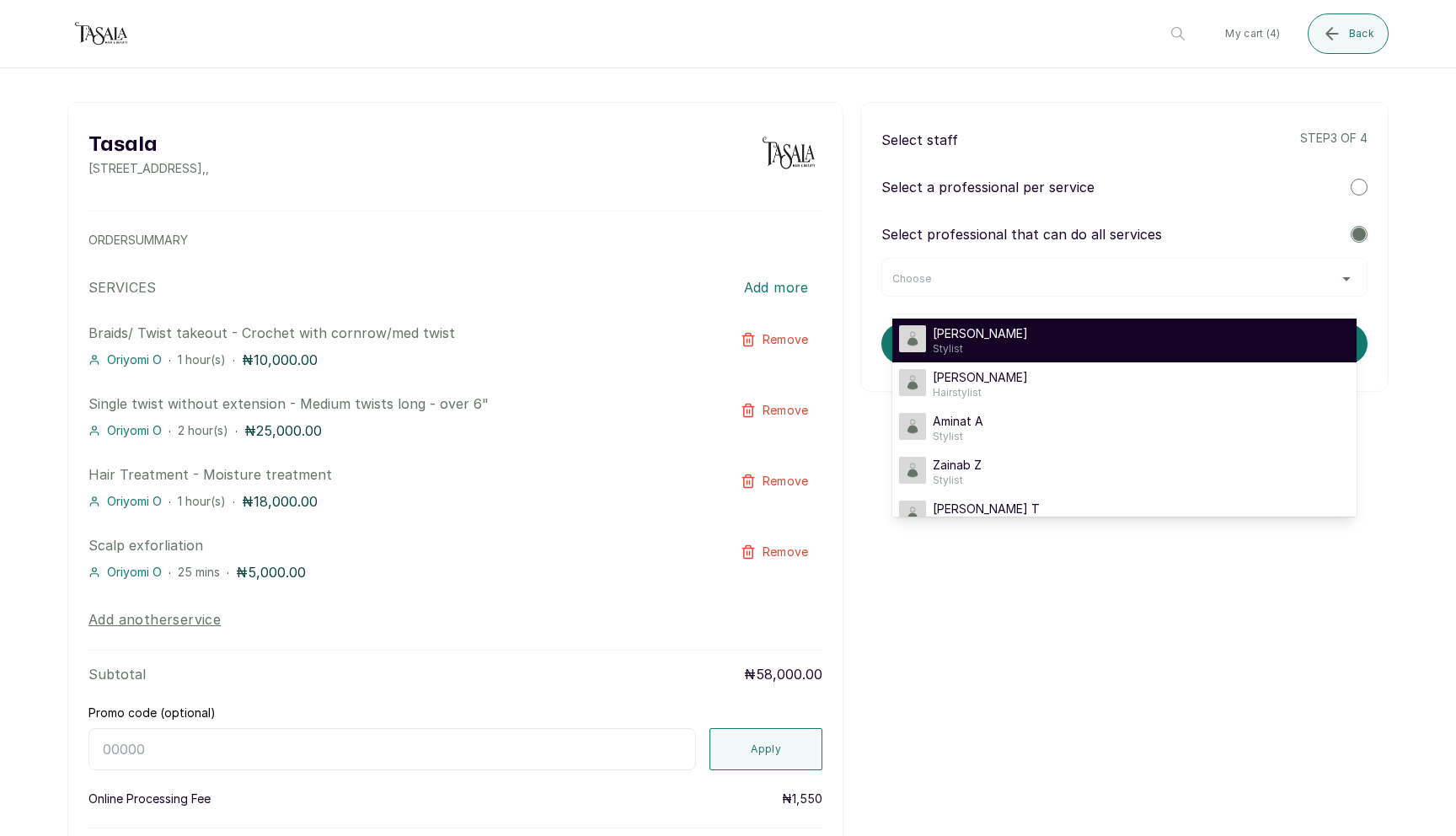
scroll to position [135, 0]
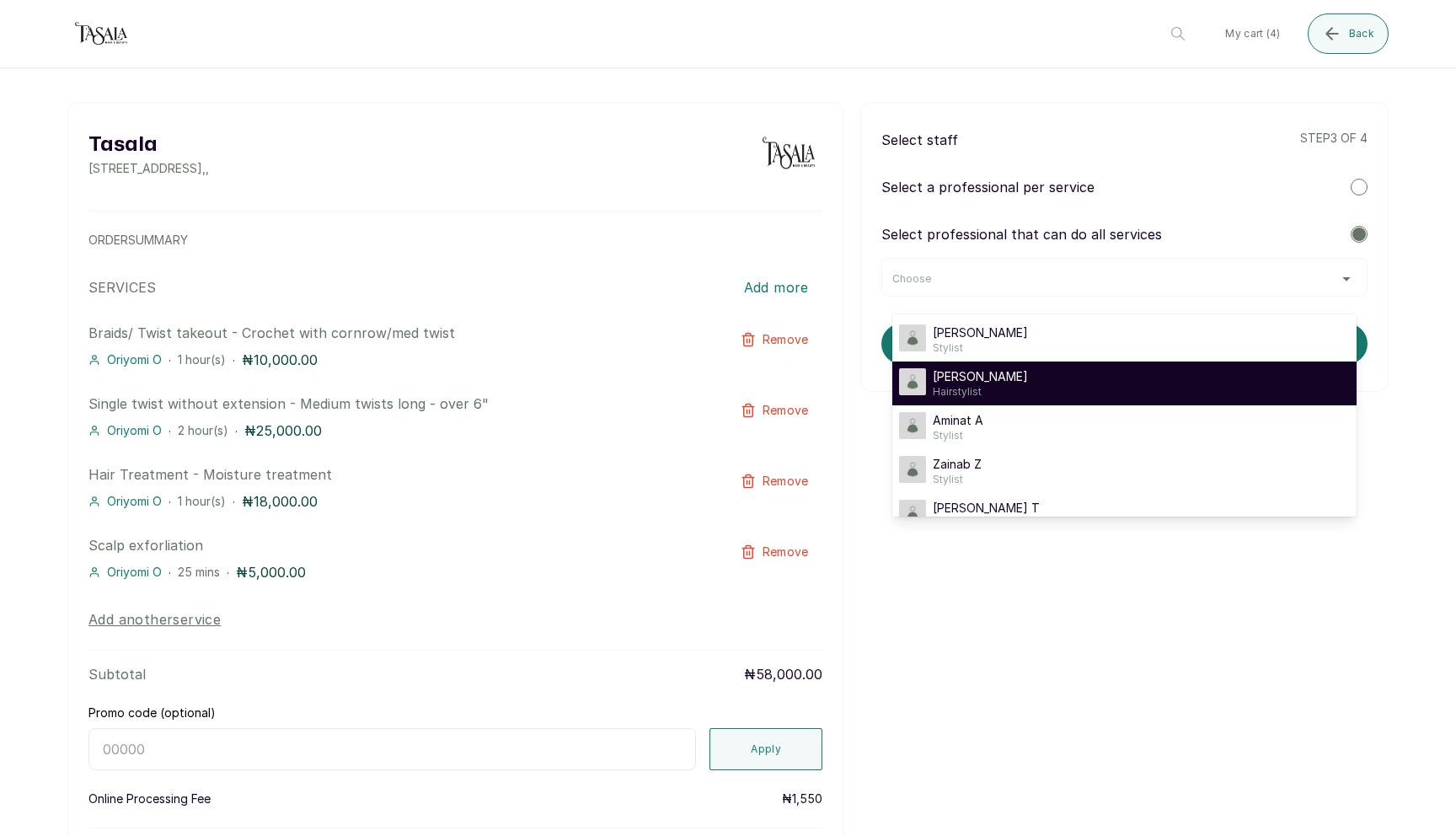
click at [1105, 401] on li "[PERSON_NAME] A Hairstylist" at bounding box center [1125, 384] width 465 height 44
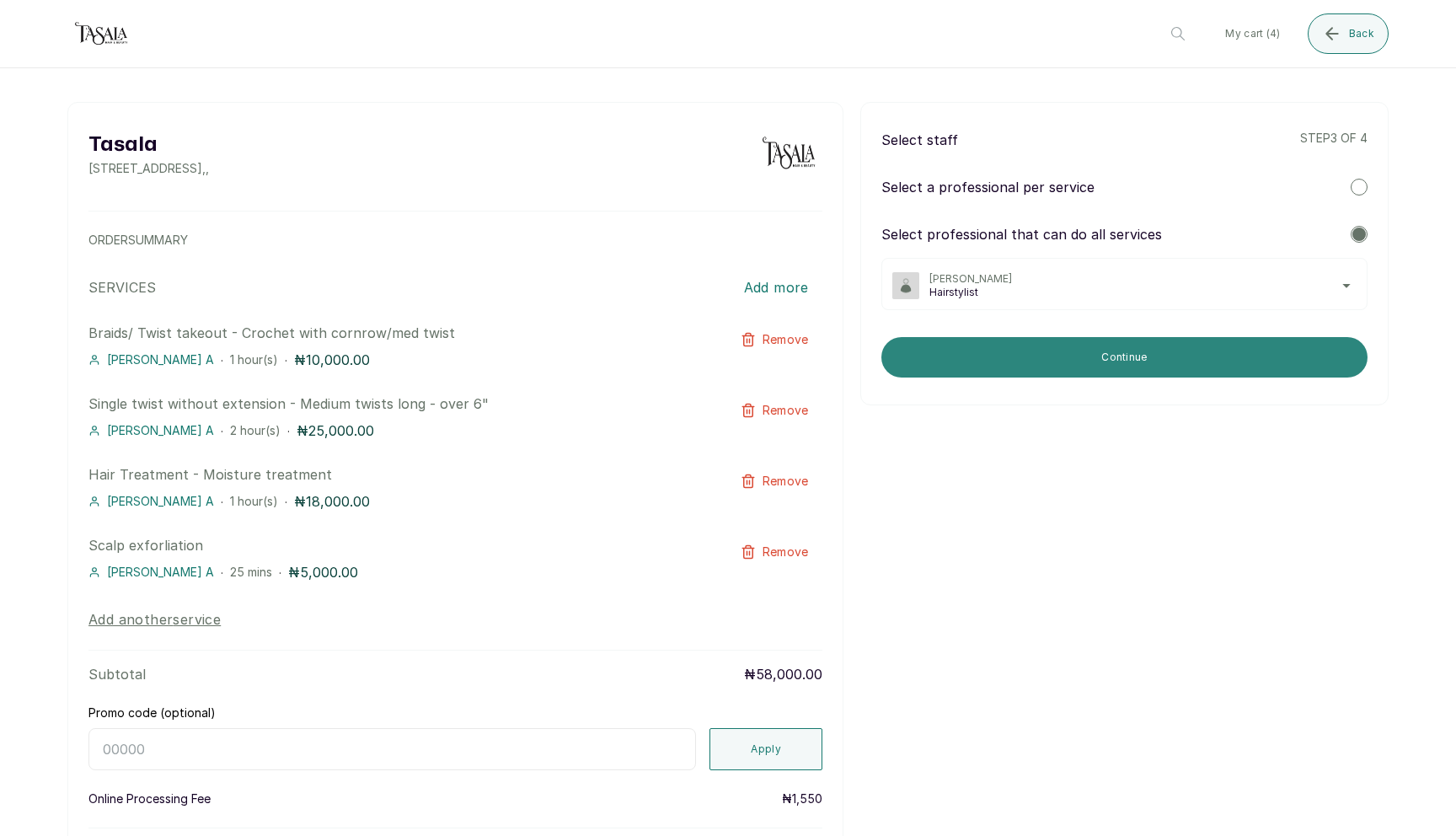
click at [1118, 374] on button "Continue" at bounding box center [1124, 357] width 486 height 40
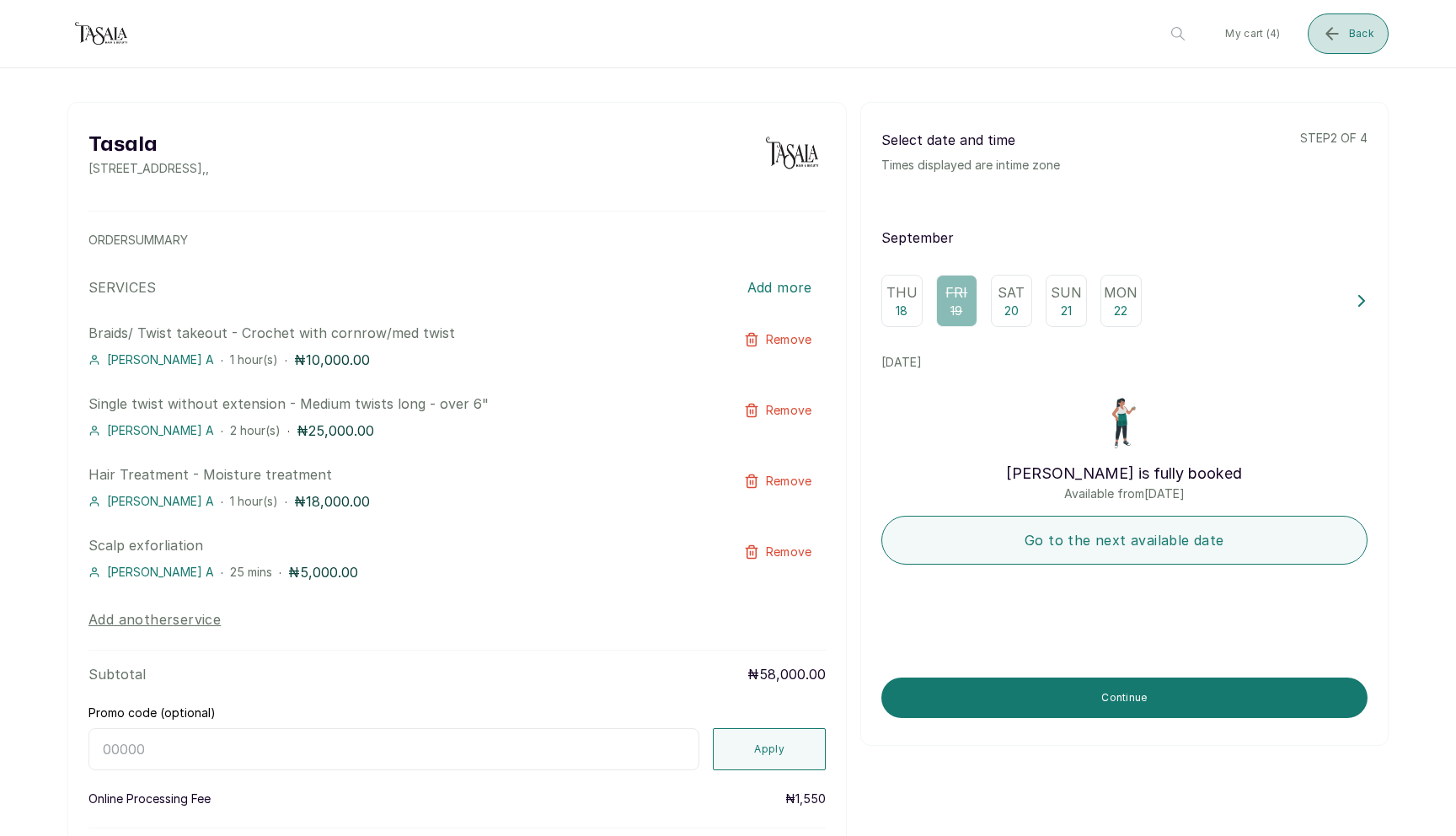
click at [1327, 26] on icon "submit" at bounding box center [1332, 34] width 20 height 20
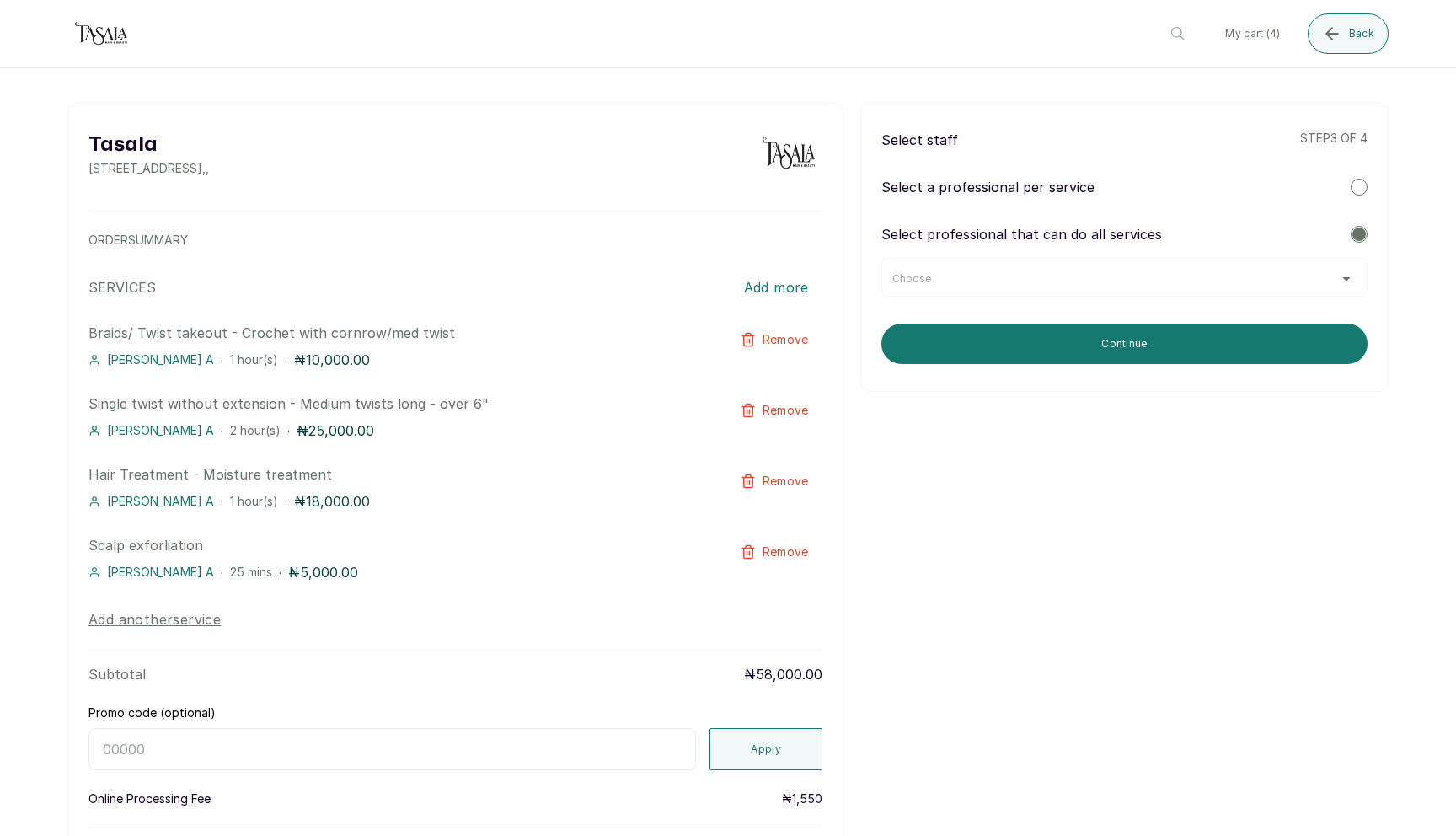
click at [1074, 305] on div "Select staff step 3 of 4 Select a professional per service Select professional …" at bounding box center [1124, 246] width 528 height 290
click at [1082, 301] on div "Select staff step 3 of 4 Select a professional per service Select professional …" at bounding box center [1124, 246] width 528 height 290
click at [1185, 275] on div "Choose" at bounding box center [1125, 279] width 465 height 13
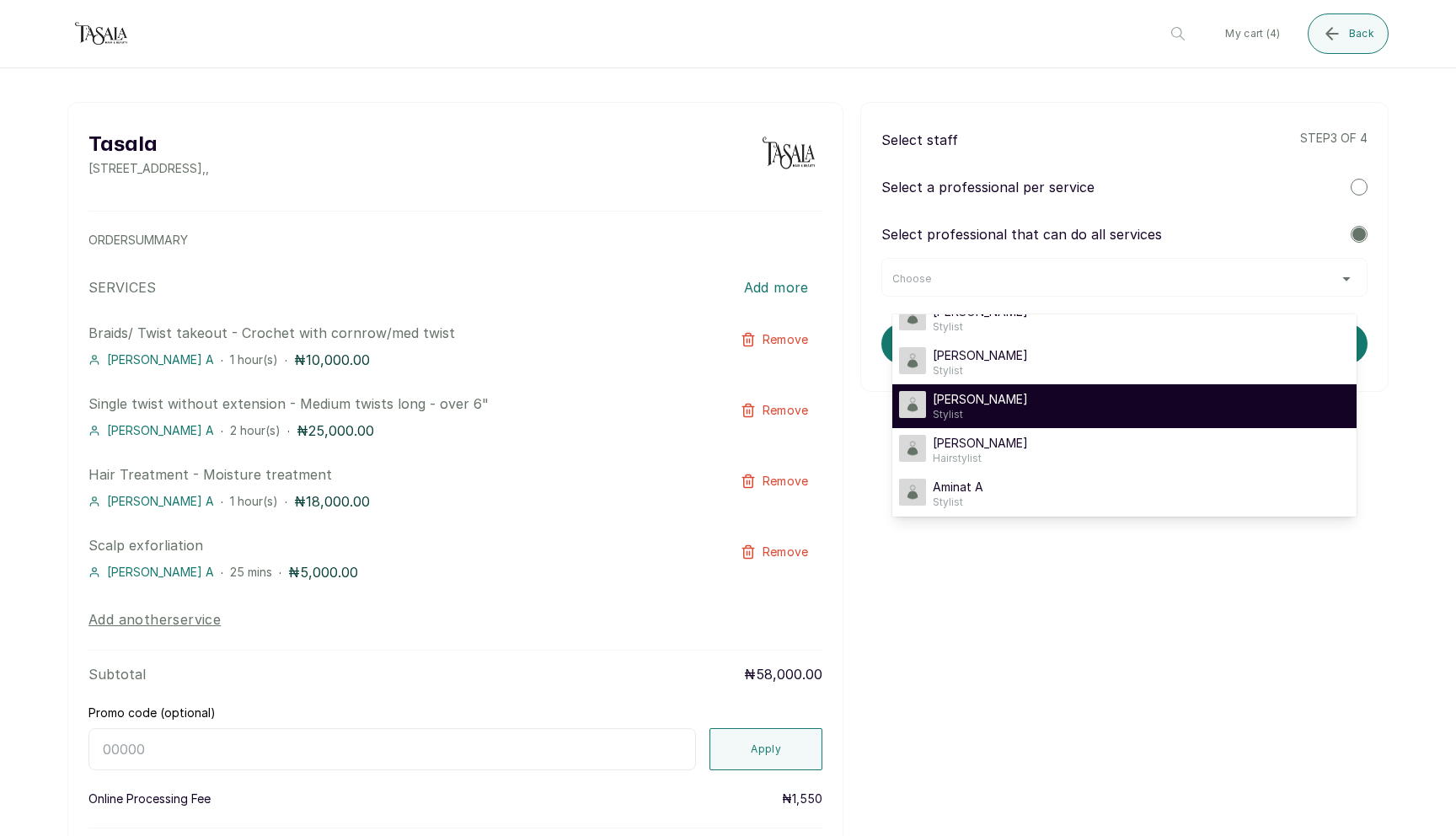
scroll to position [83, 0]
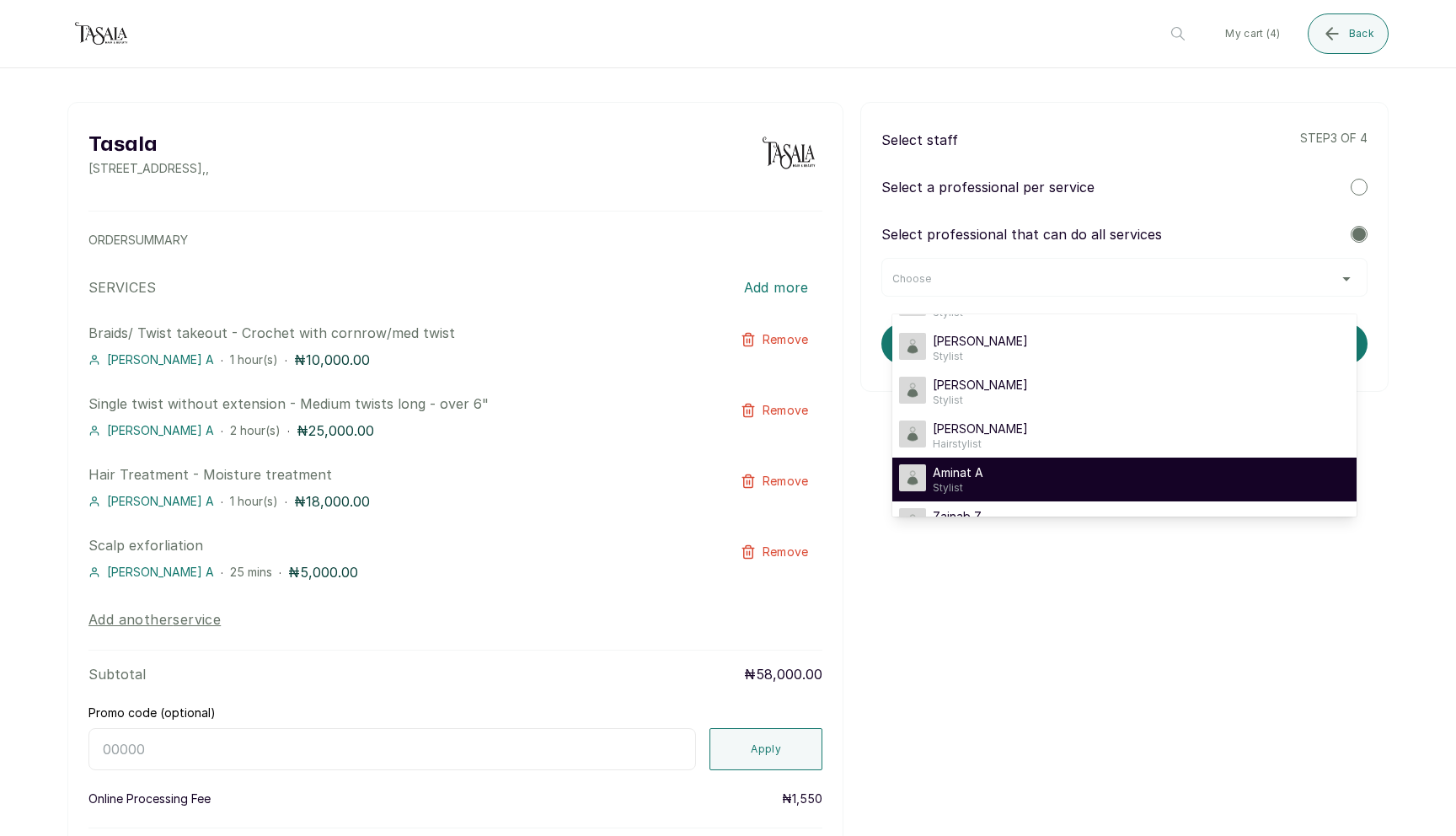
click at [1059, 475] on div "Aminat A Stylist" at bounding box center [1125, 480] width 451 height 31
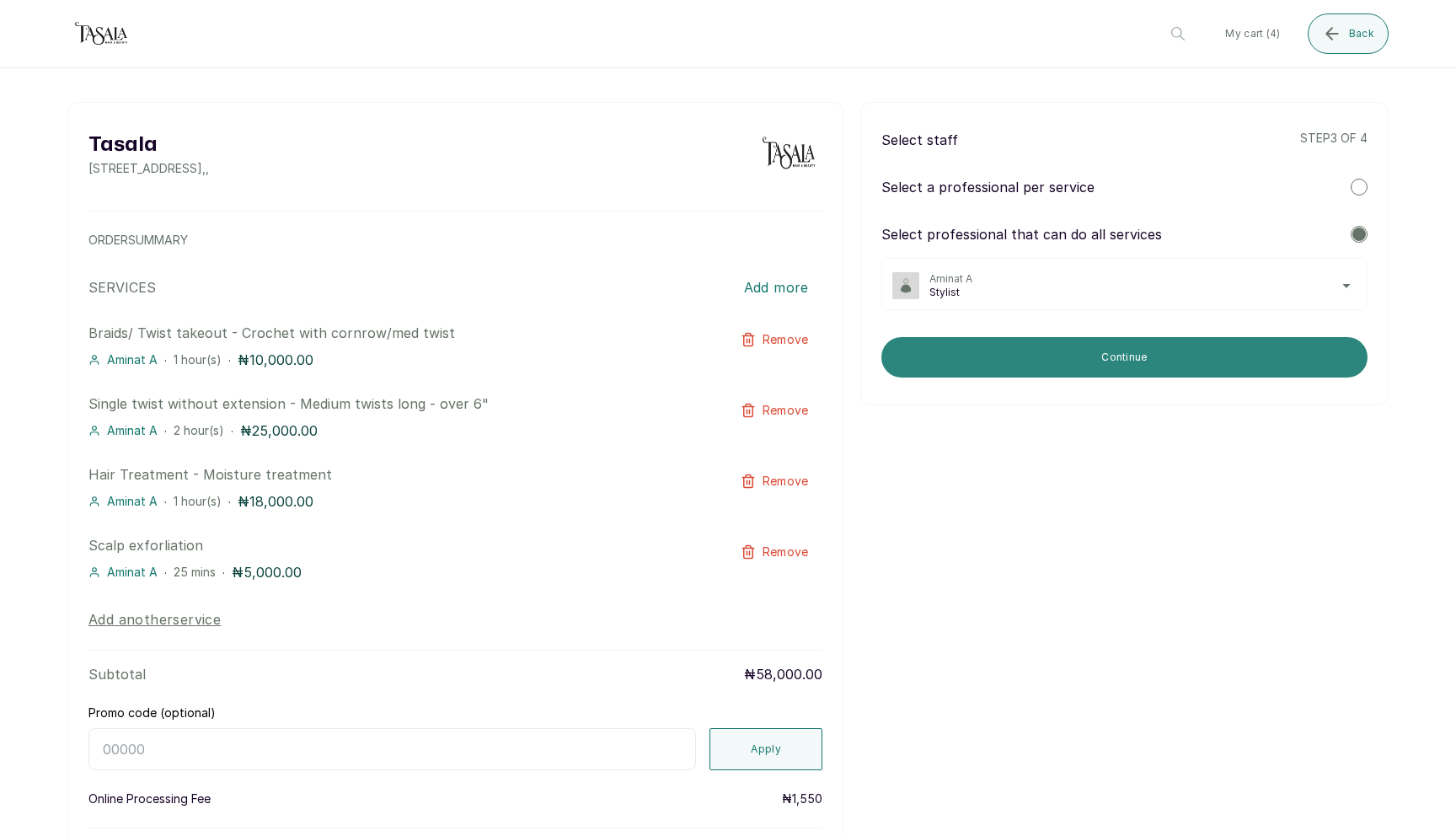
click at [1110, 365] on button "Continue" at bounding box center [1124, 357] width 486 height 40
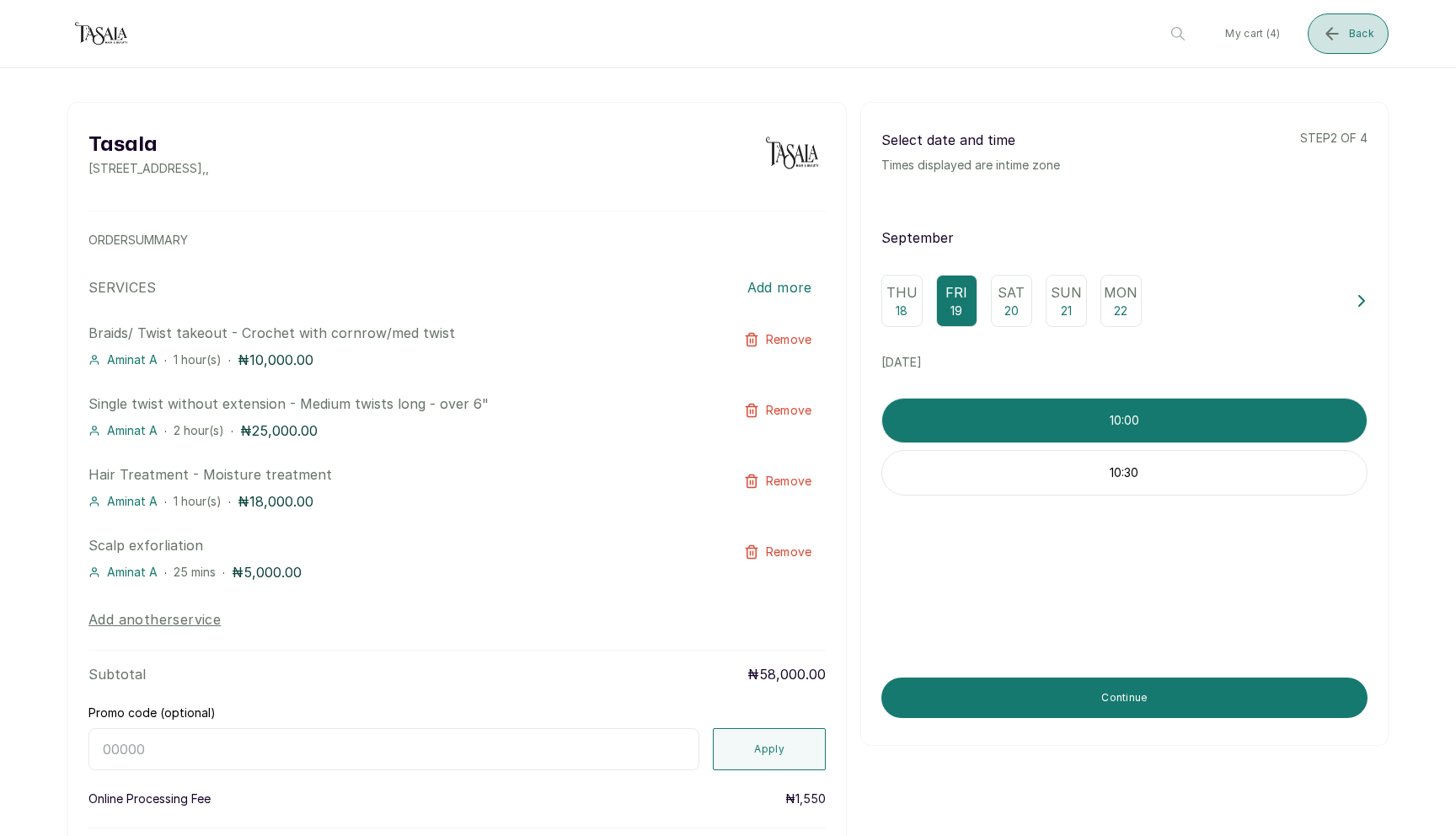
click at [1361, 46] on button "Back" at bounding box center [1348, 34] width 81 height 40
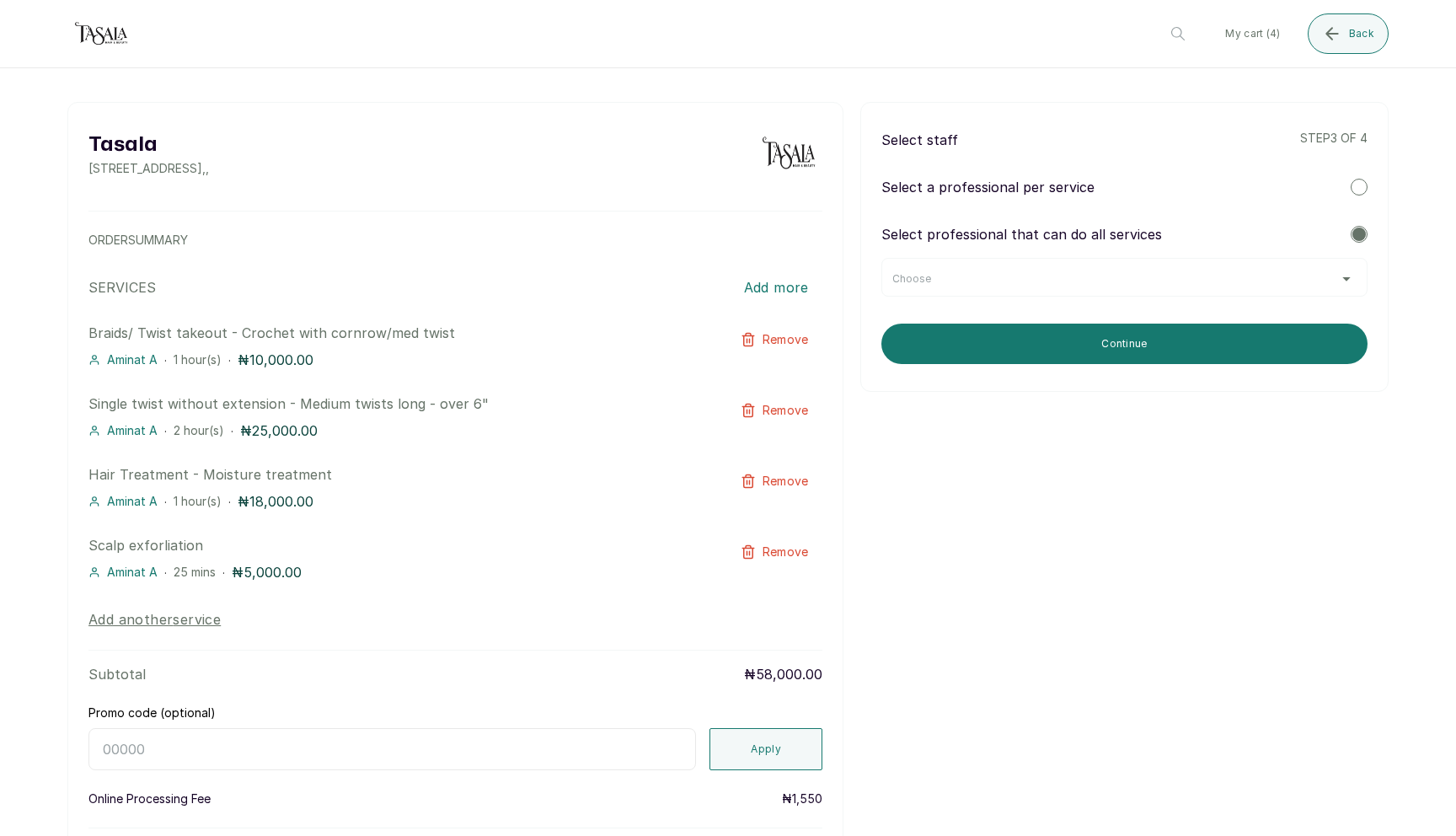
click at [1219, 251] on div "Select professional that can do all services Choose" at bounding box center [1124, 260] width 486 height 72
click at [1206, 292] on div "Choose" at bounding box center [1124, 277] width 486 height 38
click at [1308, 275] on div "Choose" at bounding box center [1125, 279] width 465 height 13
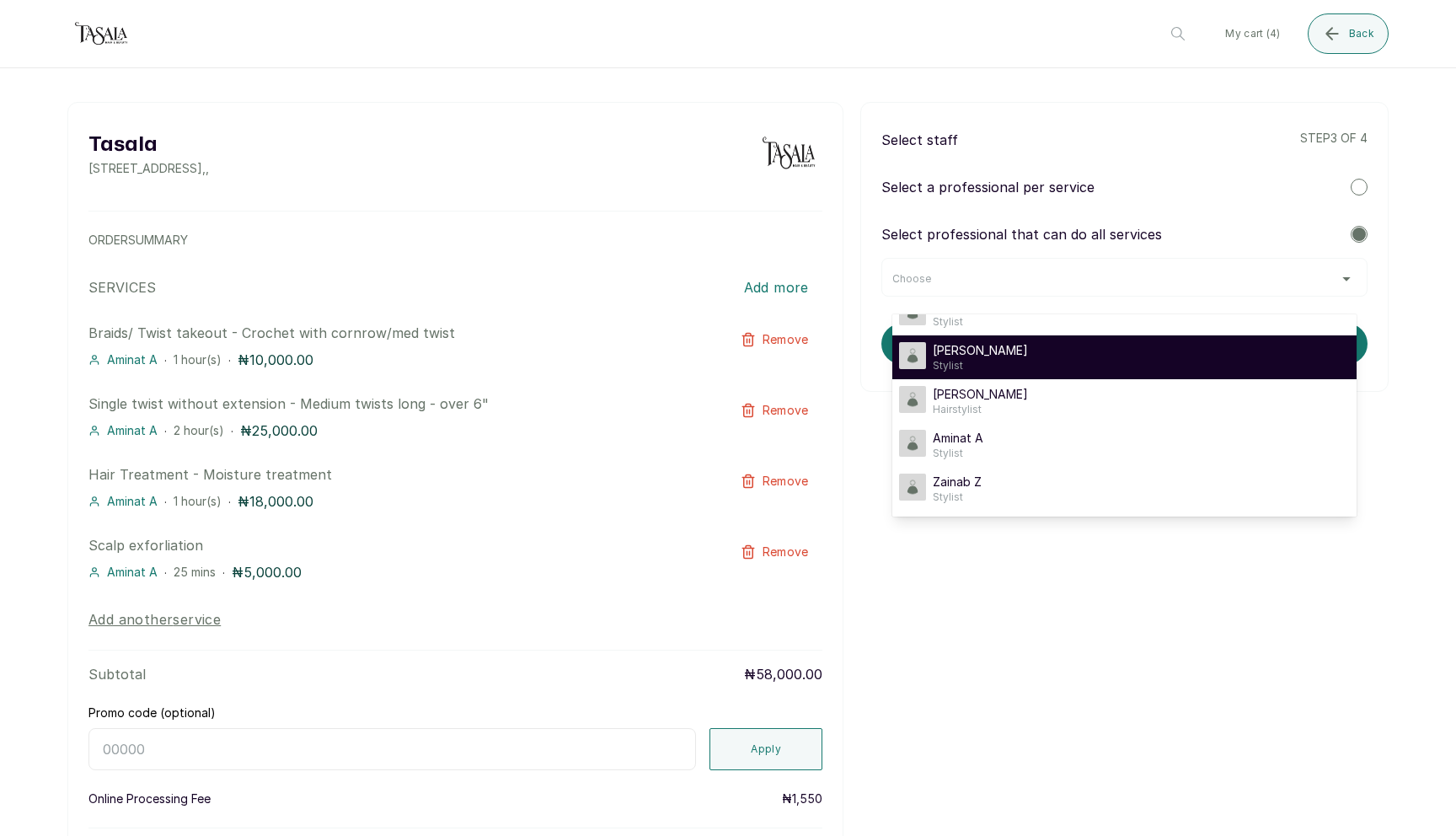
scroll to position [118, 0]
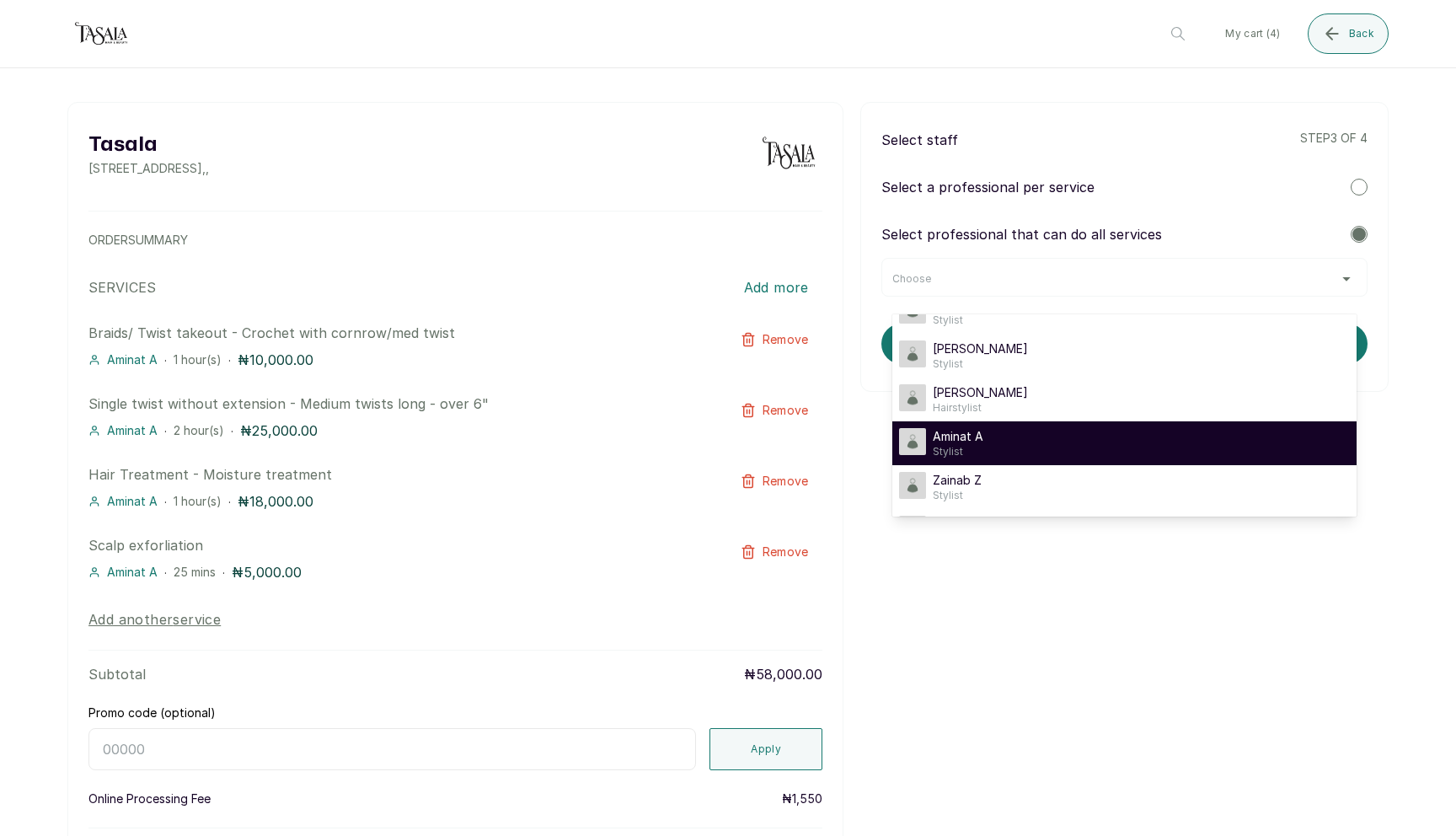
click at [1132, 458] on li "Aminat A Stylist" at bounding box center [1125, 443] width 465 height 44
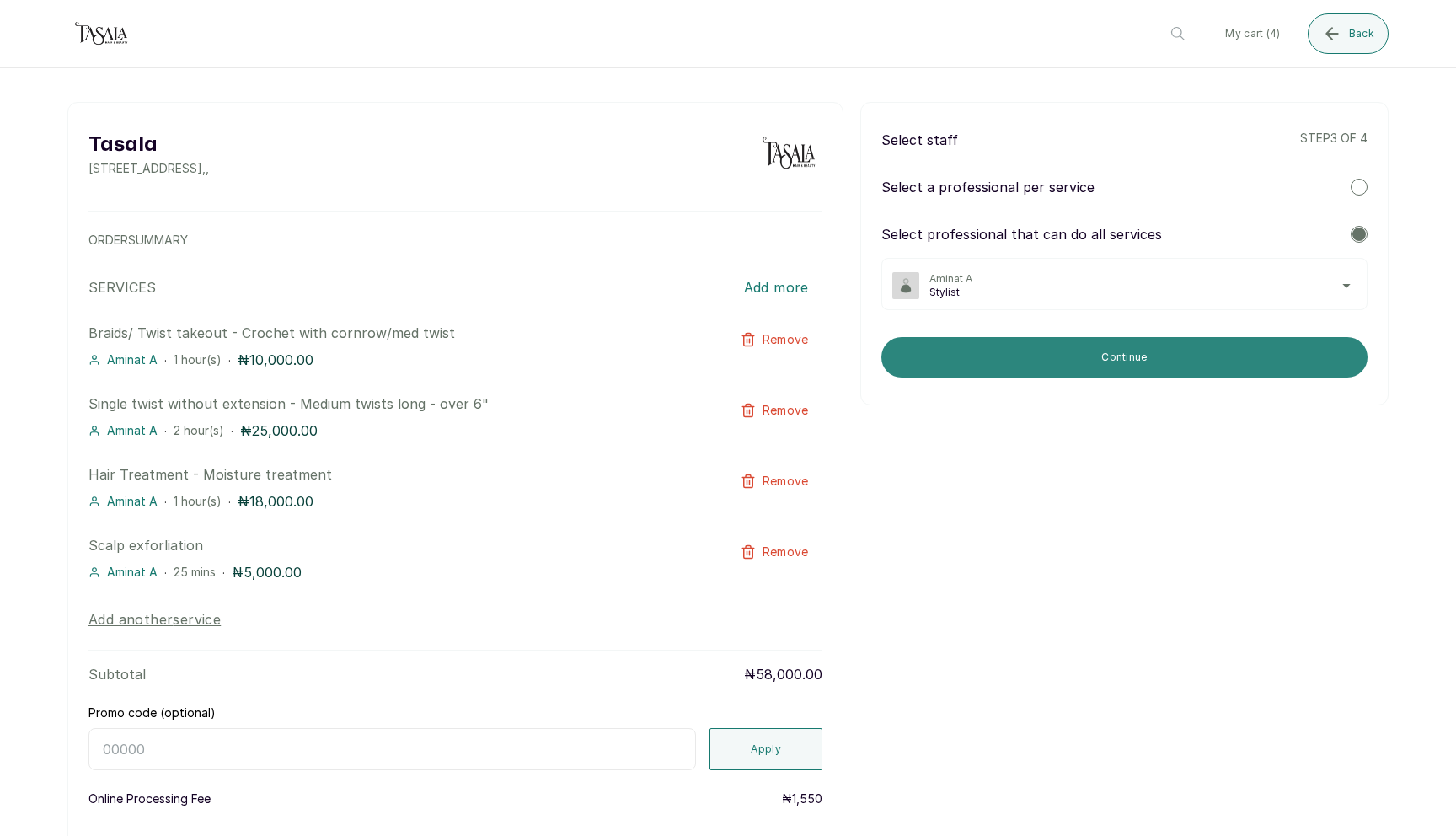
click at [1185, 356] on button "Continue" at bounding box center [1124, 357] width 486 height 40
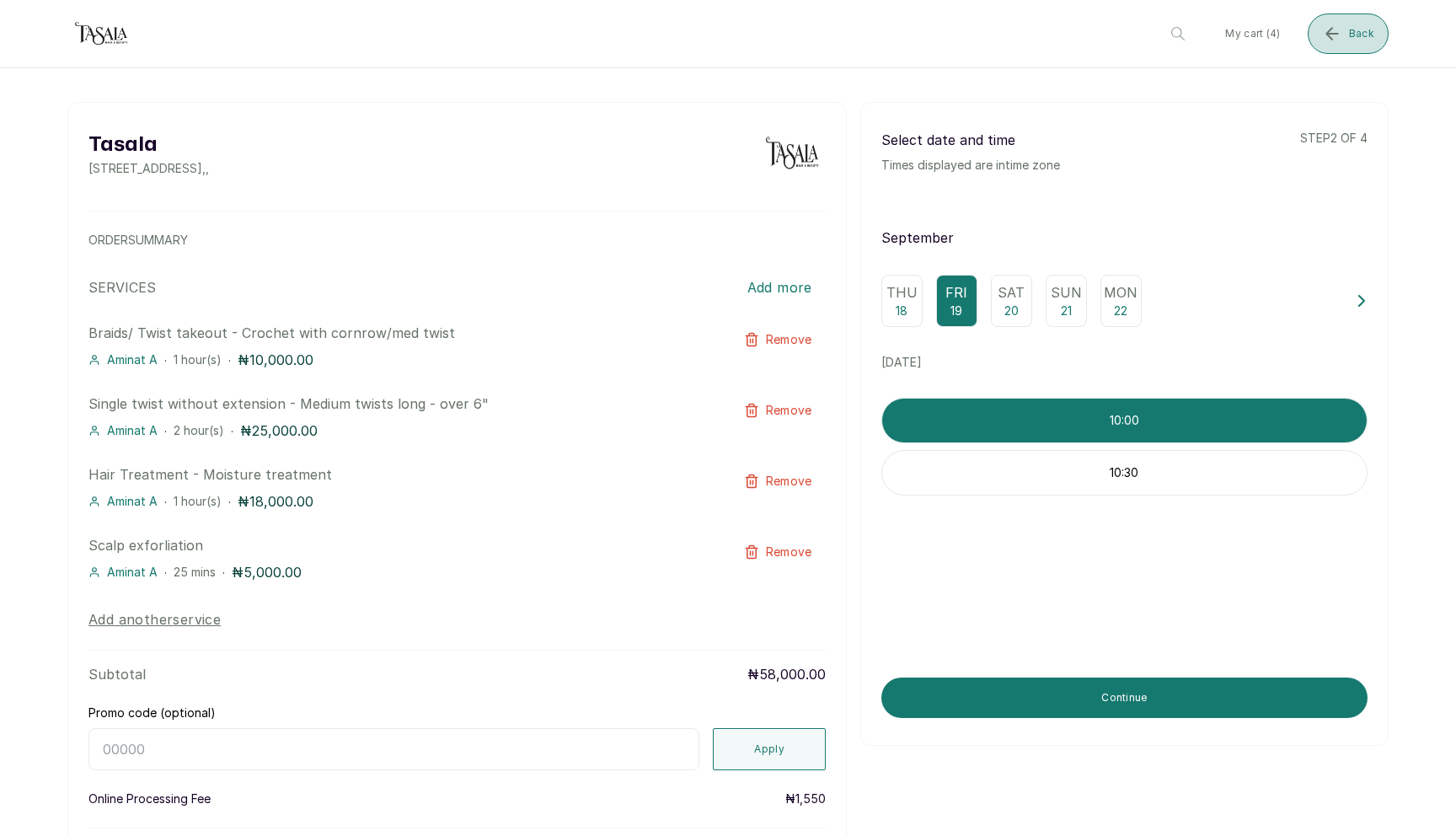
click at [1350, 38] on span "Back" at bounding box center [1362, 34] width 25 height 13
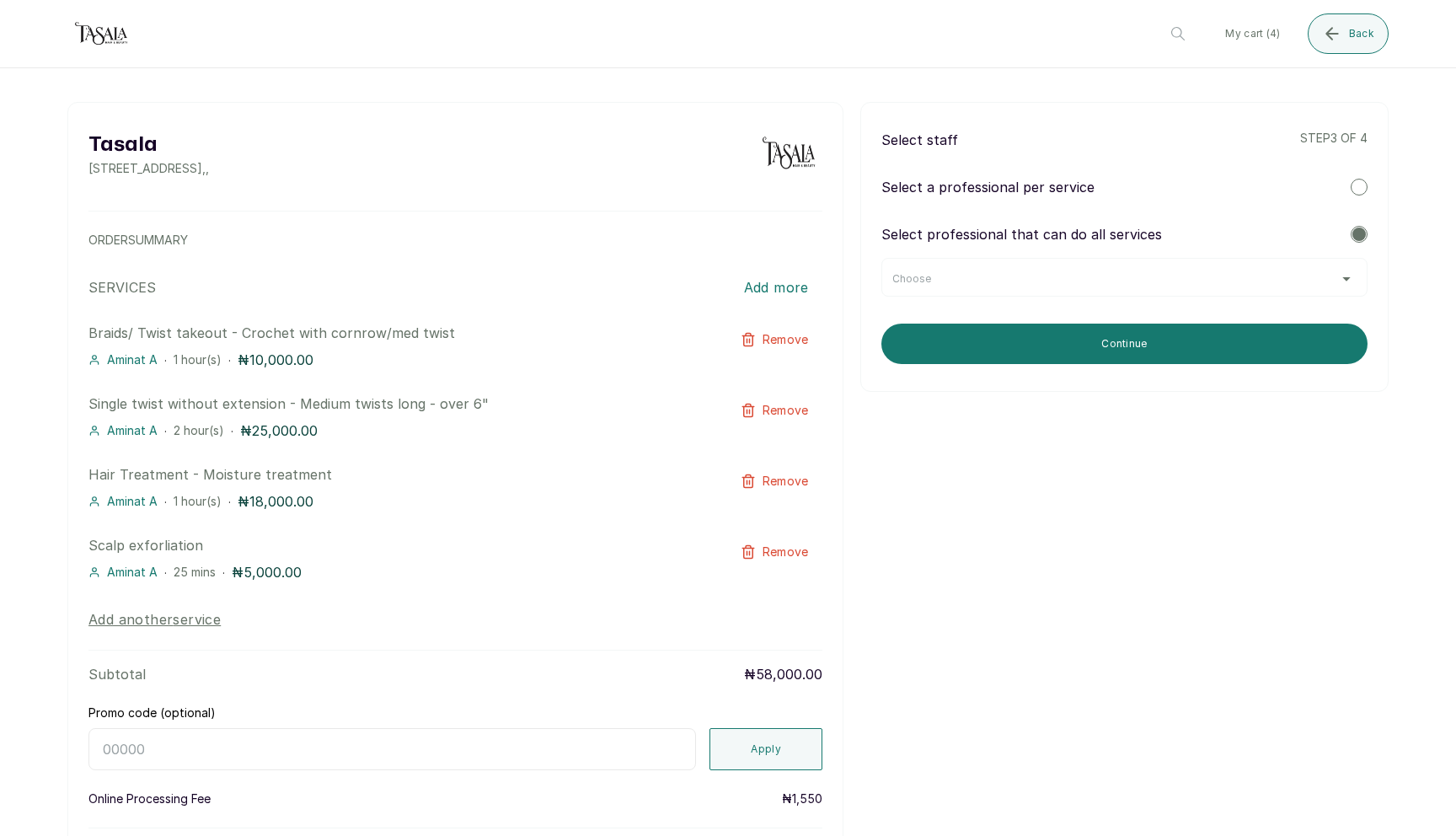
click at [1086, 272] on div "Choose" at bounding box center [1125, 279] width 465 height 13
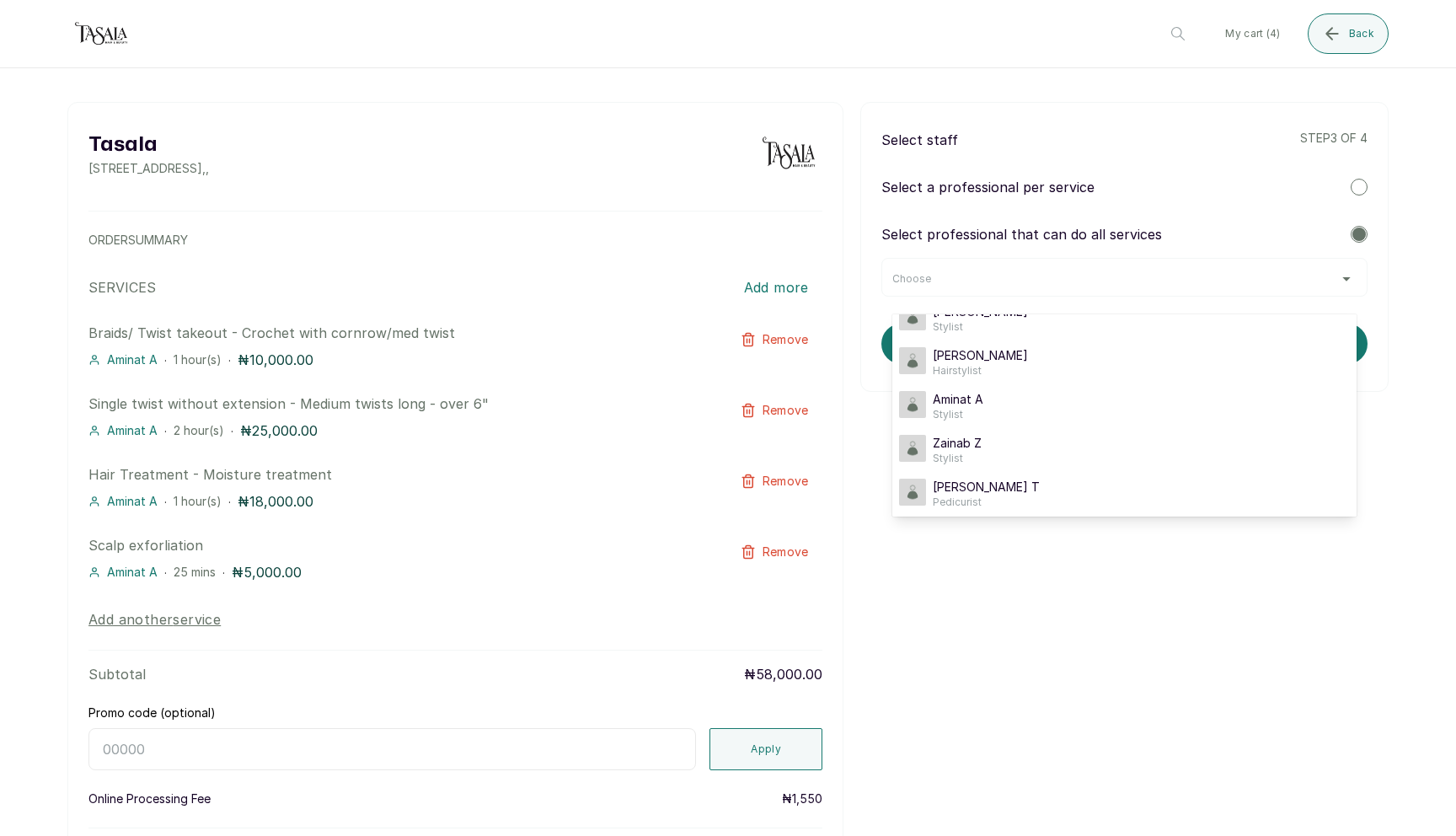
scroll to position [163, 0]
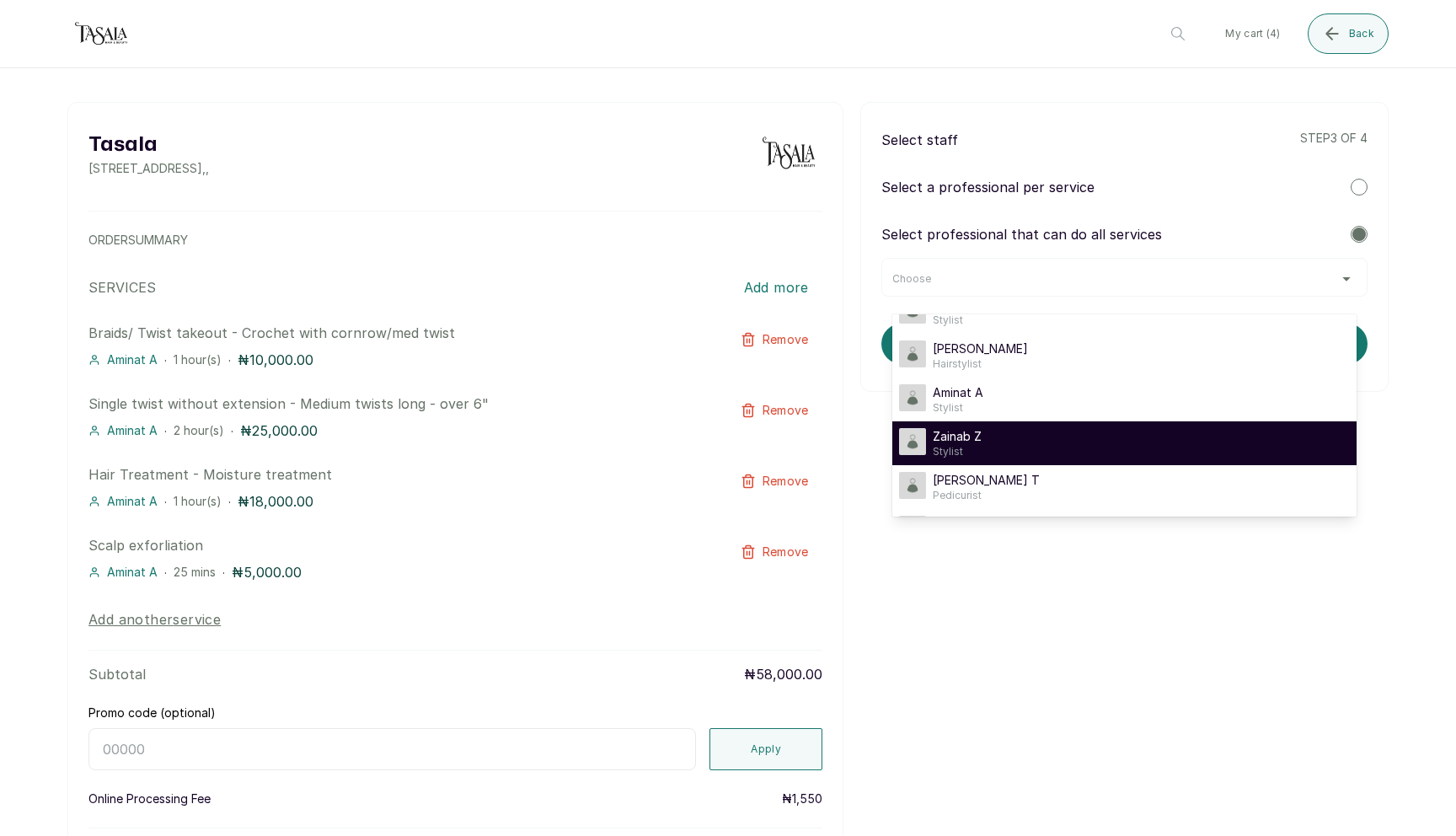
click at [1075, 437] on div "Zainab Z Stylist" at bounding box center [1125, 443] width 451 height 31
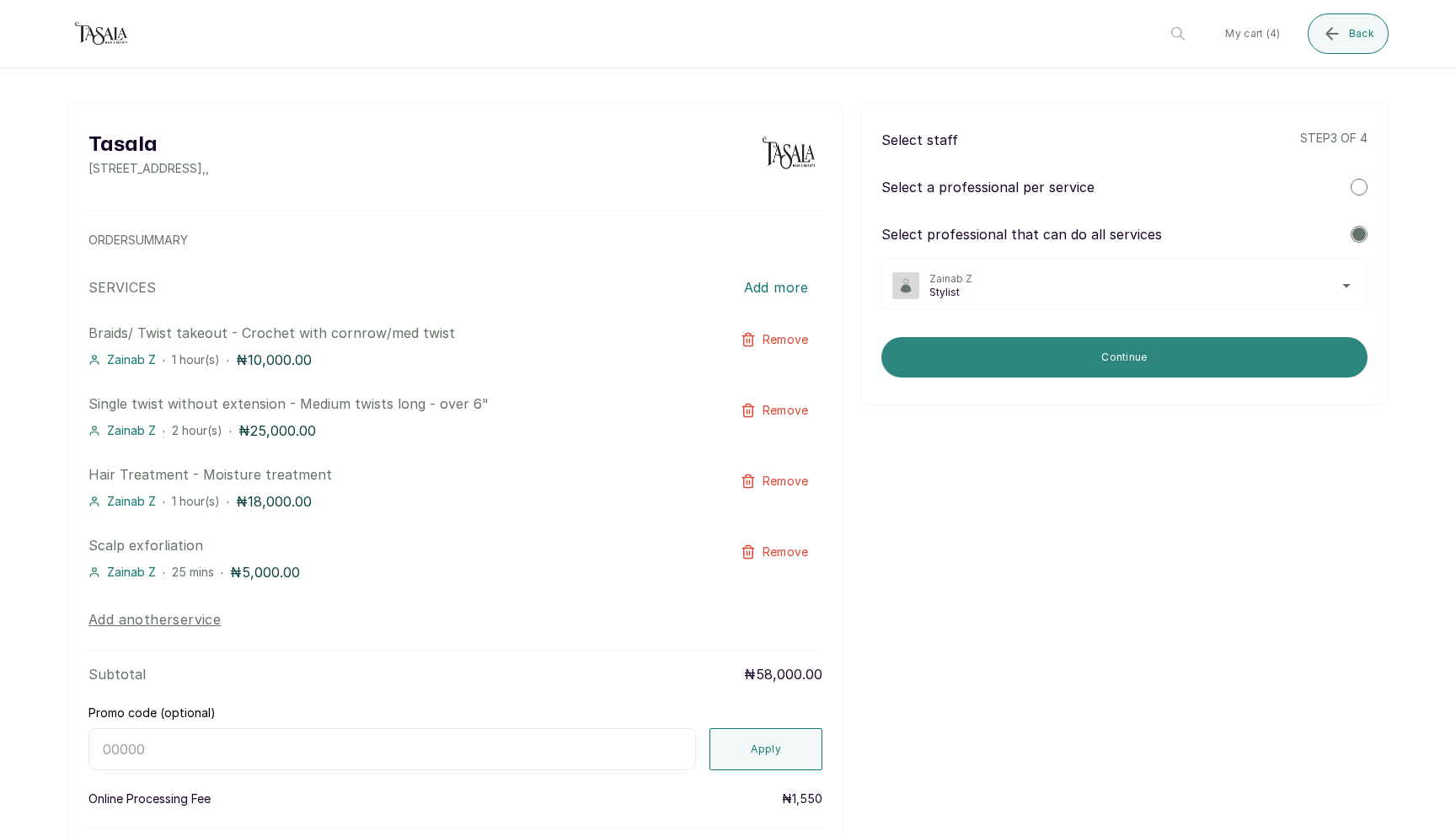
click at [1120, 364] on button "Continue" at bounding box center [1124, 357] width 486 height 40
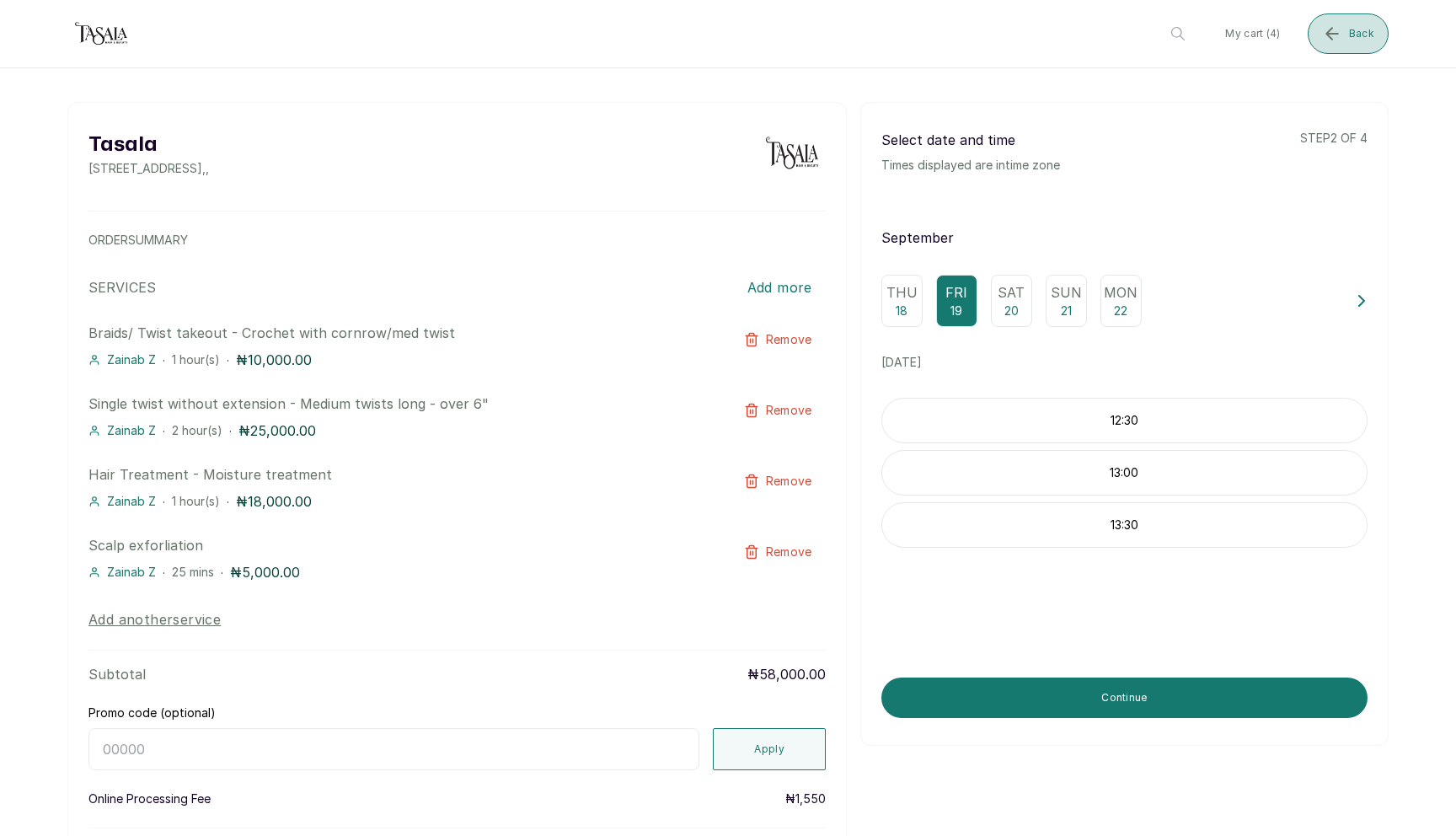
click at [1358, 30] on span "Back" at bounding box center [1362, 34] width 25 height 13
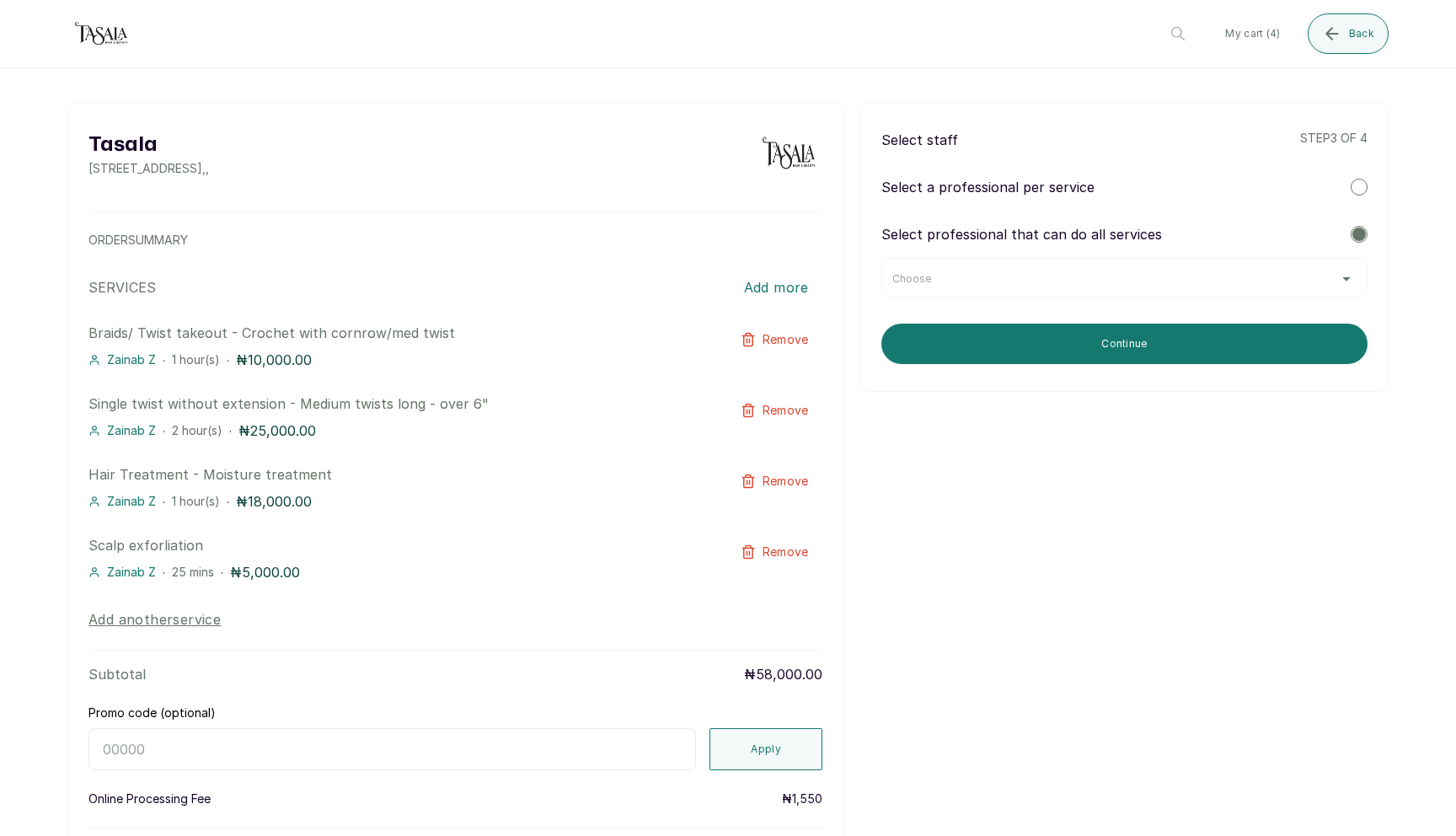
click at [1136, 269] on div "Choose" at bounding box center [1124, 277] width 486 height 38
click at [1132, 284] on div "Choose" at bounding box center [1125, 279] width 465 height 13
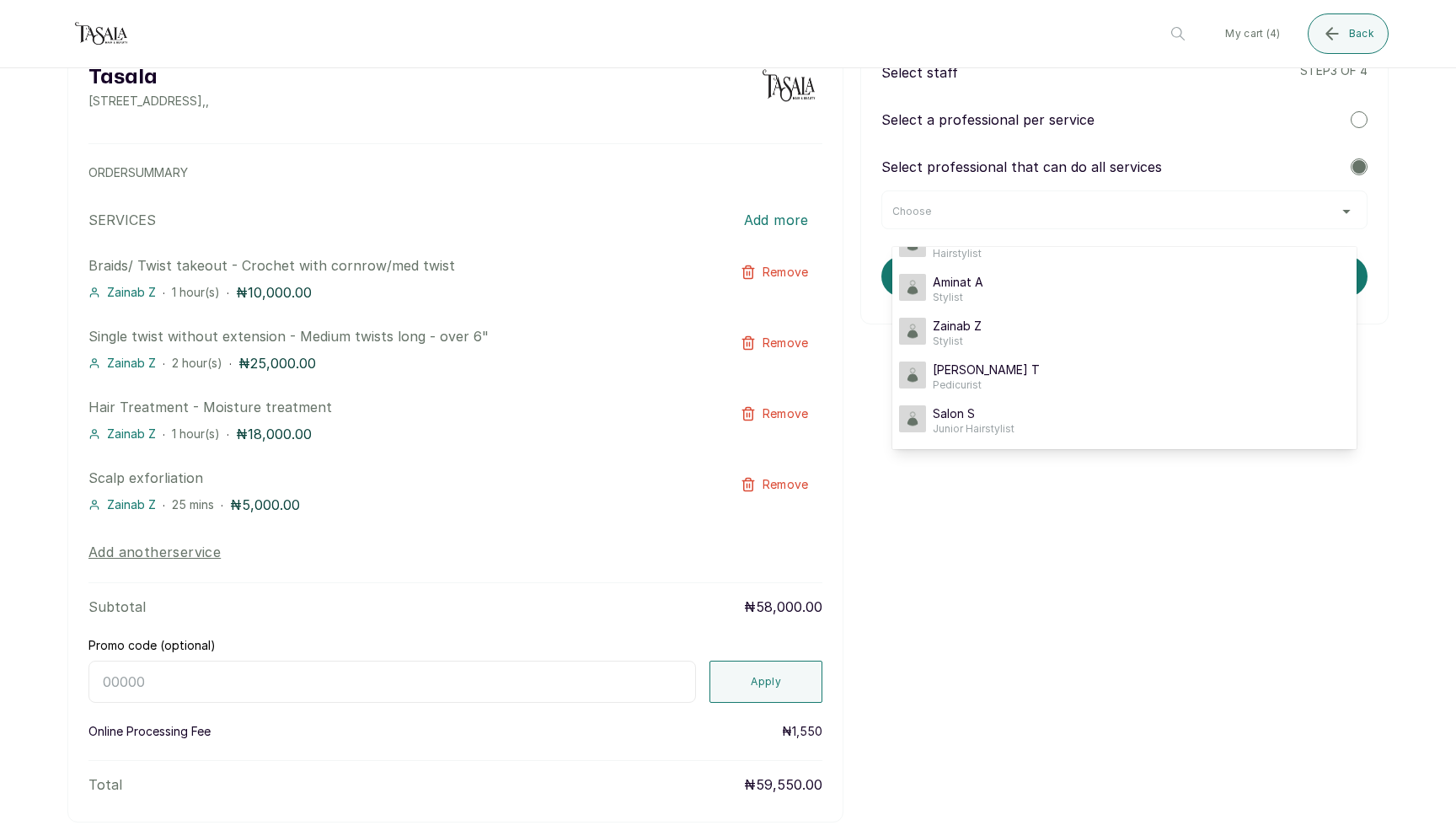
scroll to position [68, 0]
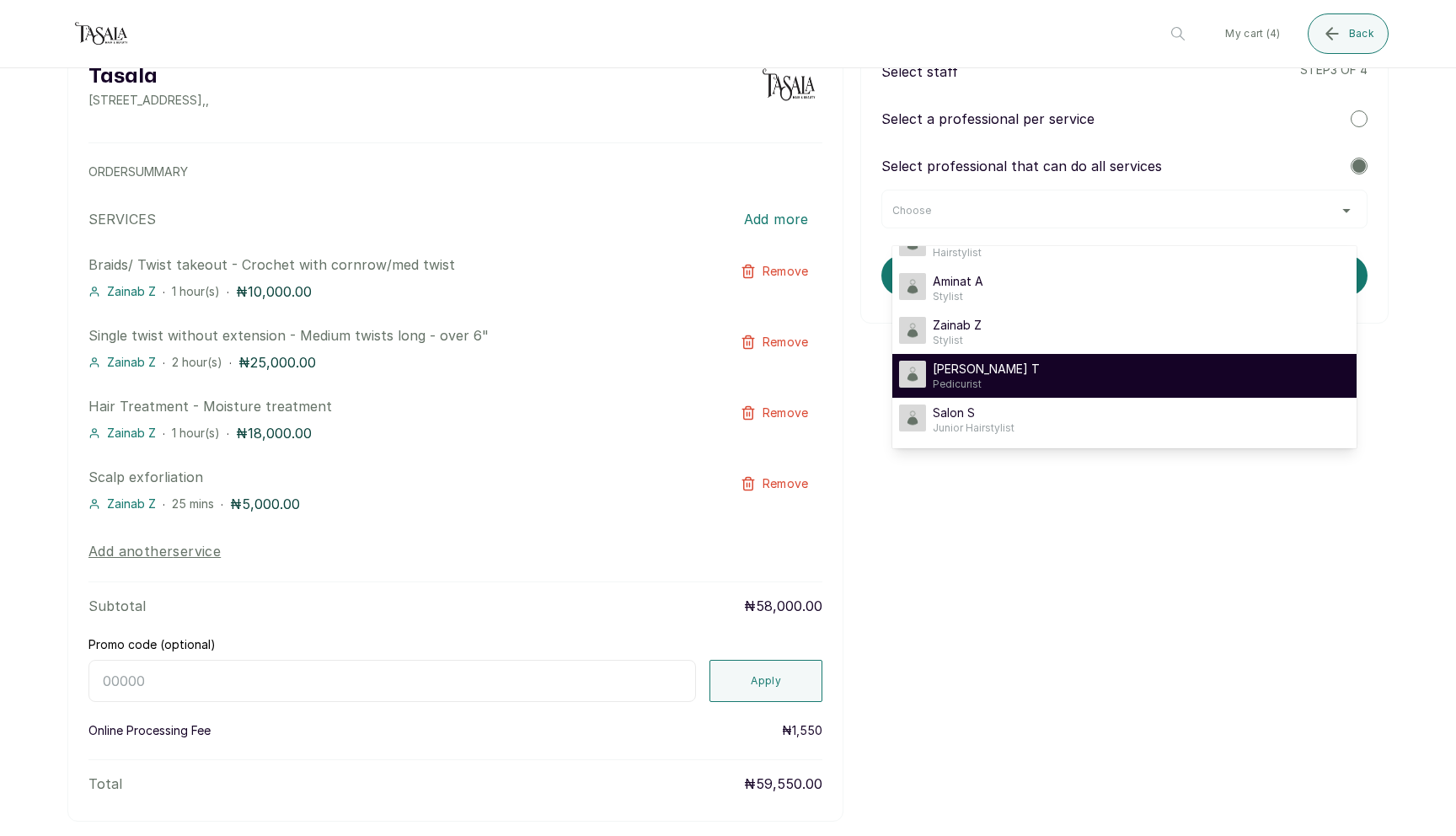
click at [1079, 392] on li "[PERSON_NAME] T Pedicurist" at bounding box center [1125, 376] width 465 height 44
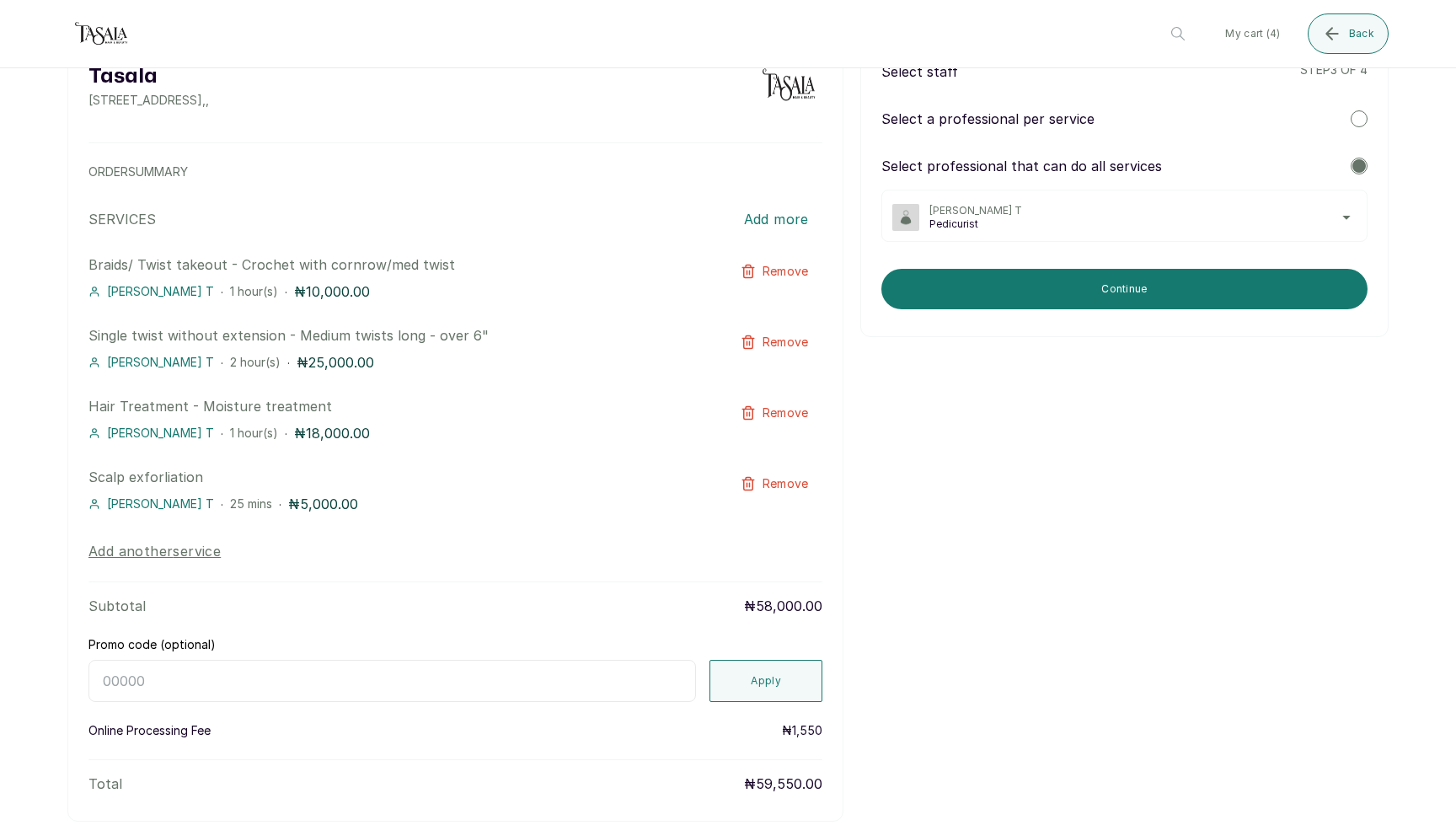
click at [1119, 238] on div "[PERSON_NAME] T Pedicurist" at bounding box center [1124, 215] width 486 height 52
click at [1132, 228] on span "Pedicurist" at bounding box center [1143, 224] width 427 height 13
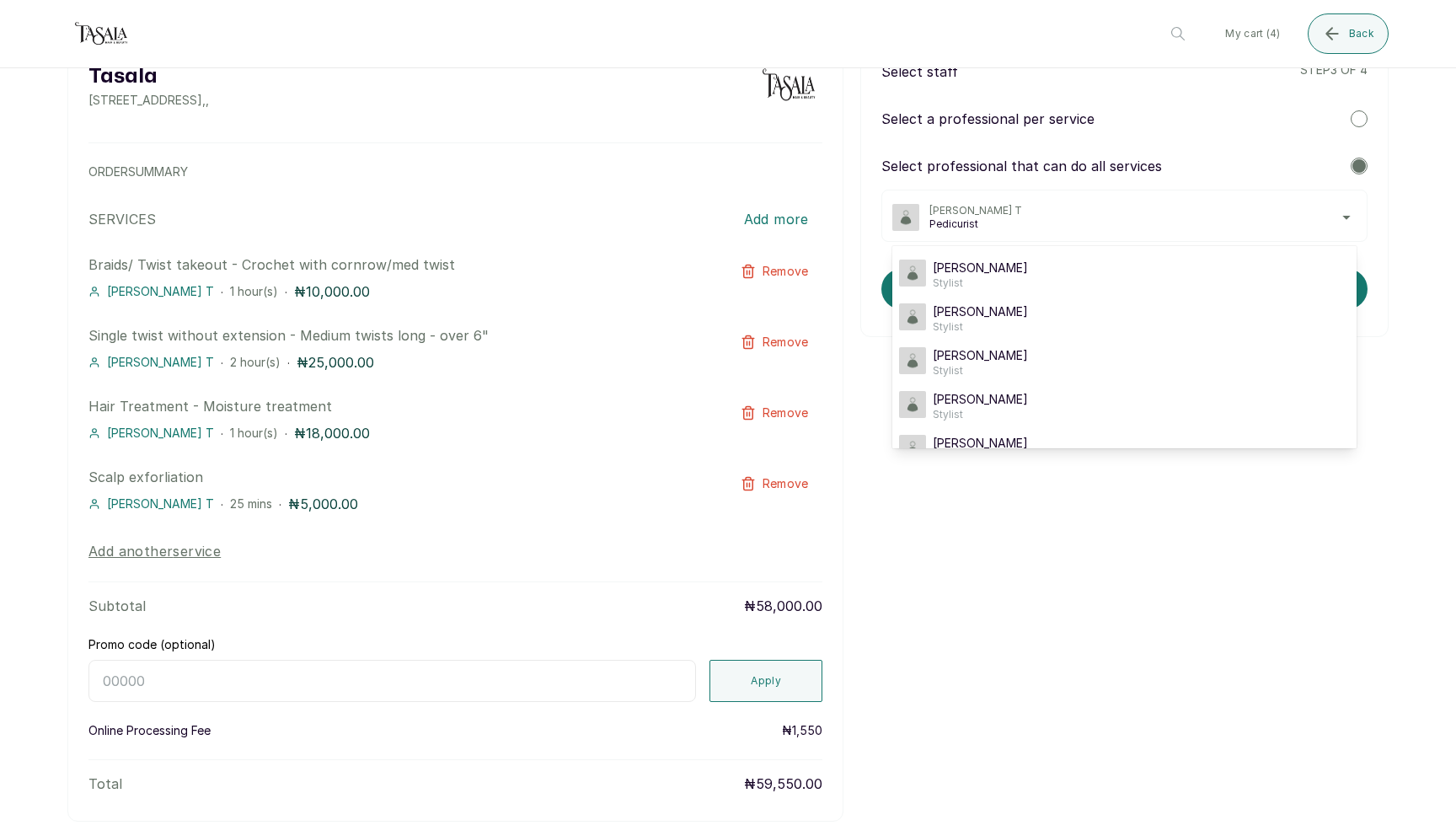
scroll to position [155, 0]
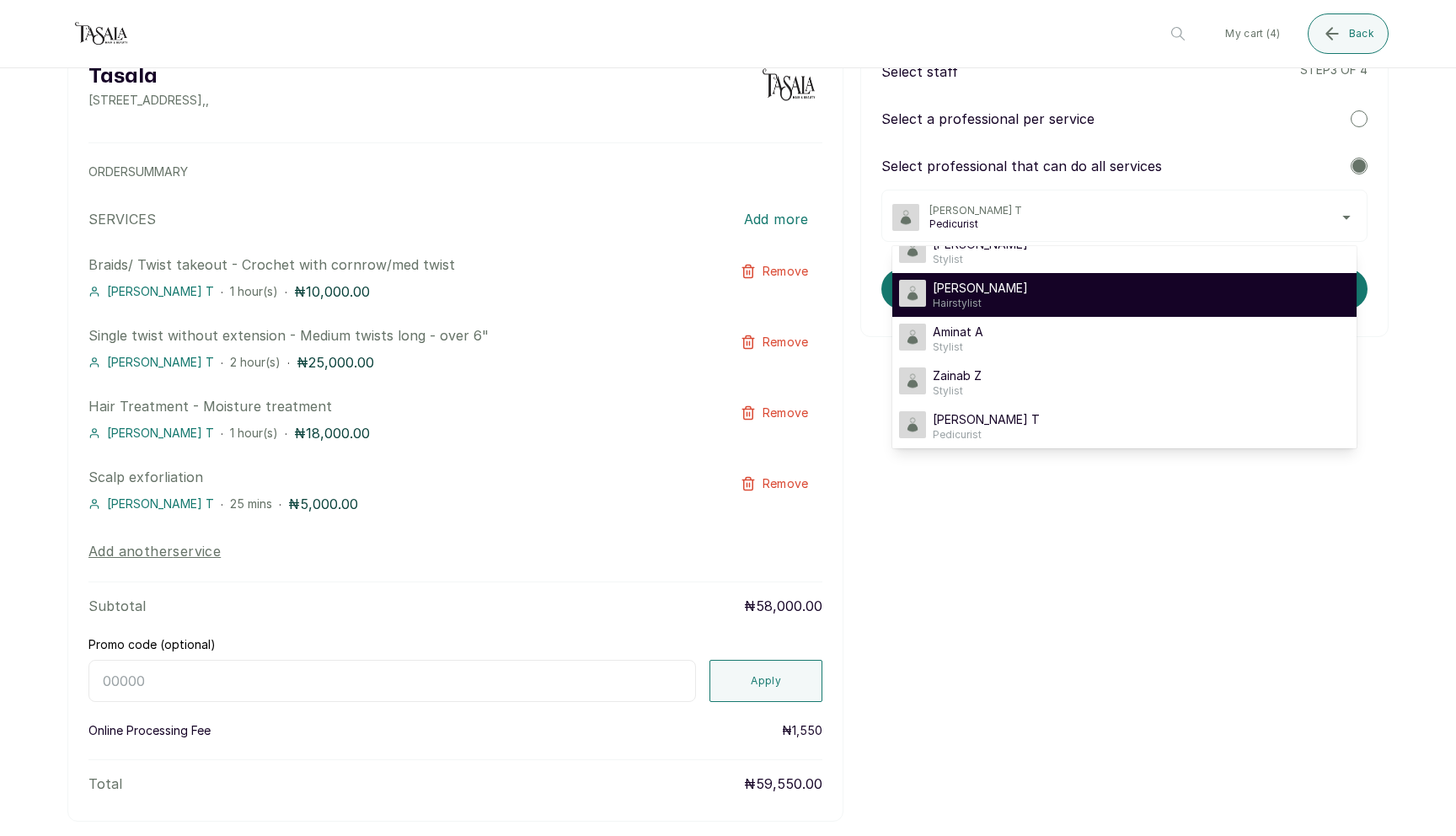
click at [1103, 308] on div "[PERSON_NAME] A Hairstylist" at bounding box center [1125, 295] width 451 height 31
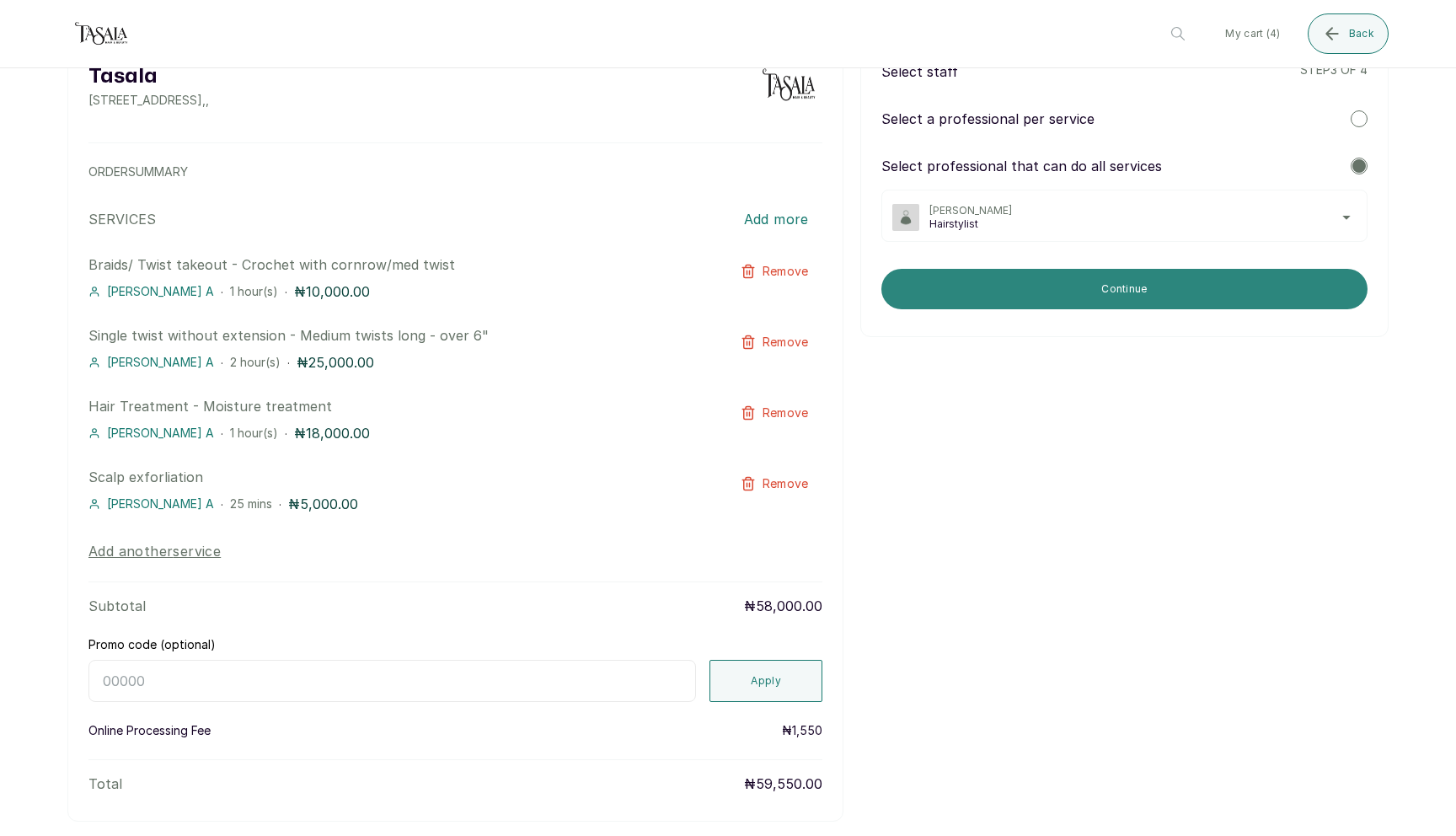
click at [1116, 290] on button "Continue" at bounding box center [1124, 289] width 486 height 40
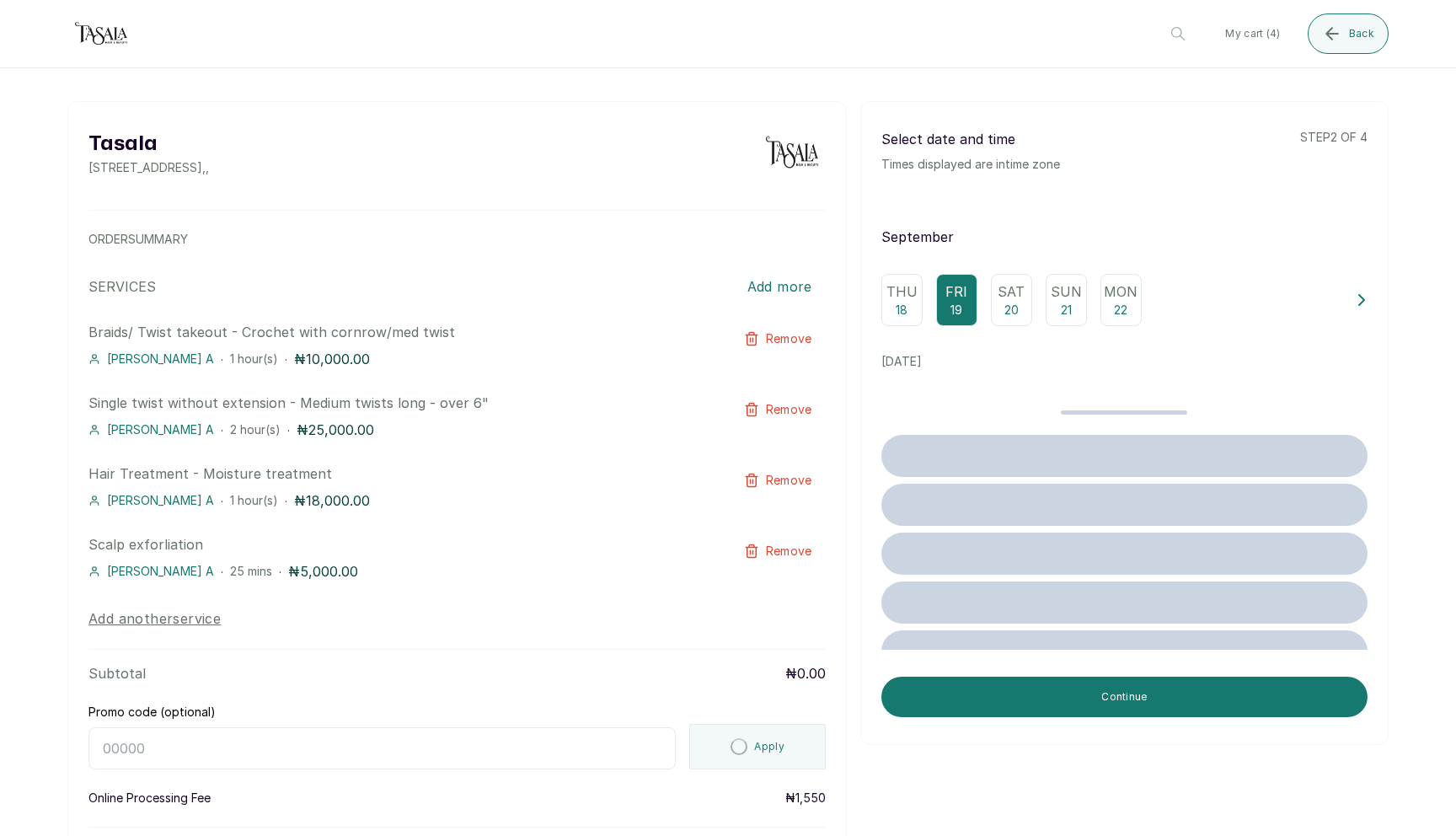
scroll to position [0, 0]
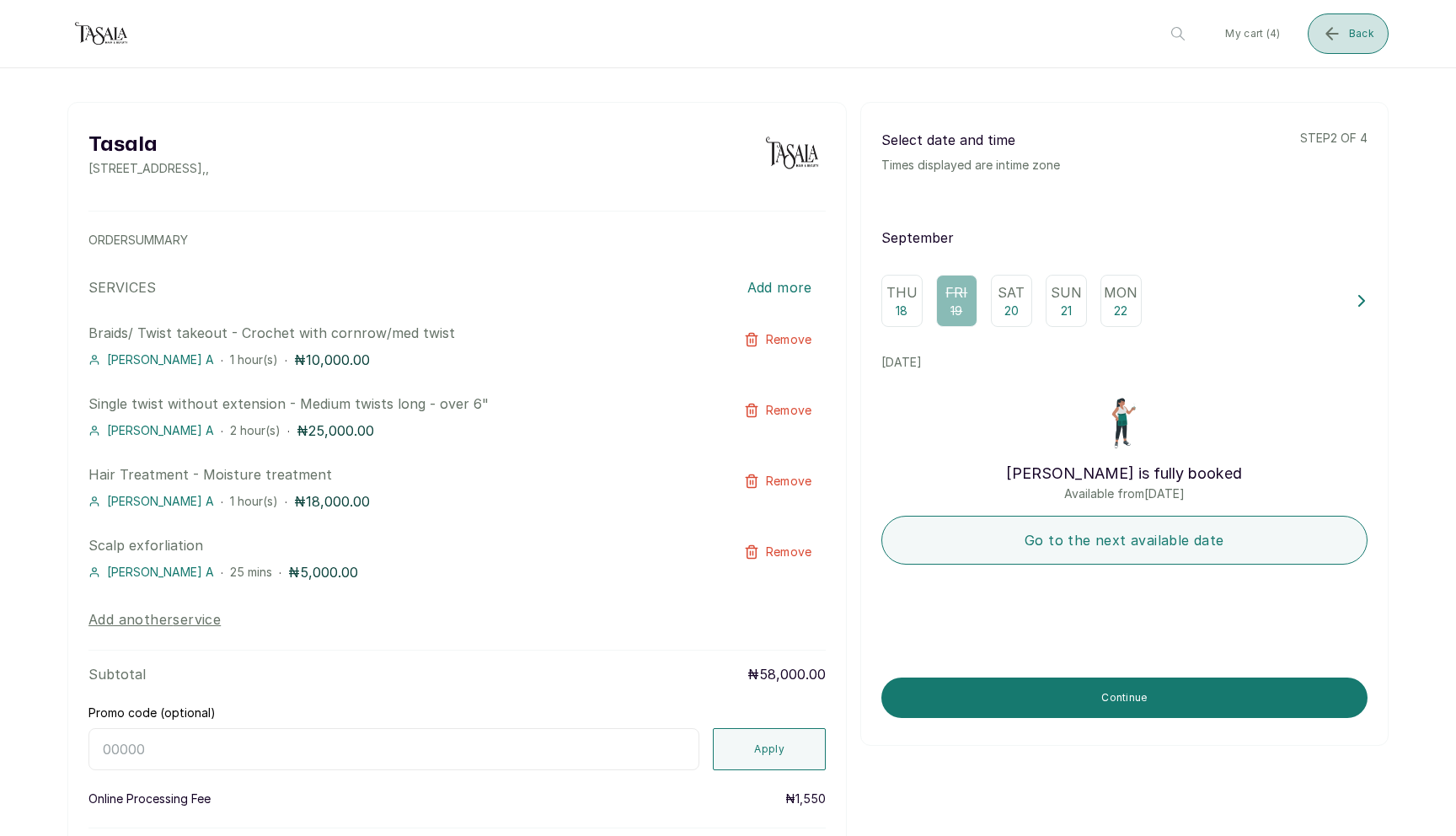
click at [1340, 23] on button "Back" at bounding box center [1348, 34] width 81 height 40
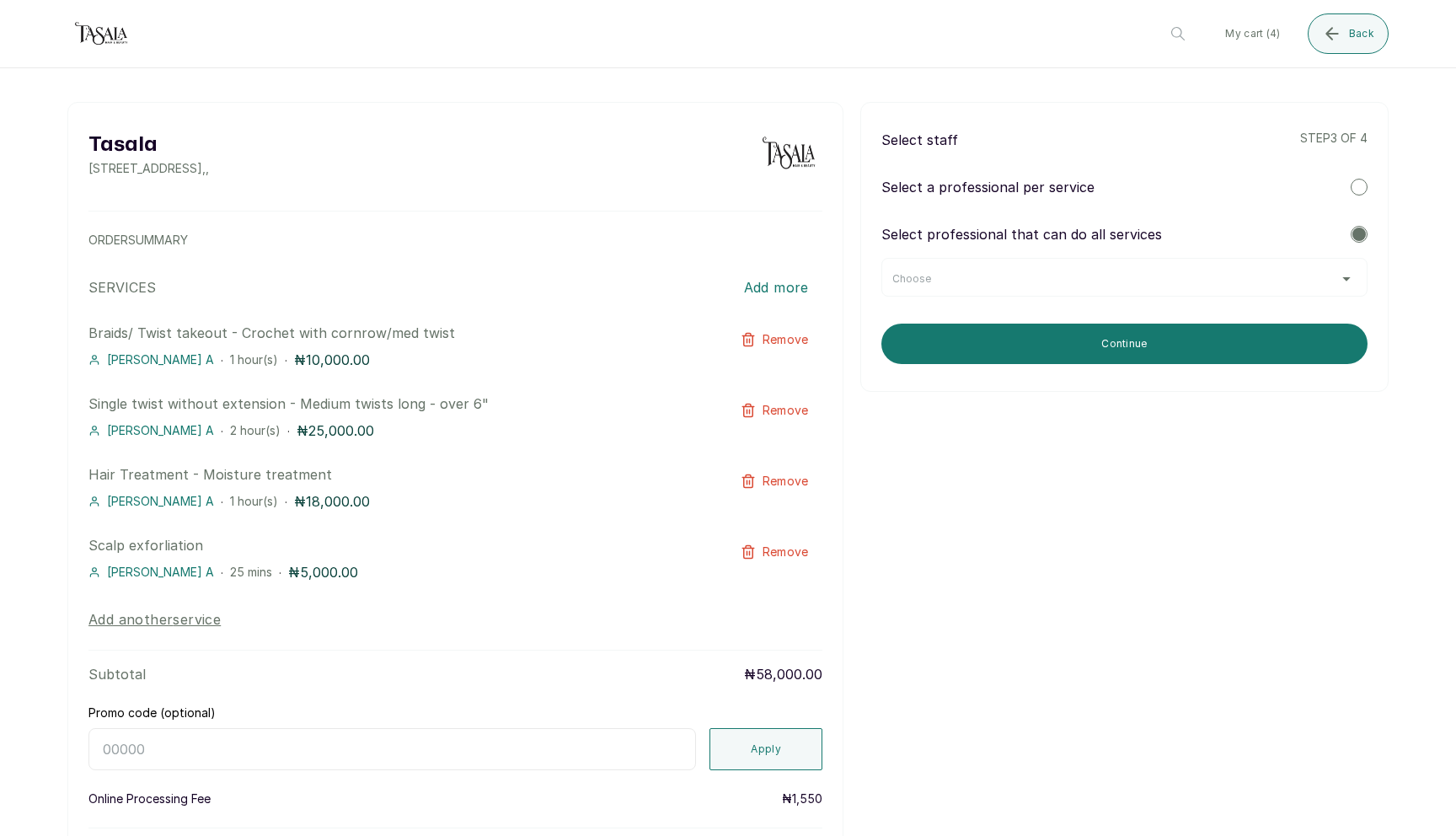
click at [1089, 275] on div "Choose" at bounding box center [1125, 279] width 465 height 13
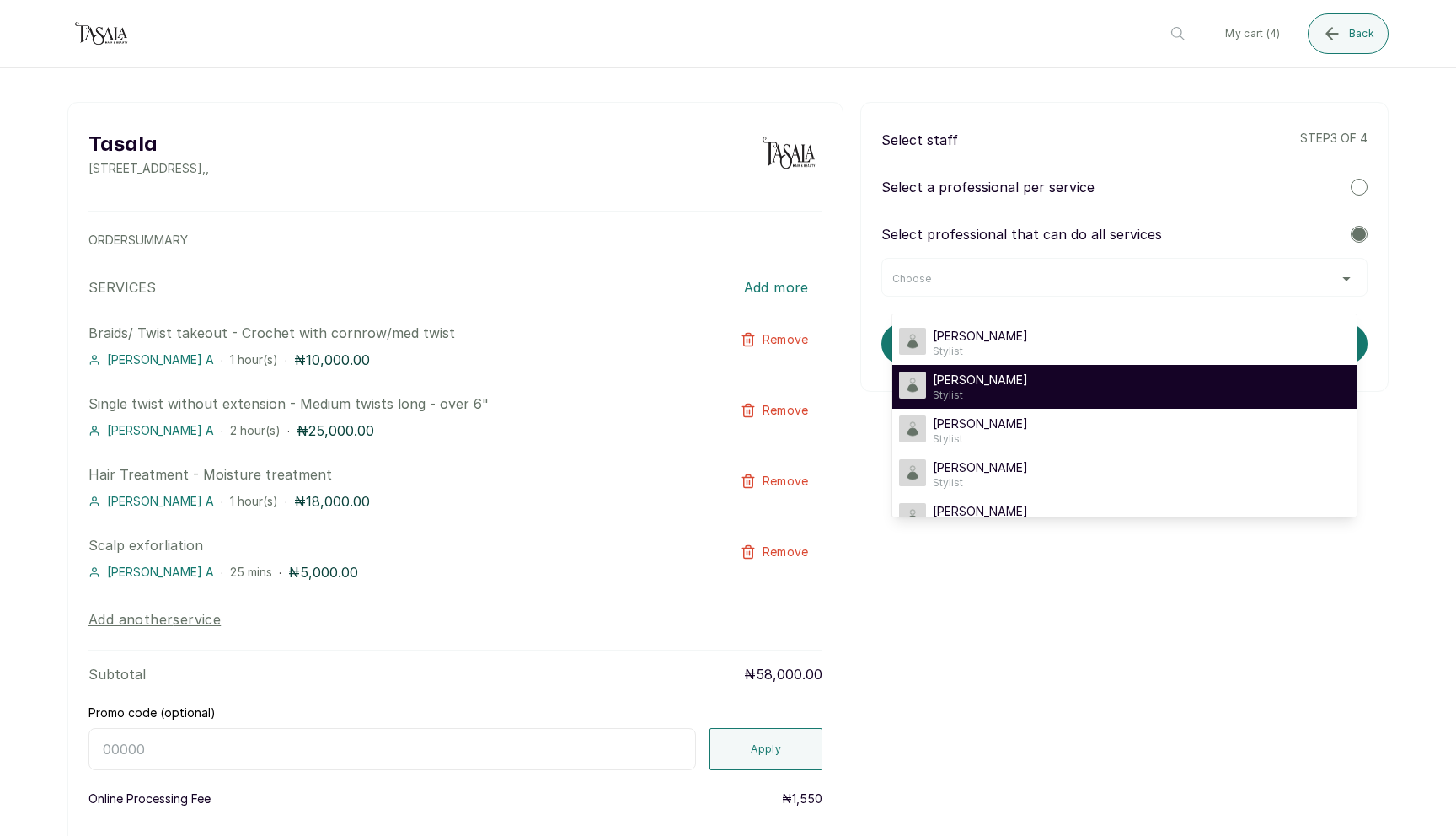
scroll to position [206, 0]
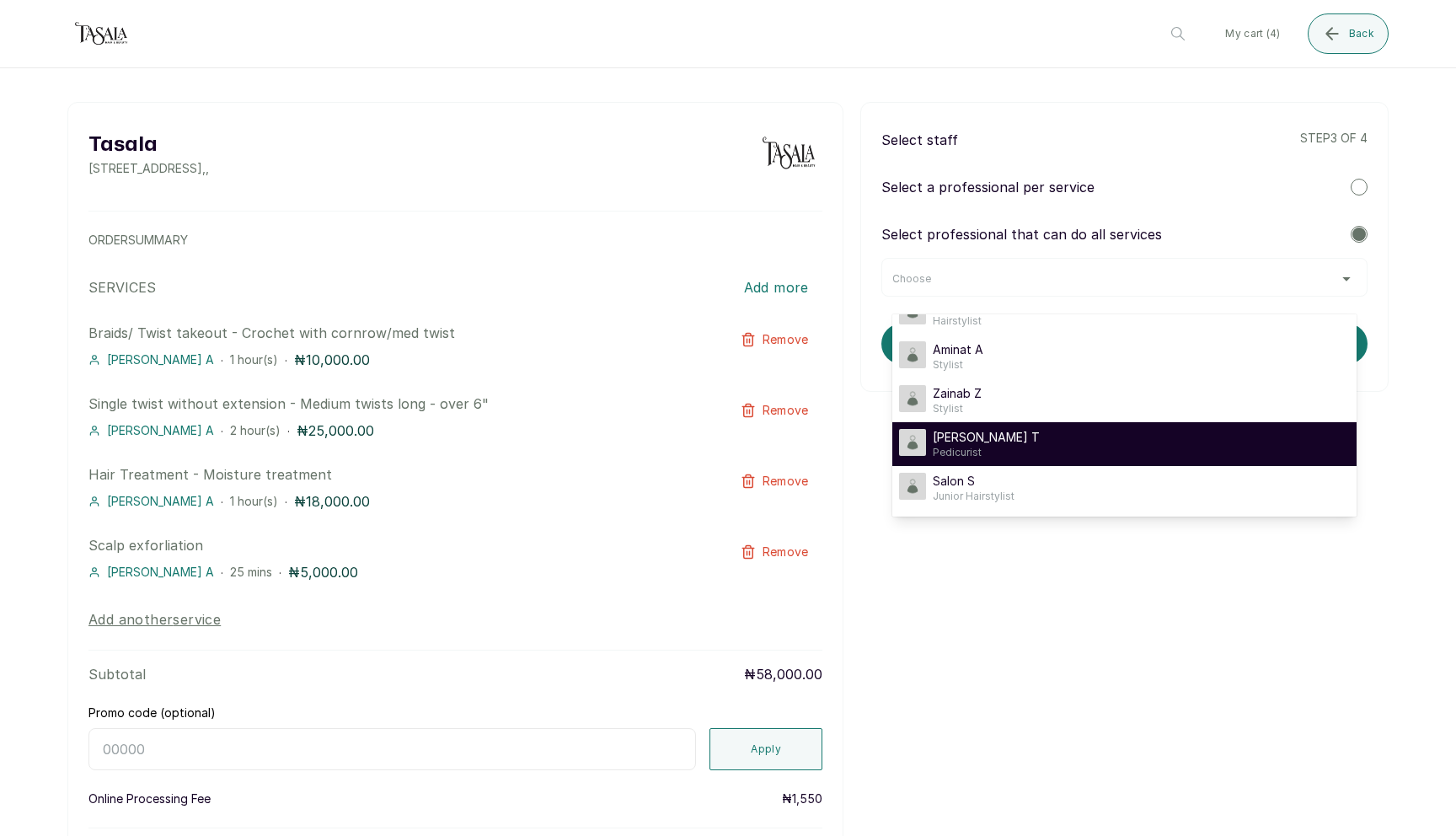
click at [1030, 438] on div "[PERSON_NAME] T Pedicurist" at bounding box center [1125, 444] width 451 height 31
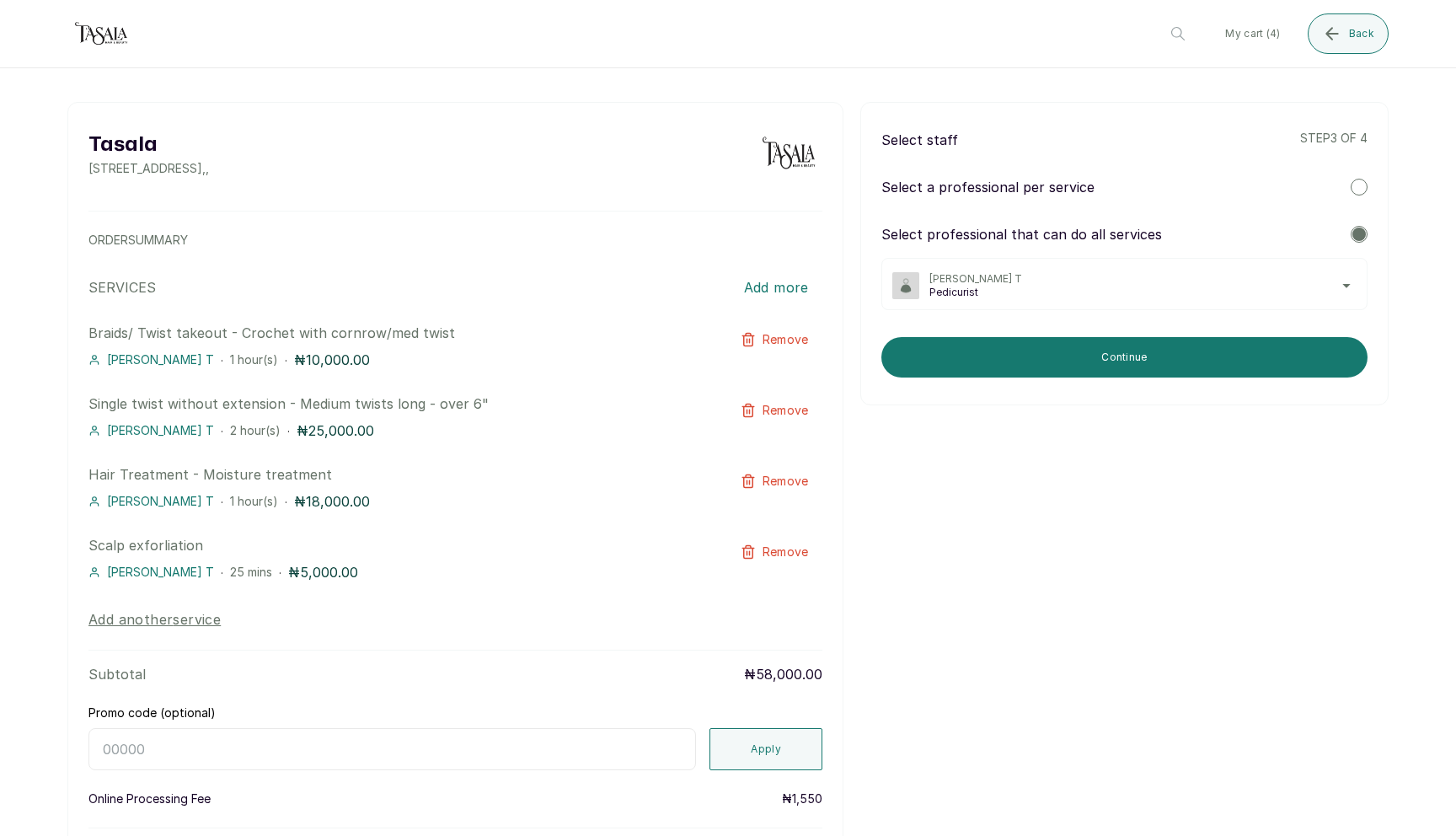
click at [1188, 274] on span "[PERSON_NAME] T" at bounding box center [1143, 279] width 427 height 13
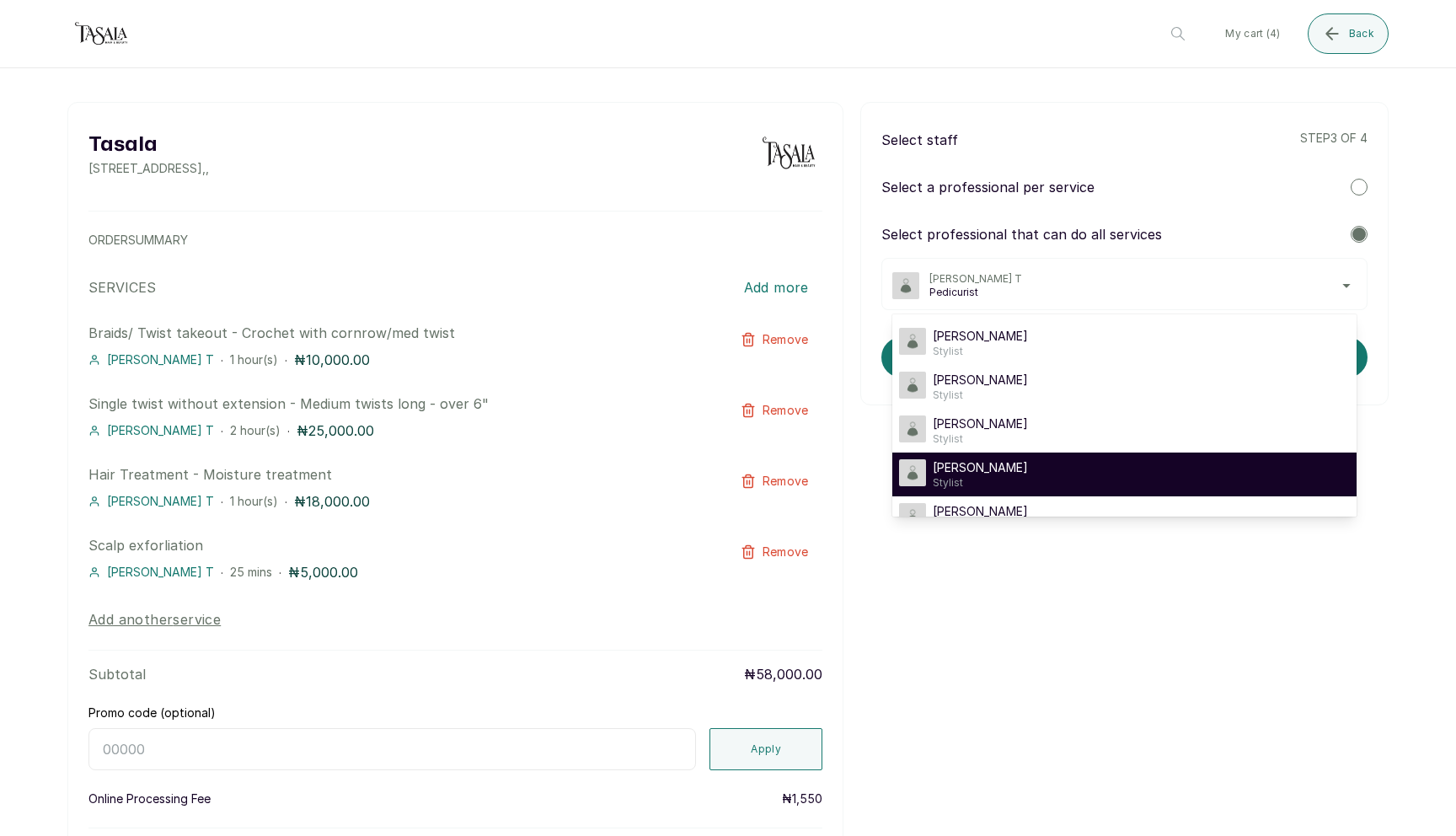
scroll to position [155, 0]
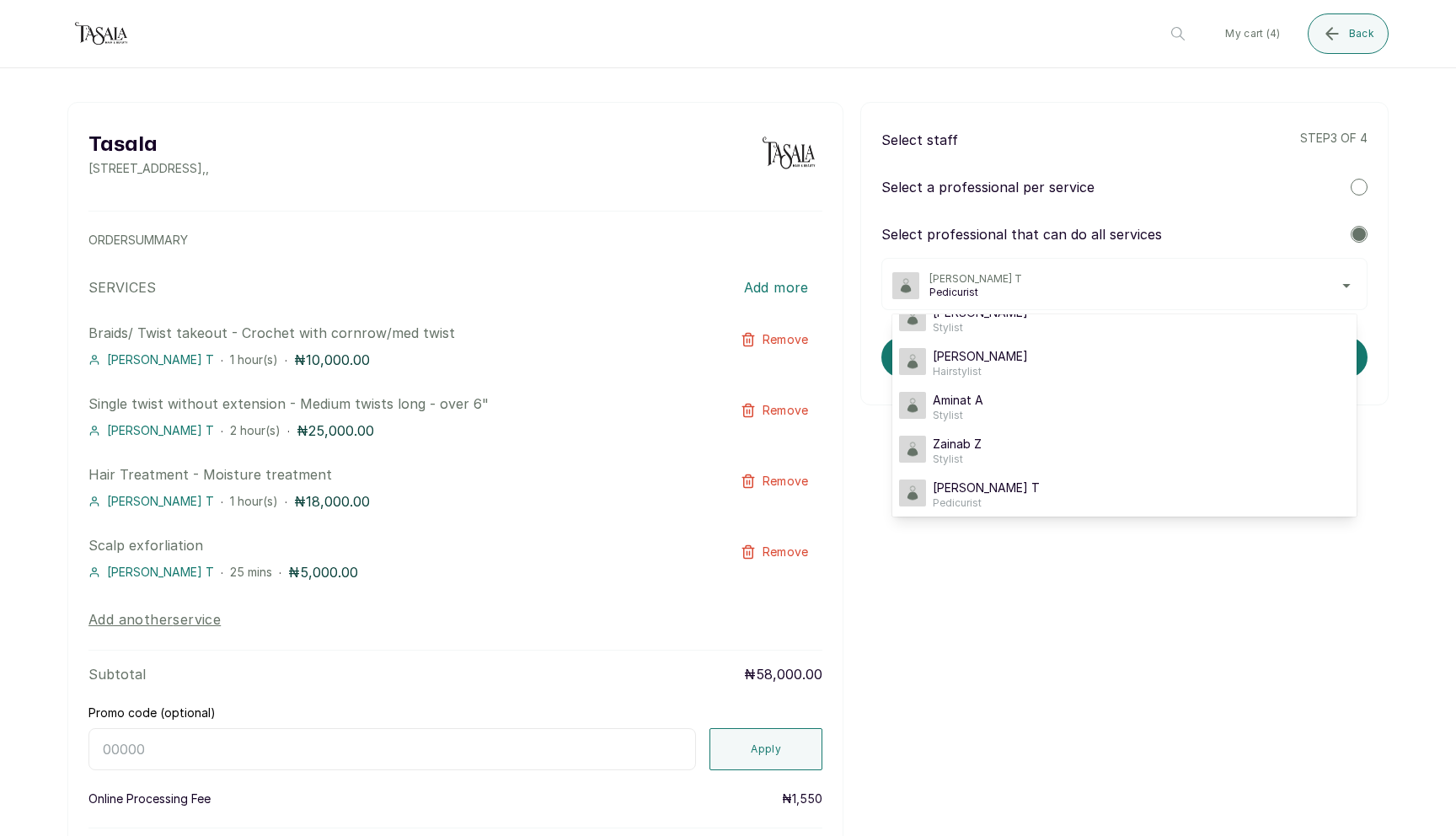
click at [1337, 557] on div "Tasala [STREET_ADDRESS] , , ORDER SUMMARY SERVICES Add more Braids/ Twist takeo…" at bounding box center [728, 495] width 1321 height 788
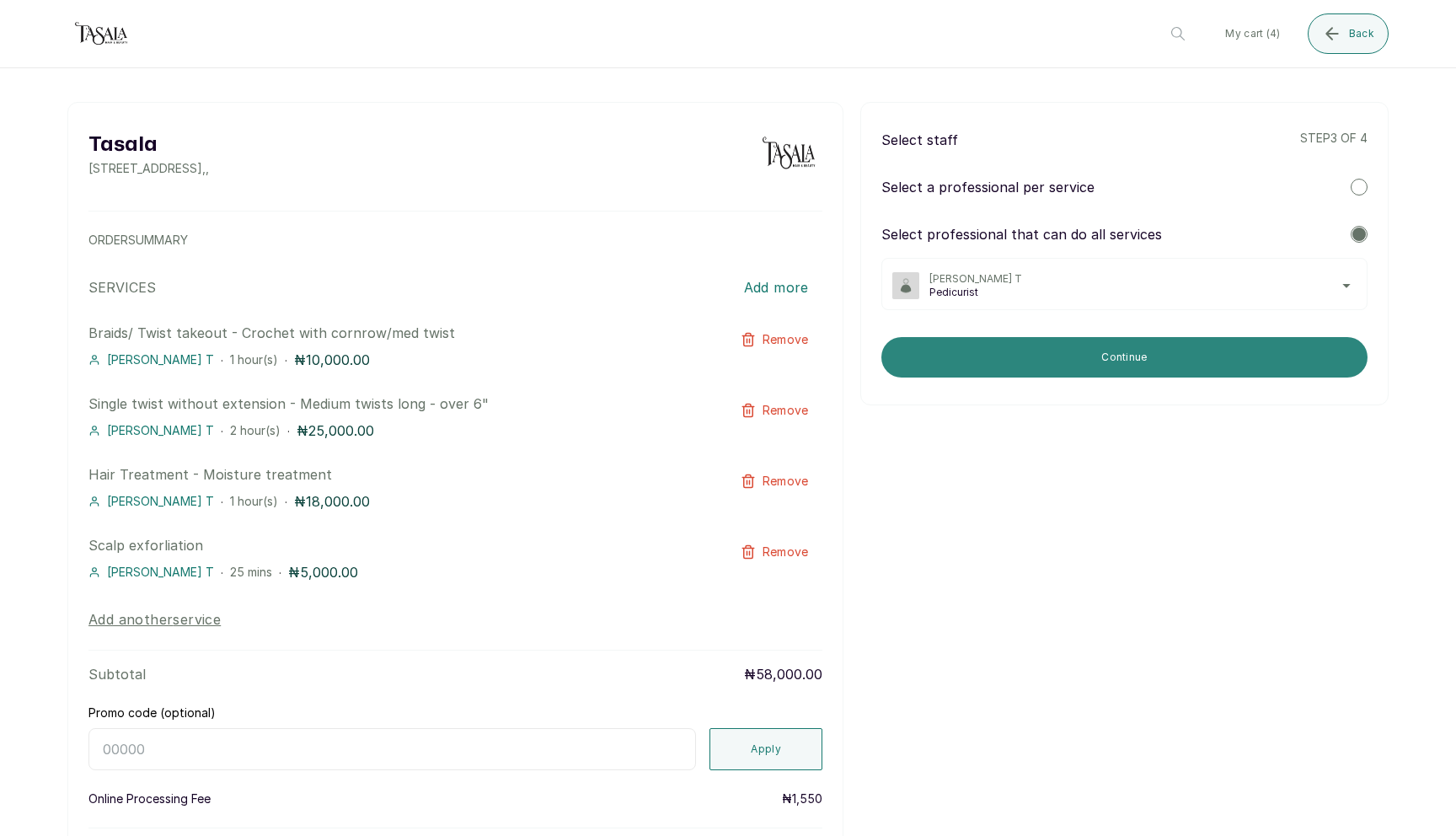
click at [1261, 368] on button "Continue" at bounding box center [1124, 357] width 486 height 40
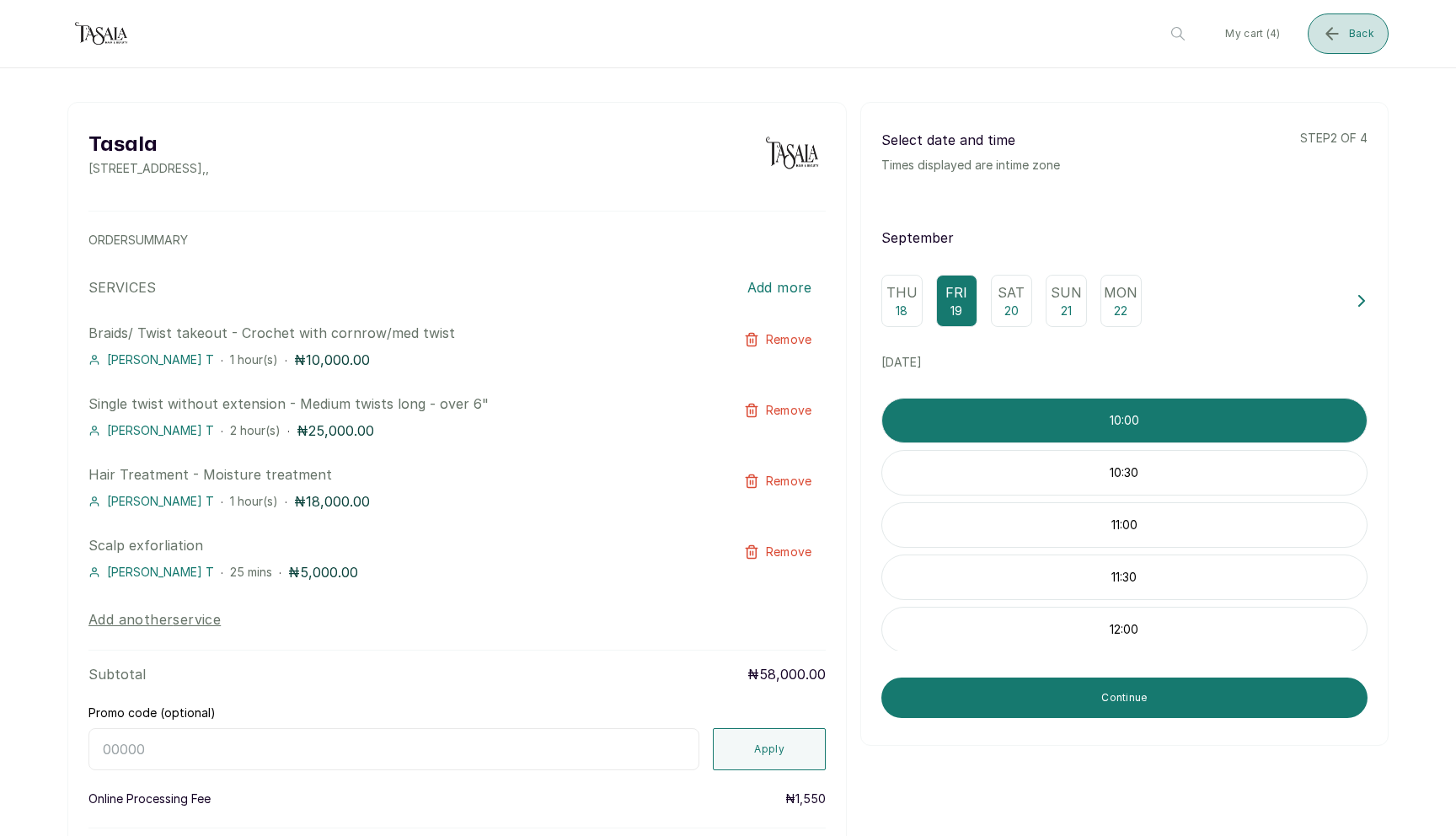
click at [1348, 28] on button "Back" at bounding box center [1348, 34] width 81 height 40
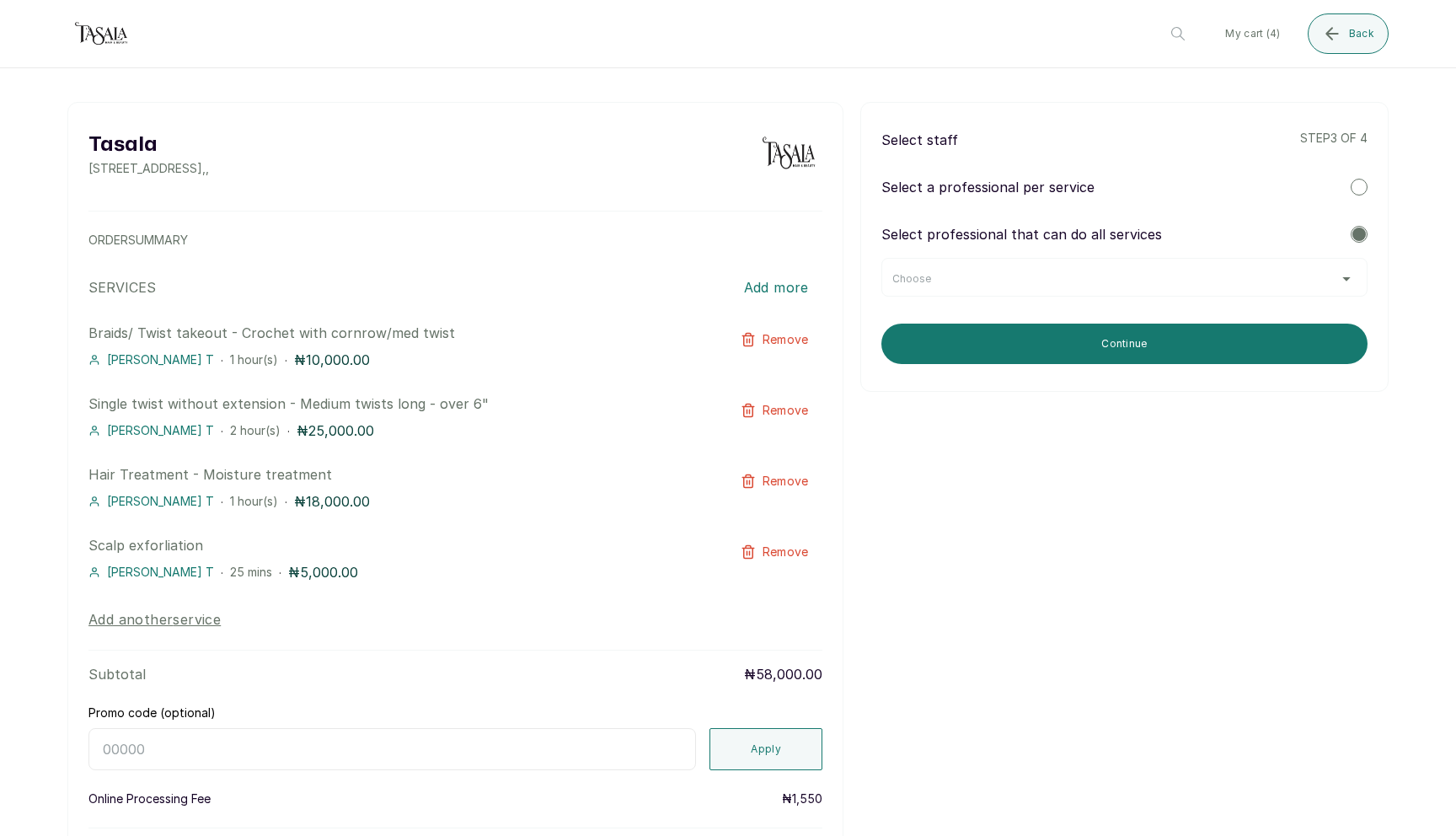
click at [1200, 288] on div "Choose" at bounding box center [1124, 277] width 486 height 38
click at [1222, 272] on div "Choose" at bounding box center [1125, 279] width 465 height 13
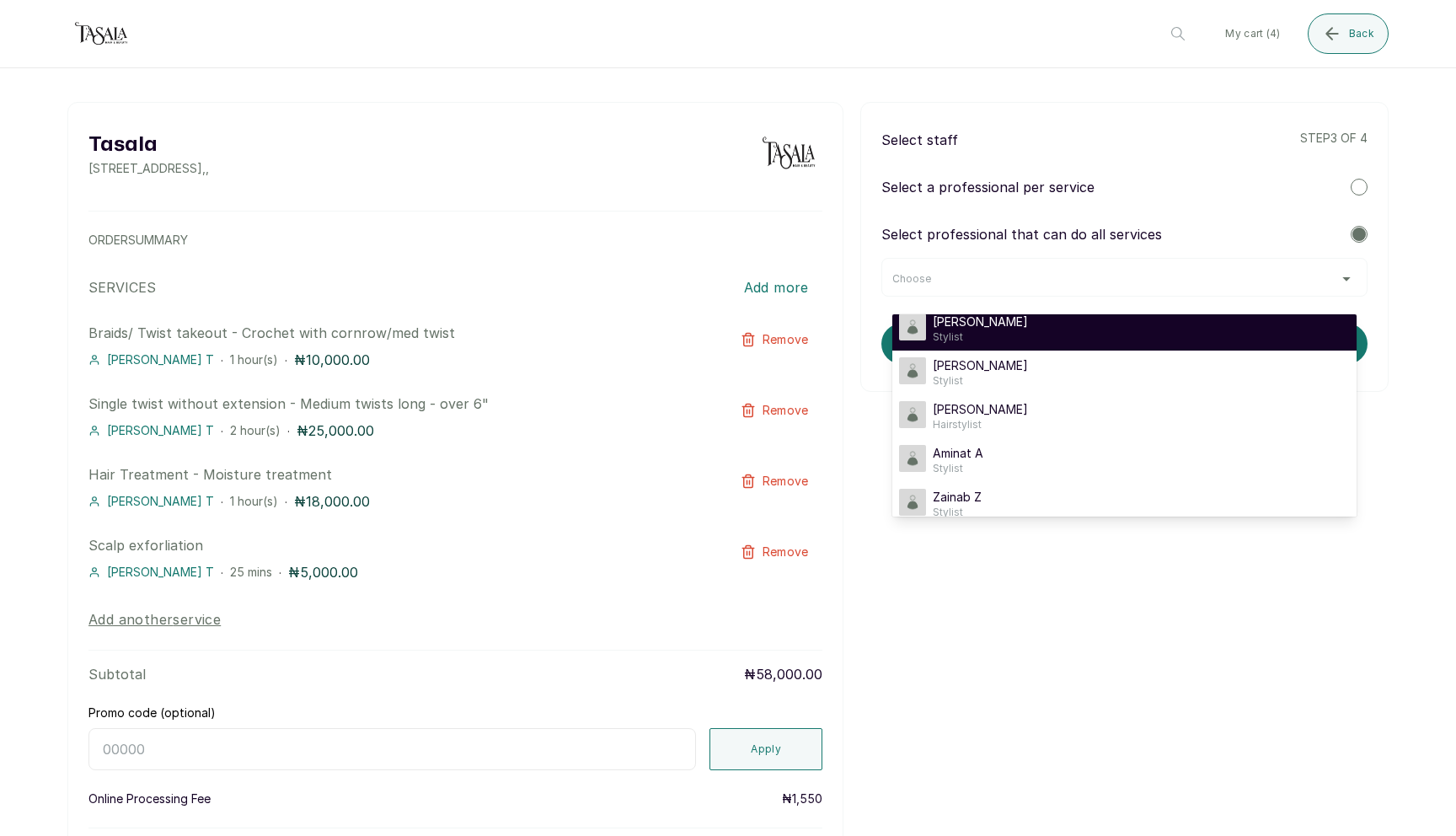
scroll to position [206, 0]
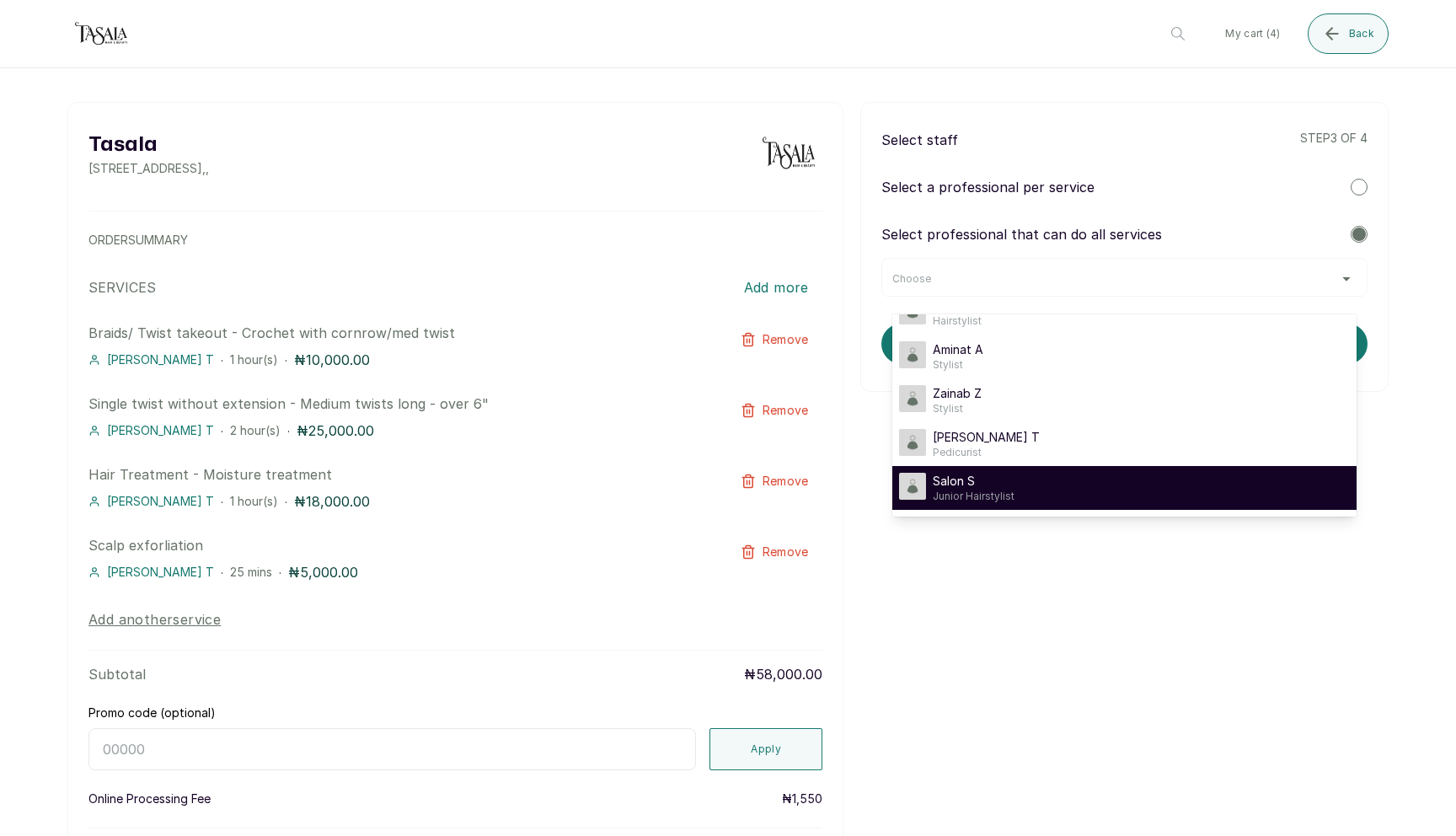
click at [1164, 484] on div "Salon S Junior Hairstylist" at bounding box center [1125, 488] width 451 height 31
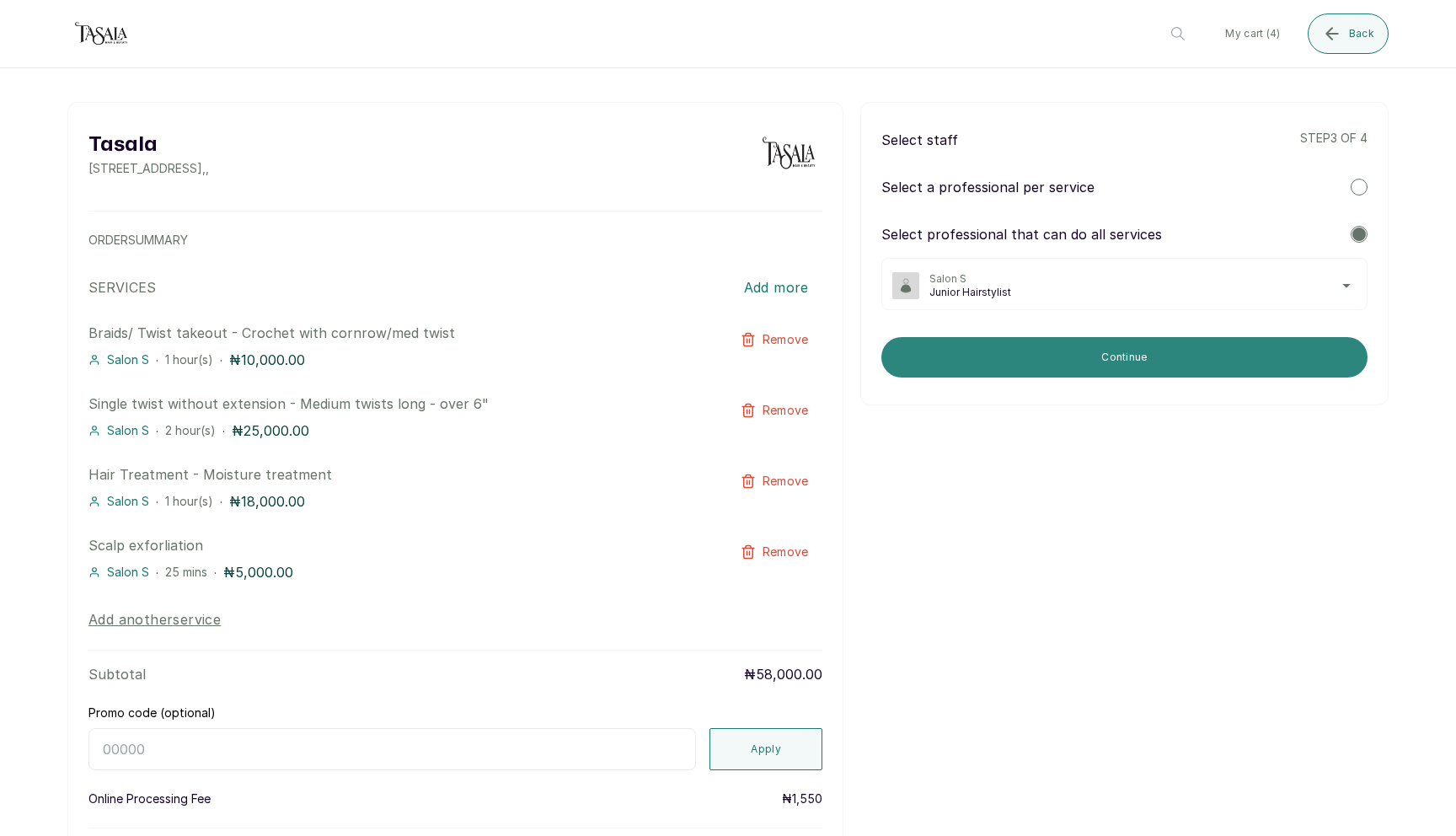
click at [1166, 371] on button "Continue" at bounding box center [1124, 357] width 486 height 40
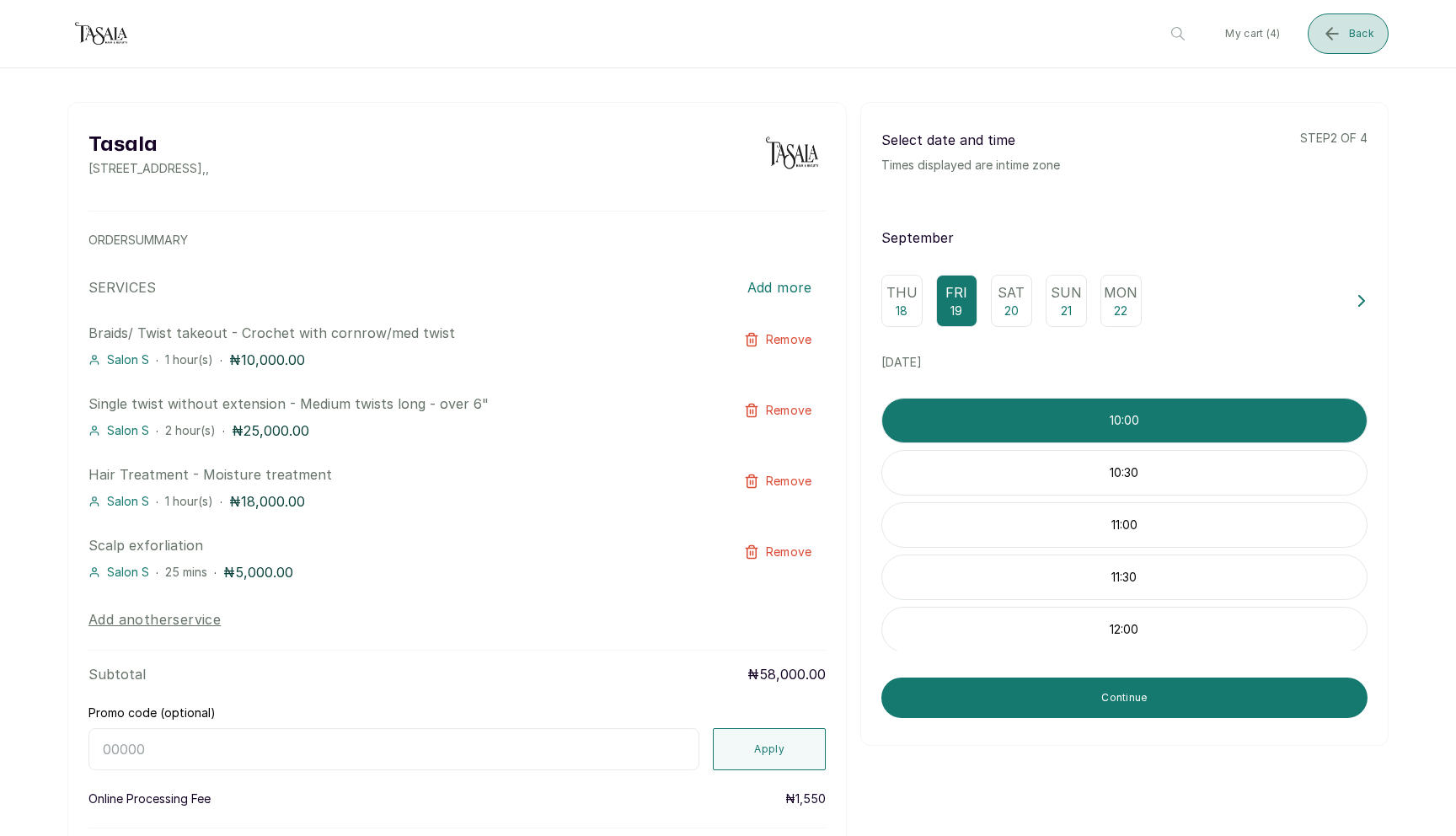
click at [1350, 49] on button "Back" at bounding box center [1348, 34] width 81 height 40
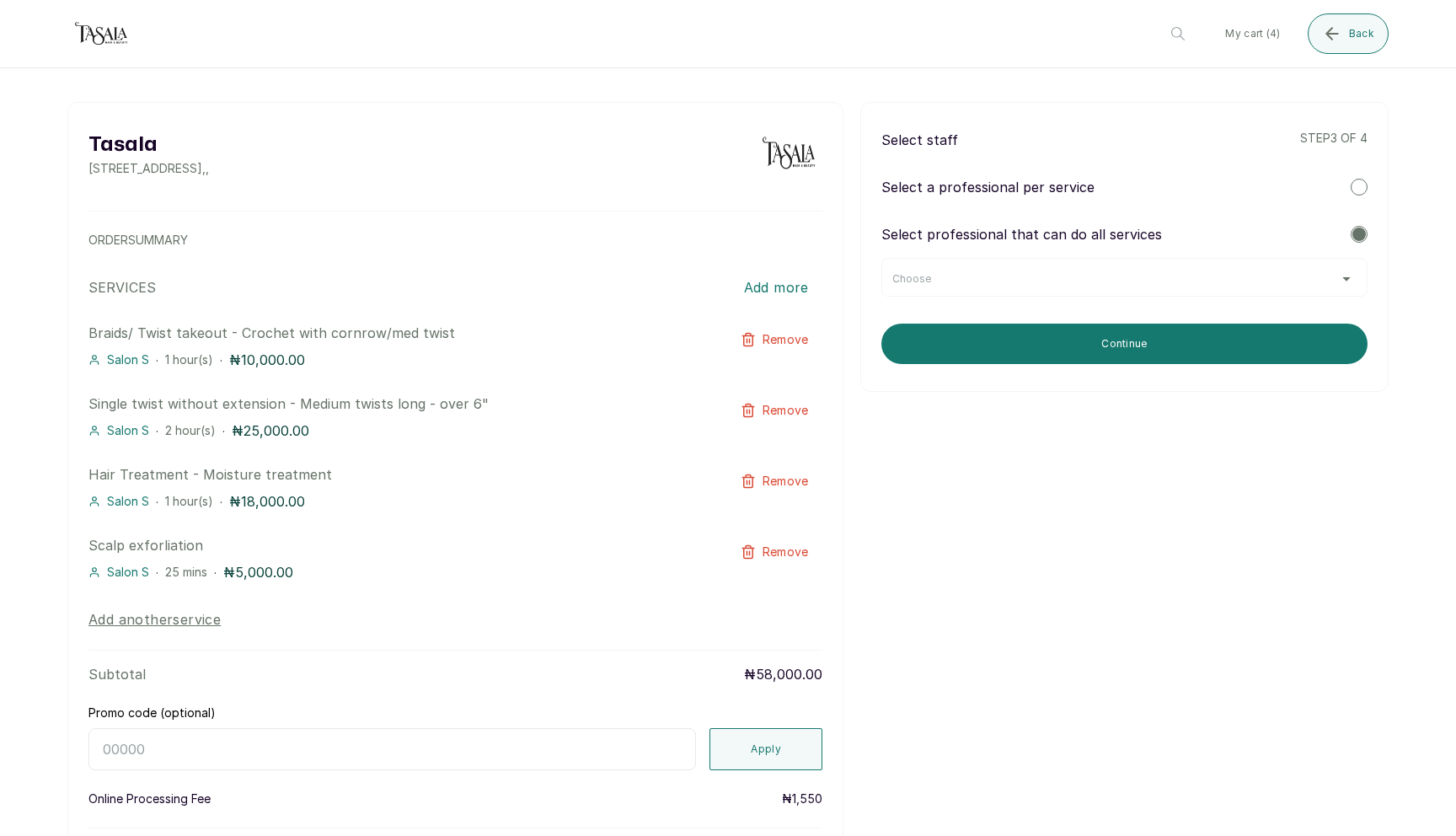
click at [1243, 291] on div "Choose" at bounding box center [1124, 277] width 486 height 38
click at [1273, 270] on div "Choose" at bounding box center [1124, 277] width 486 height 38
click at [1336, 284] on div "Choose" at bounding box center [1125, 279] width 465 height 13
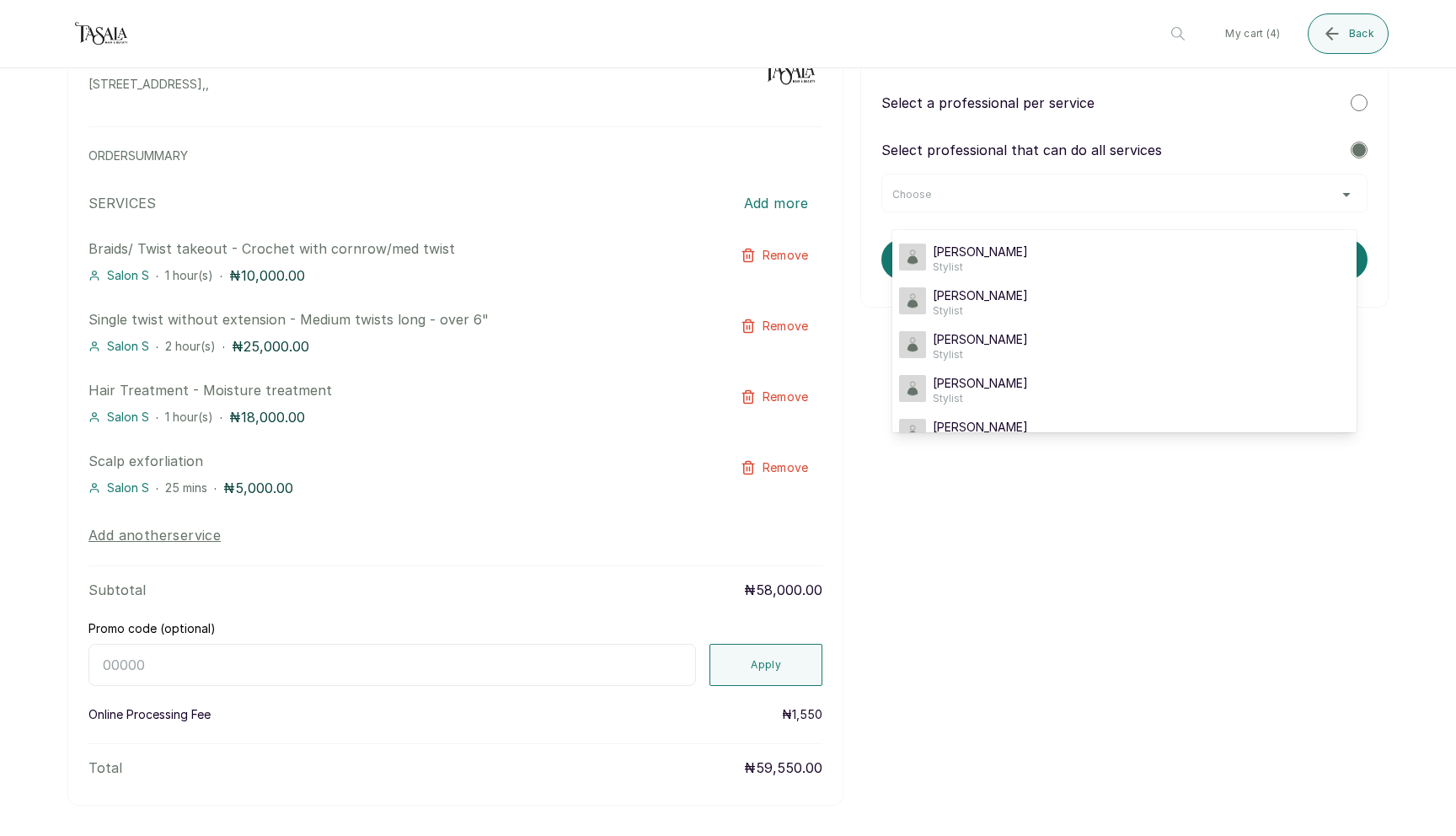
scroll to position [139, 0]
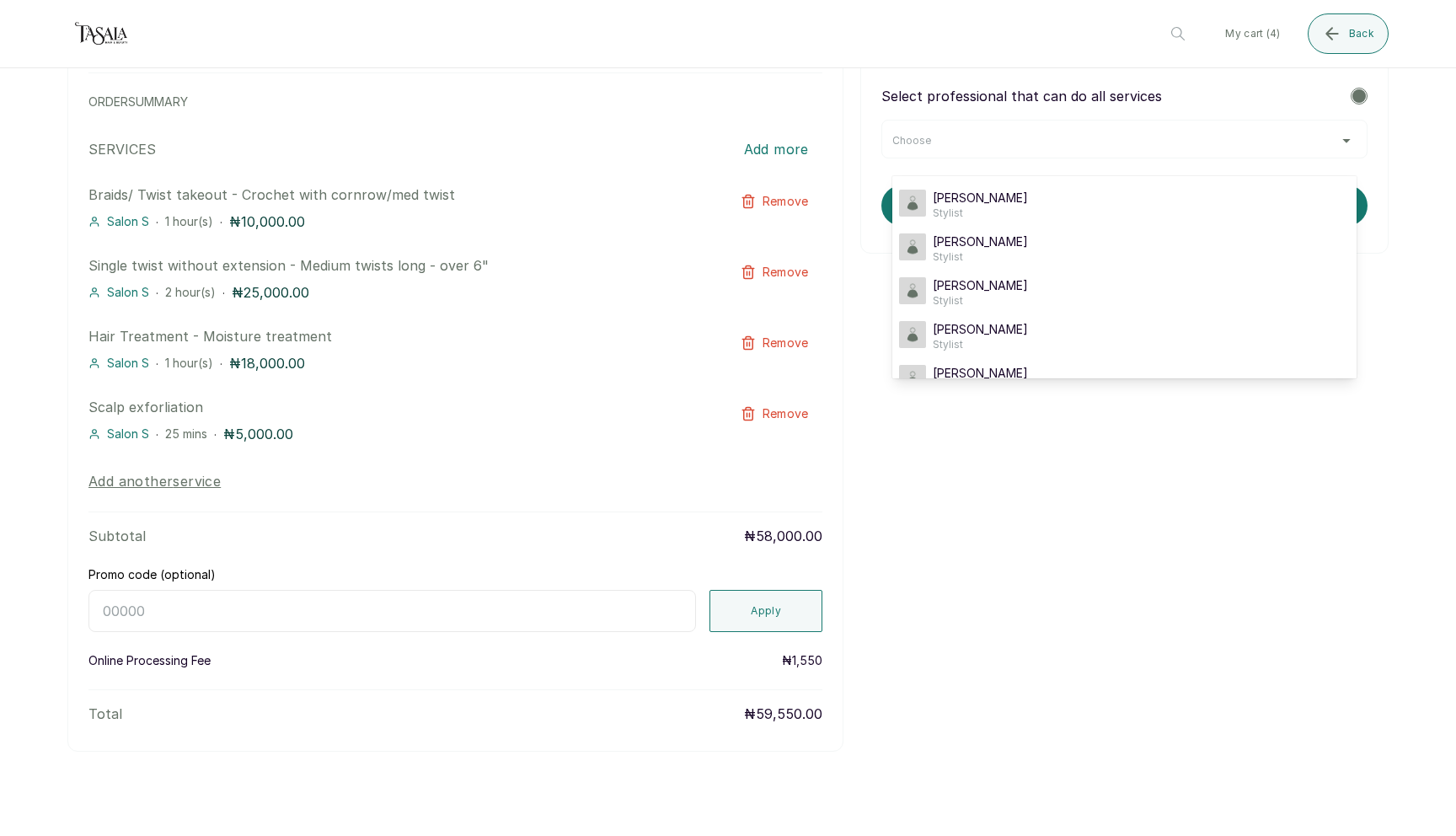
click at [982, 631] on div "Tasala [STREET_ADDRESS] , , ORDER SUMMARY SERVICES Add more Braids/ Twist takeo…" at bounding box center [728, 357] width 1321 height 788
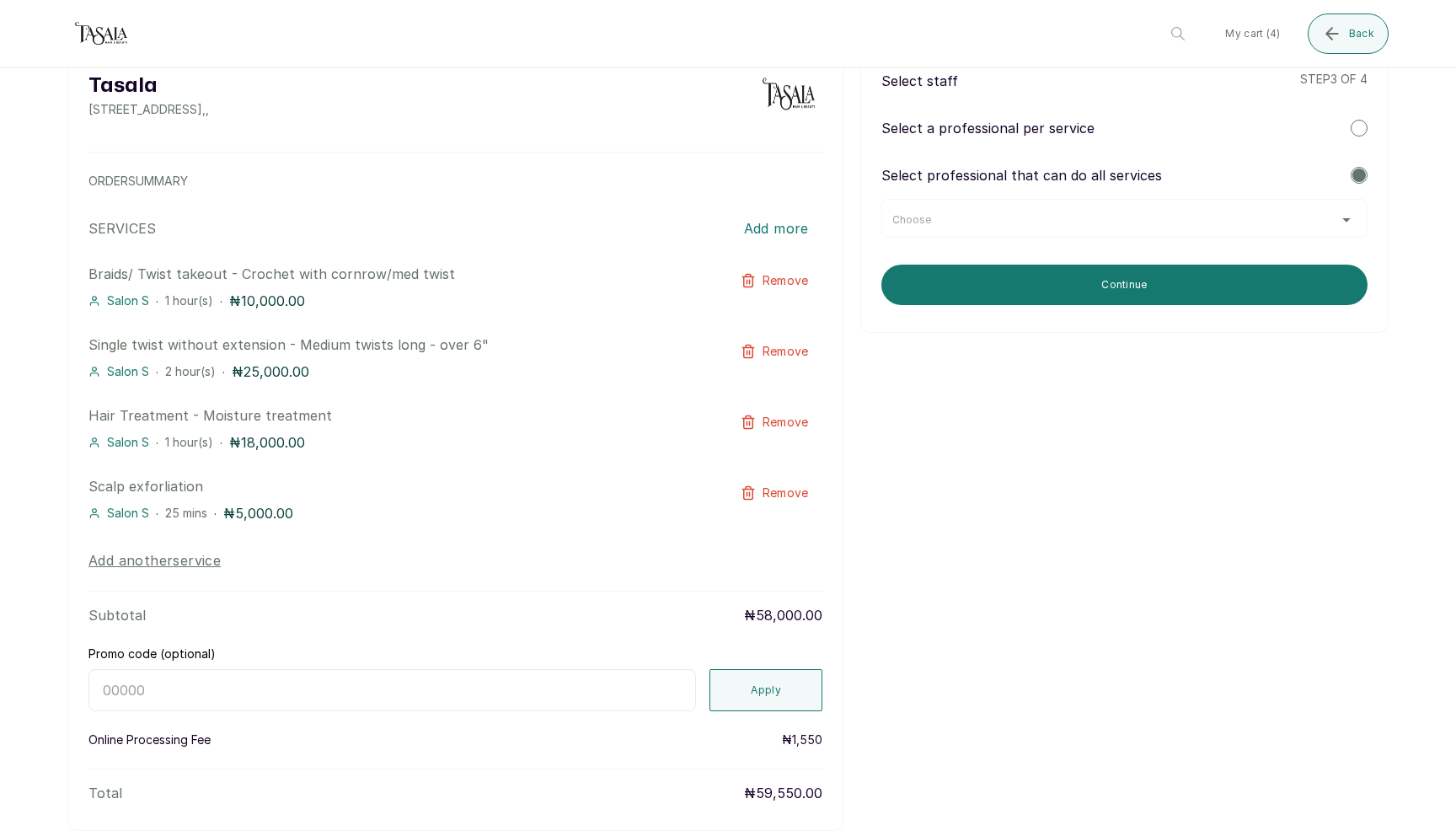
scroll to position [0, 0]
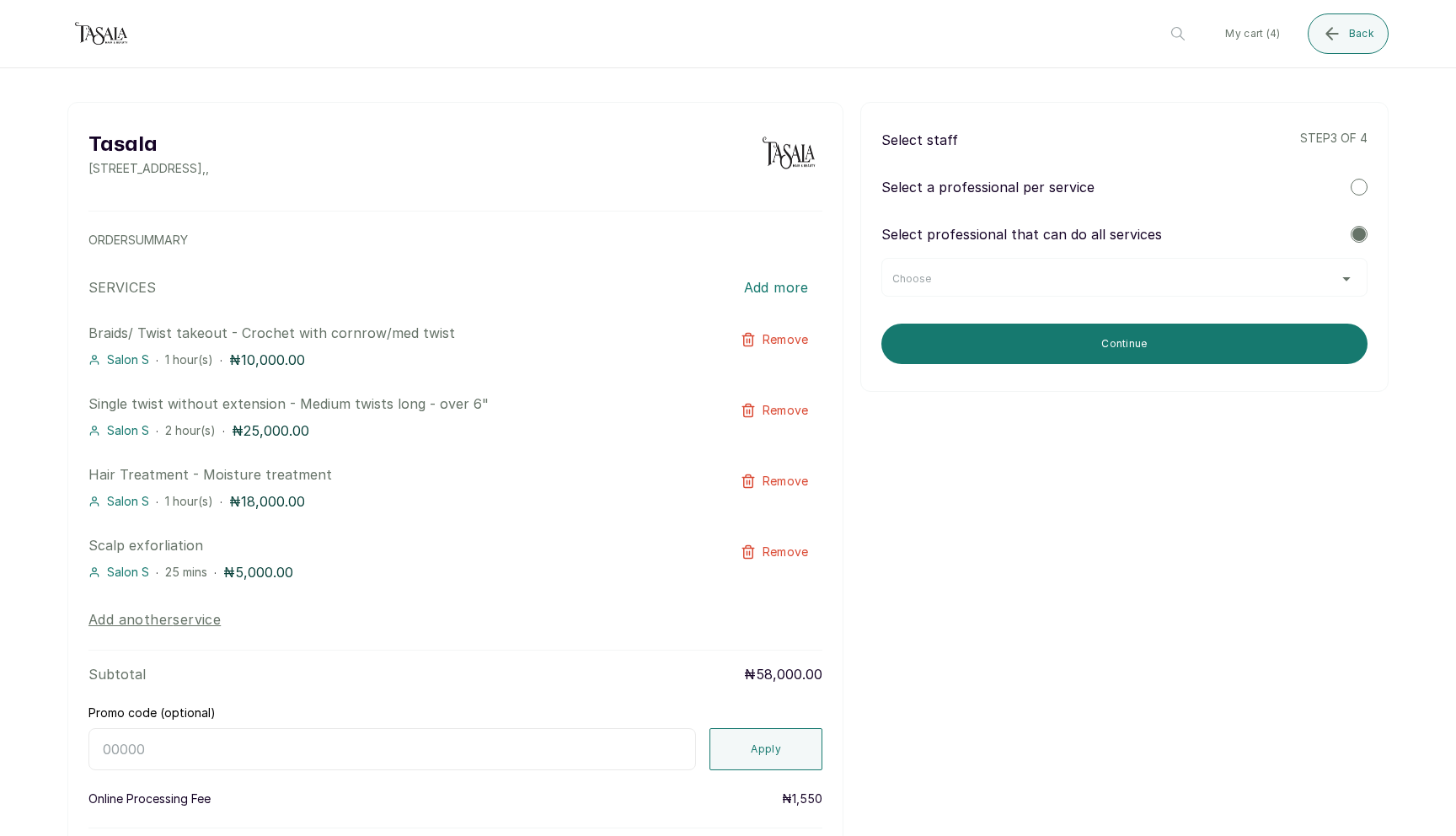
click at [1110, 279] on div "Choose" at bounding box center [1125, 279] width 465 height 13
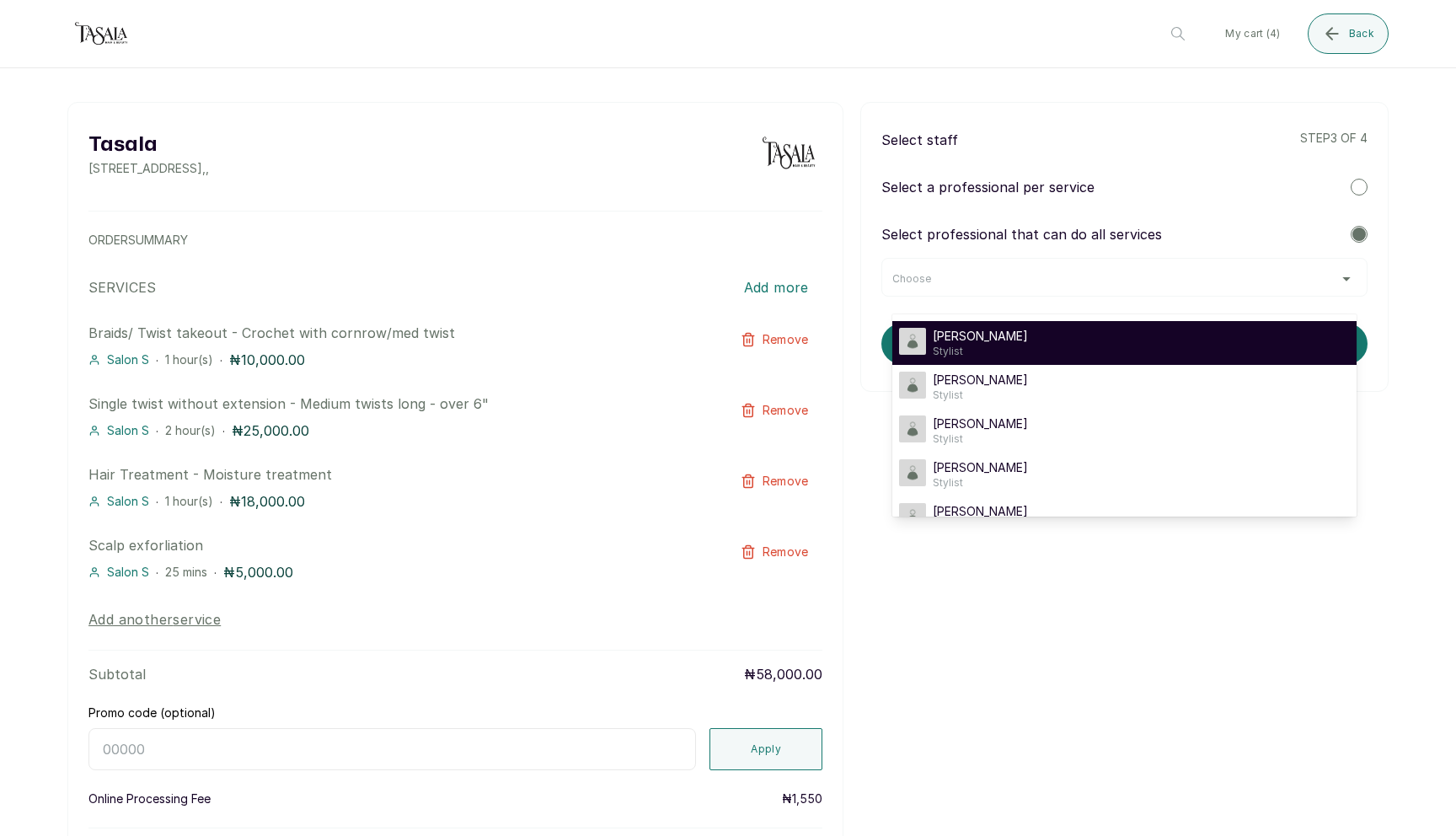
click at [1102, 355] on div "Joy J Stylist" at bounding box center [1125, 343] width 451 height 31
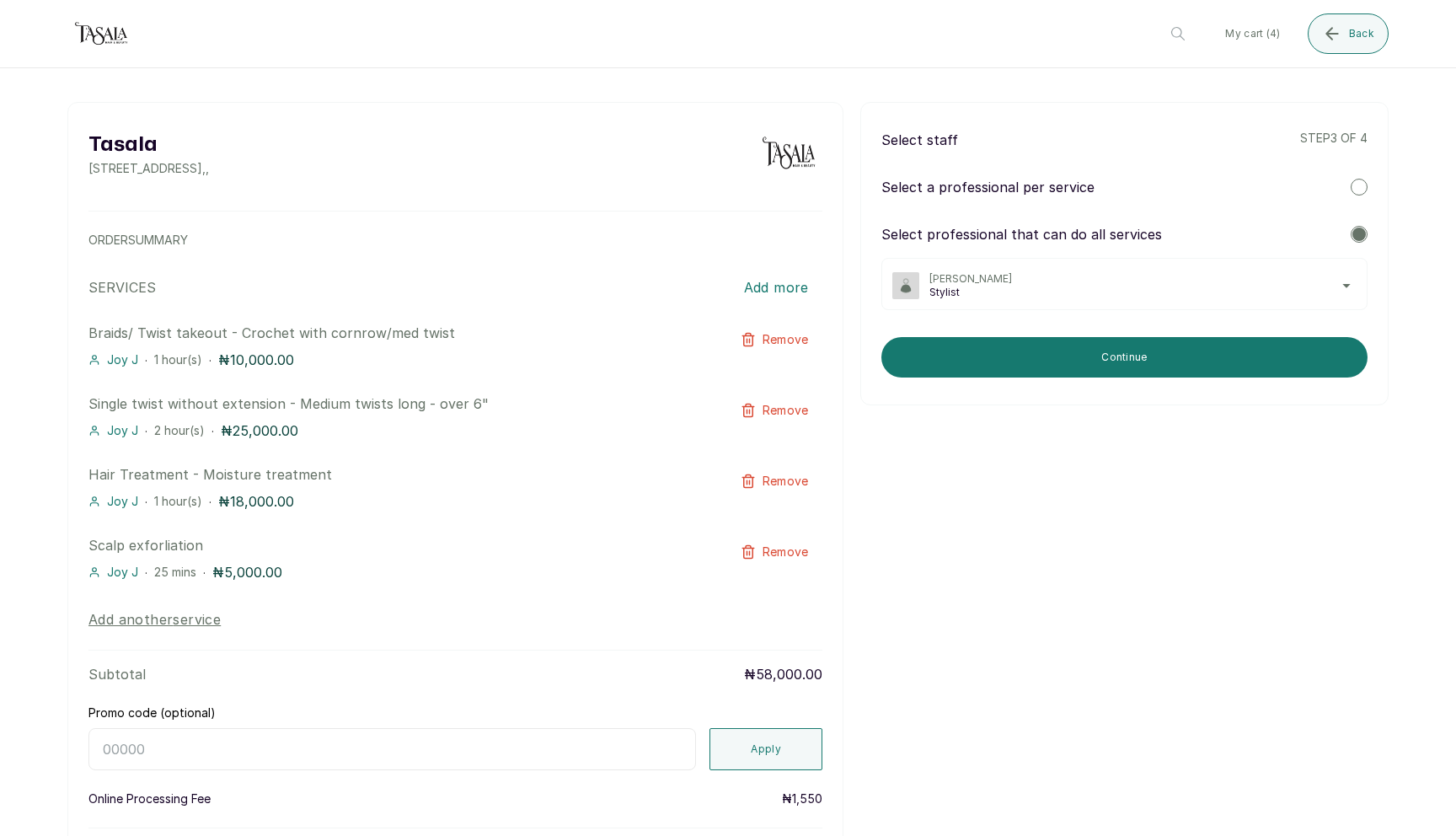
click at [1104, 293] on span "Stylist" at bounding box center [1143, 292] width 427 height 13
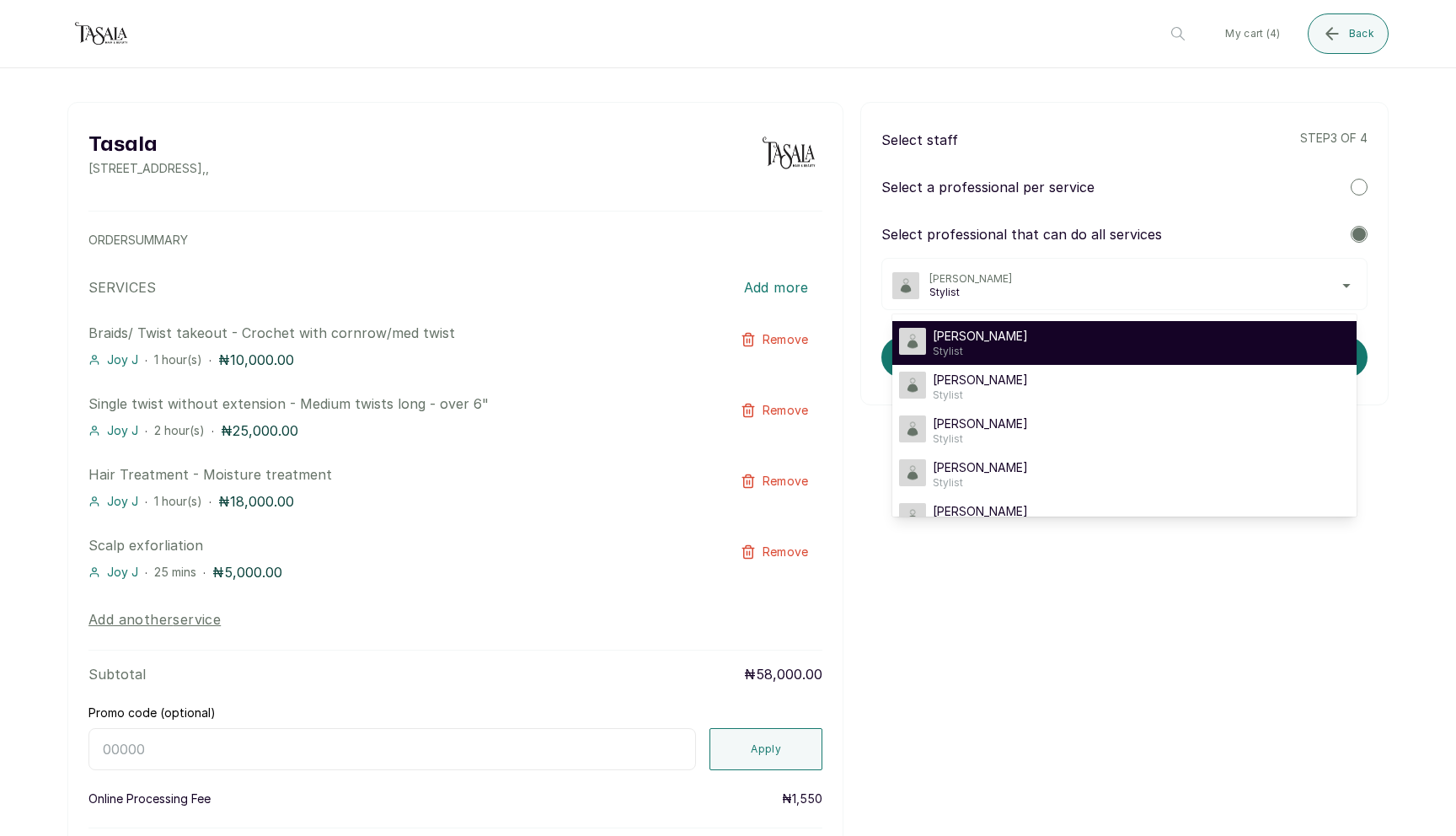
click at [1104, 294] on span "Stylist" at bounding box center [1143, 292] width 427 height 13
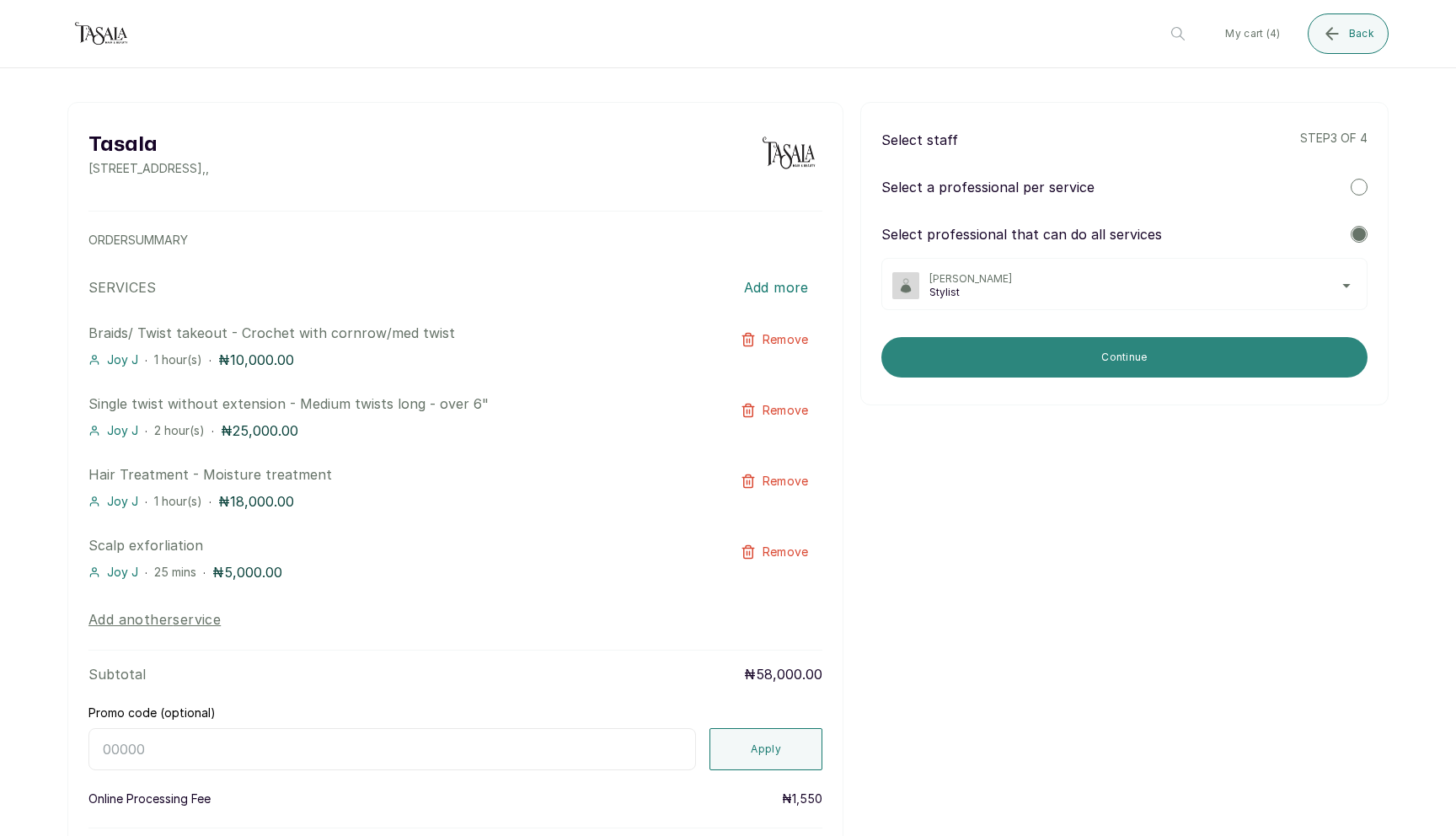
click at [1103, 348] on button "Continue" at bounding box center [1124, 357] width 486 height 40
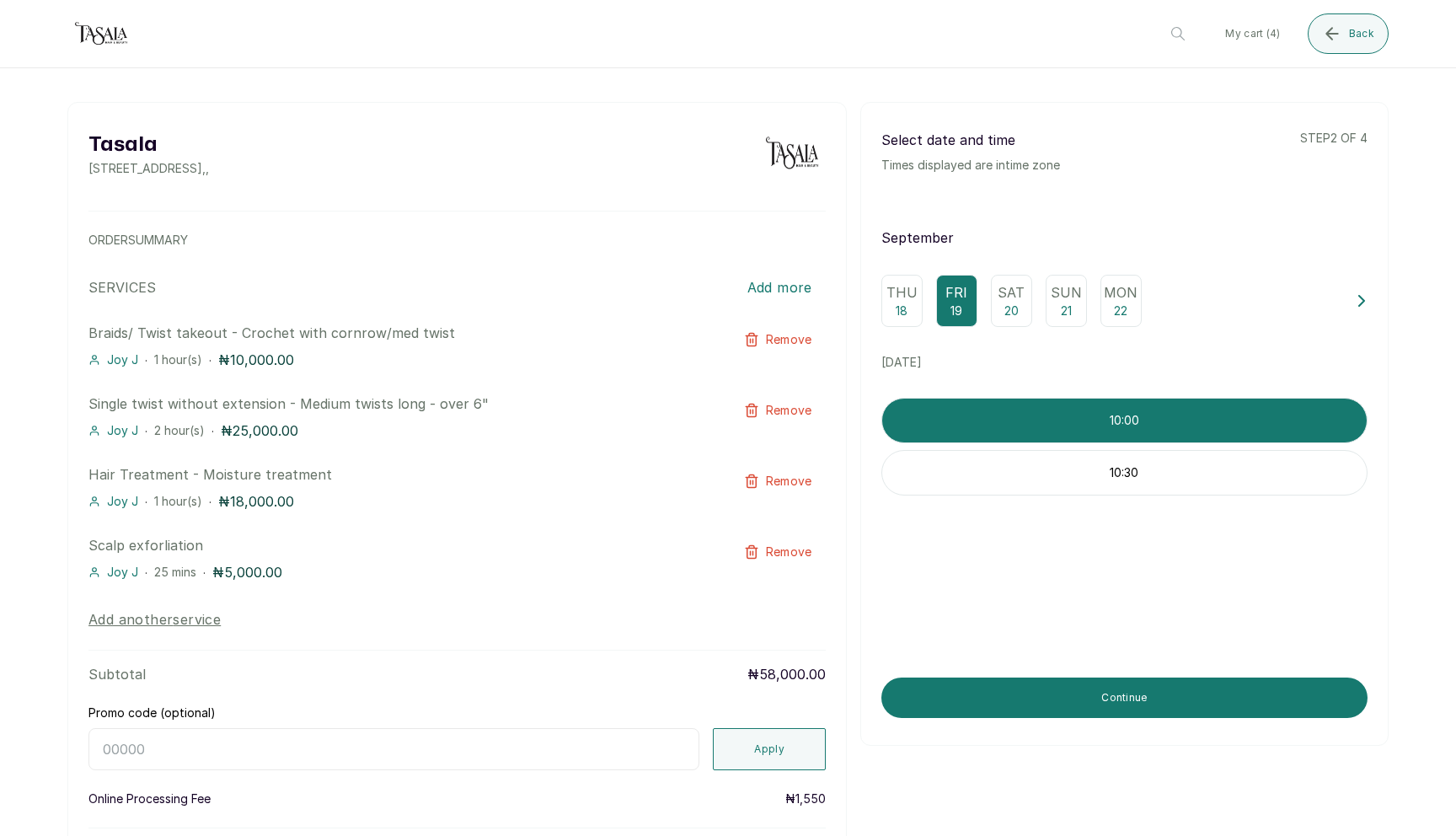
click at [1110, 425] on p "10:00" at bounding box center [1125, 420] width 485 height 17
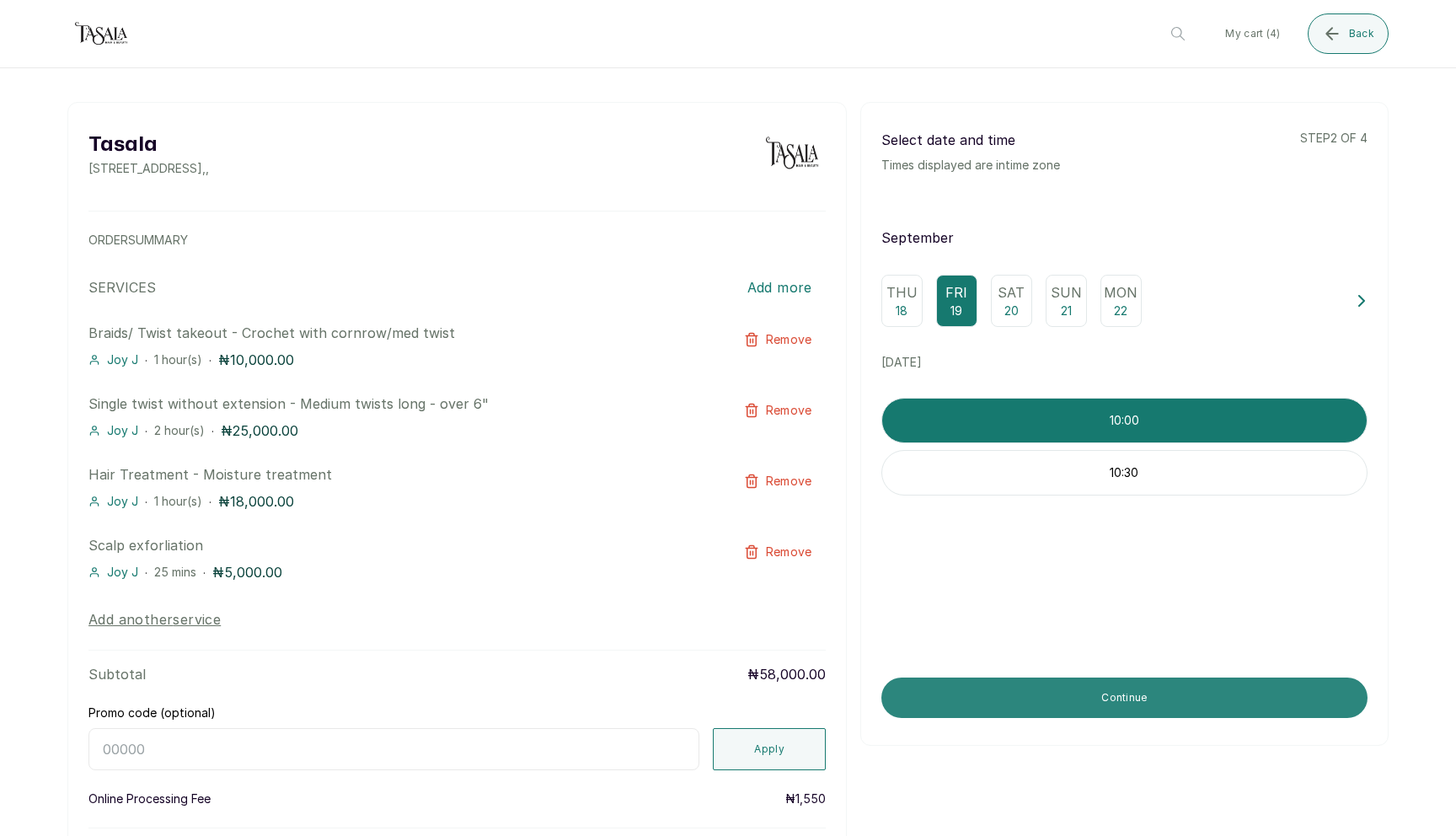
click at [1146, 713] on button "Continue" at bounding box center [1124, 697] width 486 height 40
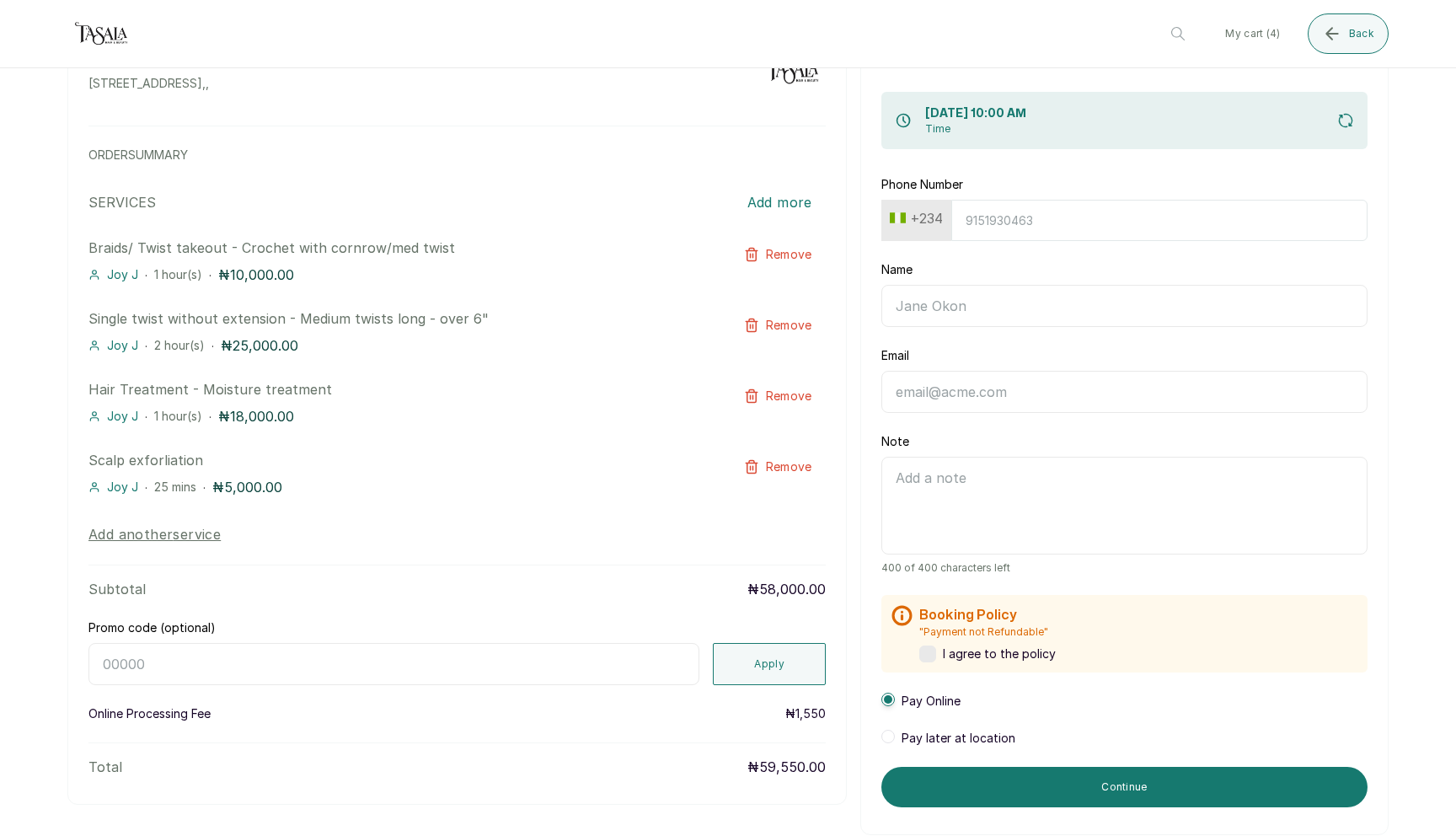
scroll to position [91, 0]
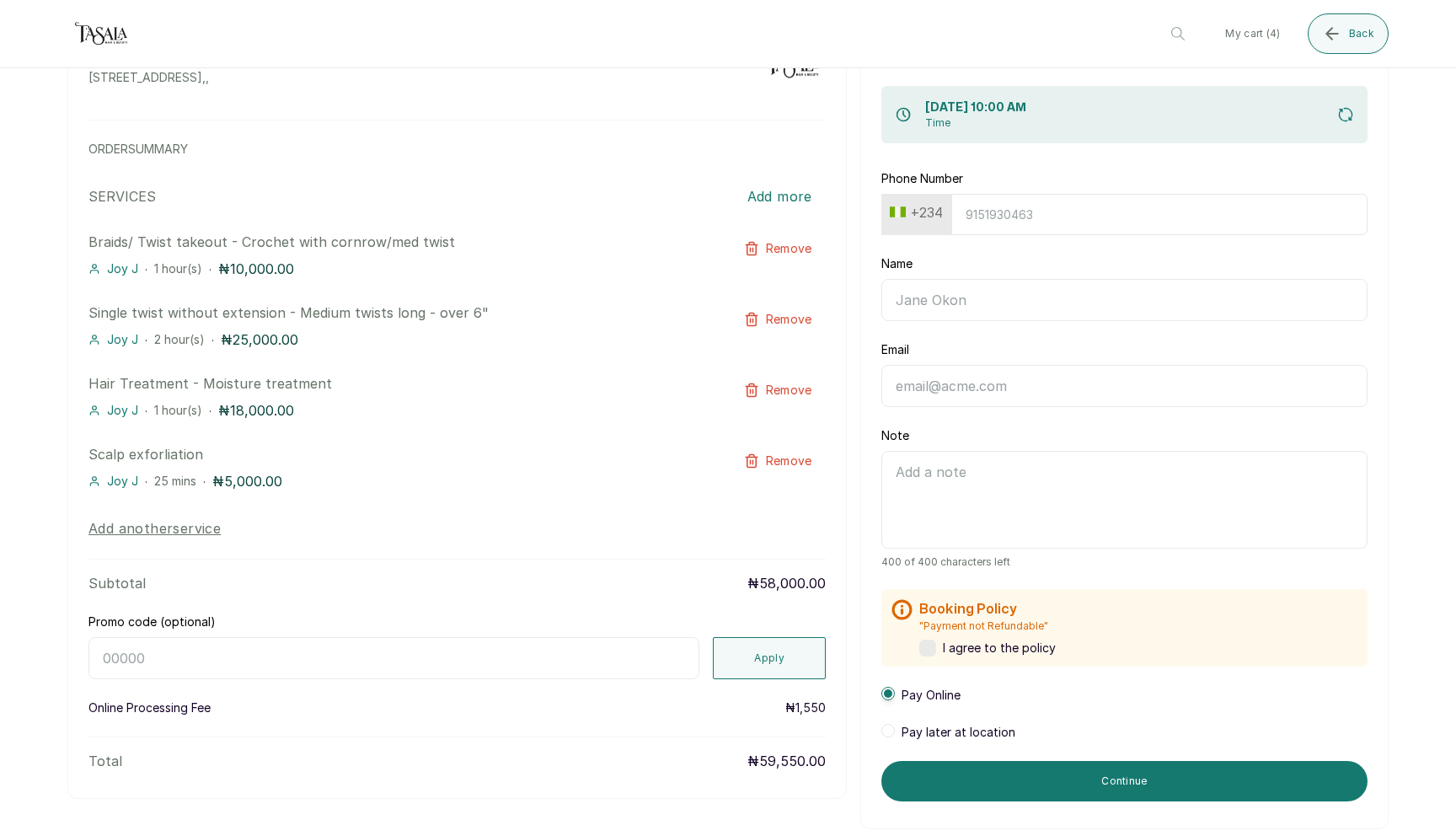
click at [943, 648] on span "I agree to the policy" at bounding box center [999, 648] width 113 height 17
click at [987, 233] on input "Phone Number" at bounding box center [1160, 214] width 417 height 41
type input "9134889464"
type input "[PERSON_NAME]"
type input "[EMAIL_ADDRESS][DOMAIN_NAME]"
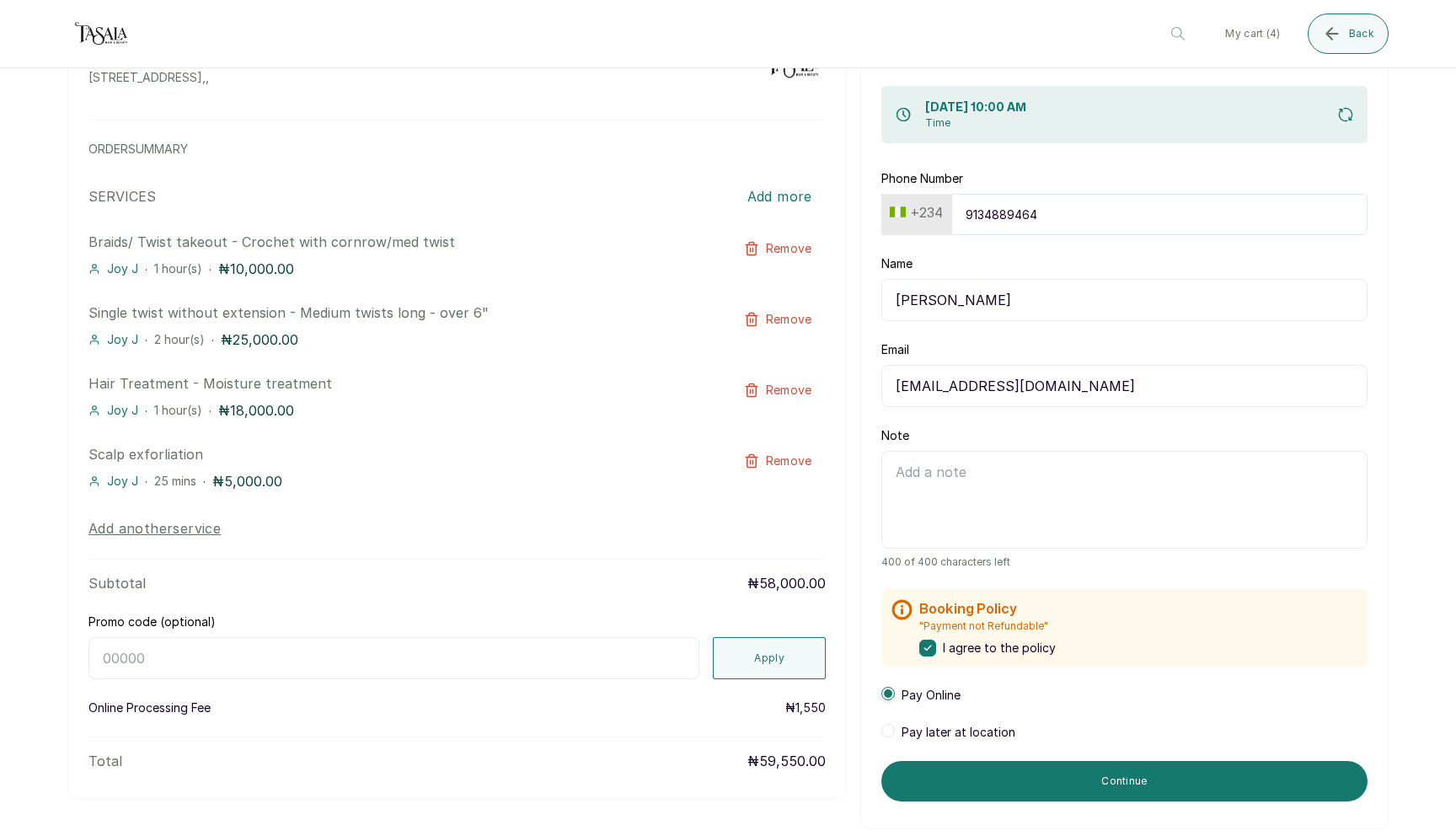
type input "9134889464"
drag, startPoint x: 900, startPoint y: 301, endPoint x: 872, endPoint y: 291, distance: 29.7
click at [878, 296] on div "Enter details step 4 of 4 [DATE] 10:00 AM Time Phone Number [PHONE_NUMBER] Name…" at bounding box center [1124, 419] width 528 height 818
click at [941, 302] on input "[PERSON_NAME]" at bounding box center [1124, 300] width 486 height 42
type input "[PERSON_NAME]"
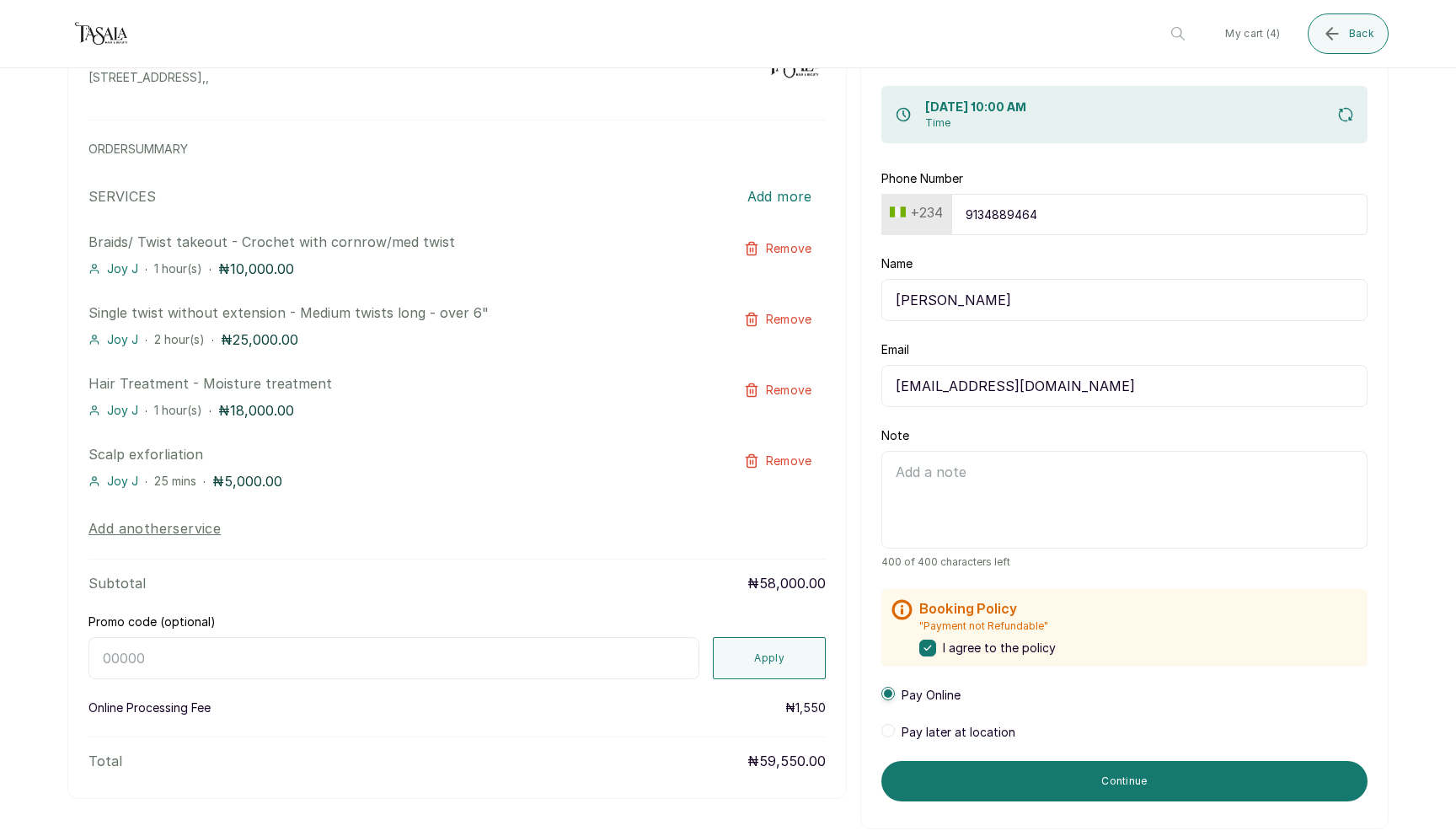
click at [958, 472] on textarea "Note" at bounding box center [1124, 500] width 486 height 98
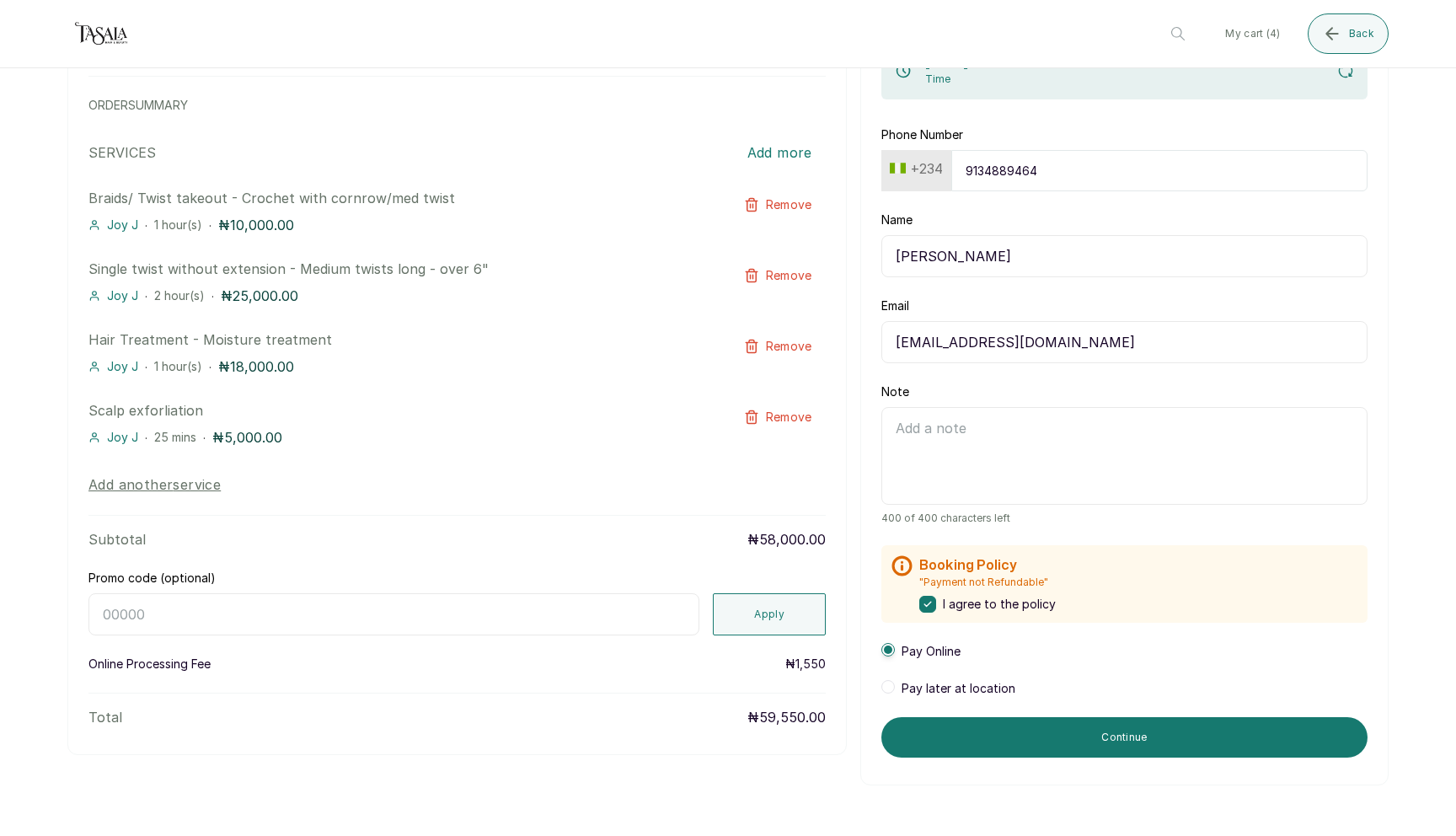
scroll to position [146, 0]
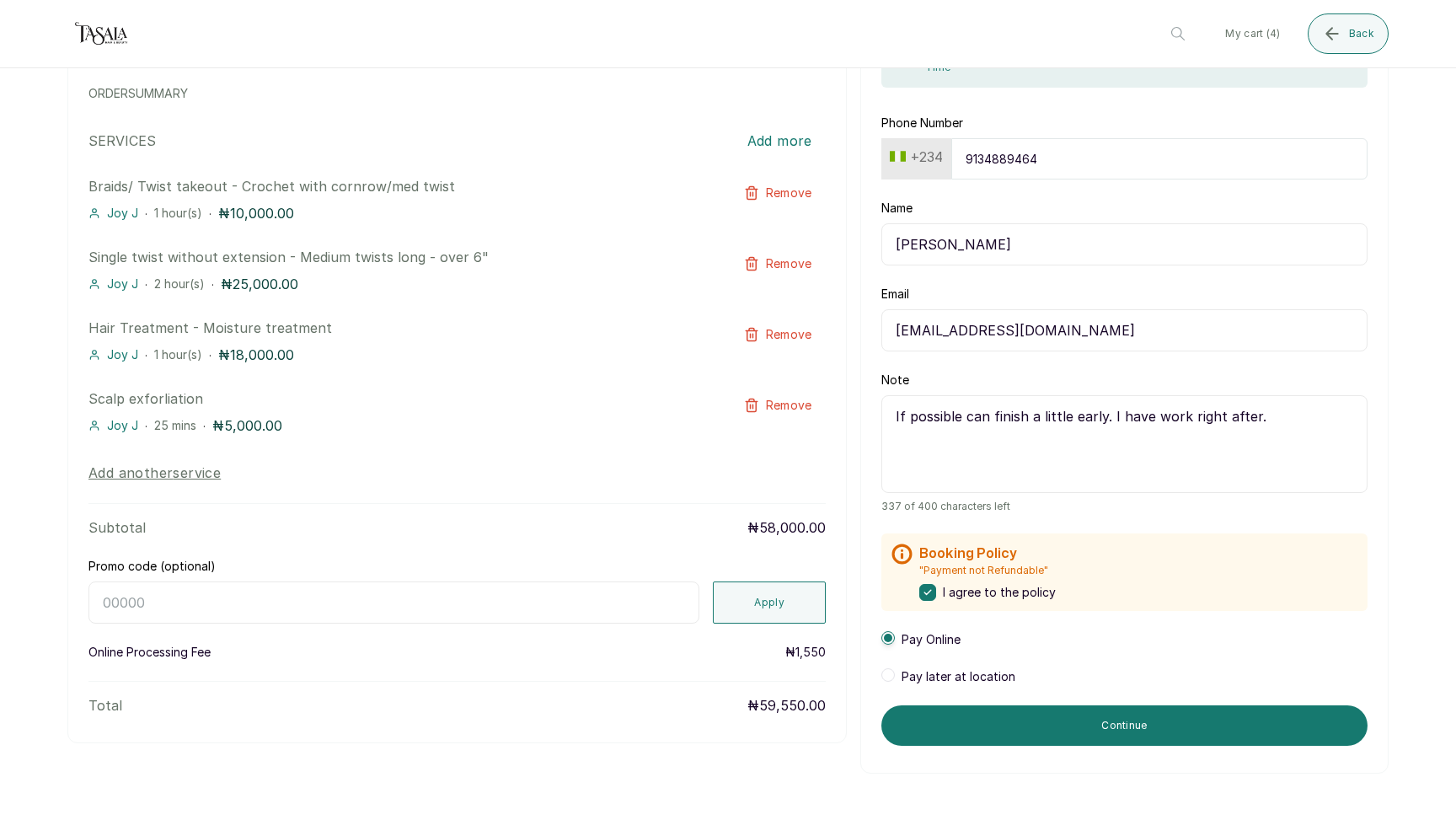
click at [1151, 412] on textarea "If possible can finish a little early. I have work right after." at bounding box center [1124, 444] width 486 height 98
click at [1201, 414] on textarea "If possible can finish a little early. I have a work right after." at bounding box center [1124, 444] width 486 height 98
type textarea "If possible can finish a little early. I have a work meeting right after."
click at [970, 682] on span "Pay later at location" at bounding box center [958, 677] width 114 height 17
click at [926, 634] on span "Pay Online" at bounding box center [931, 640] width 59 height 17
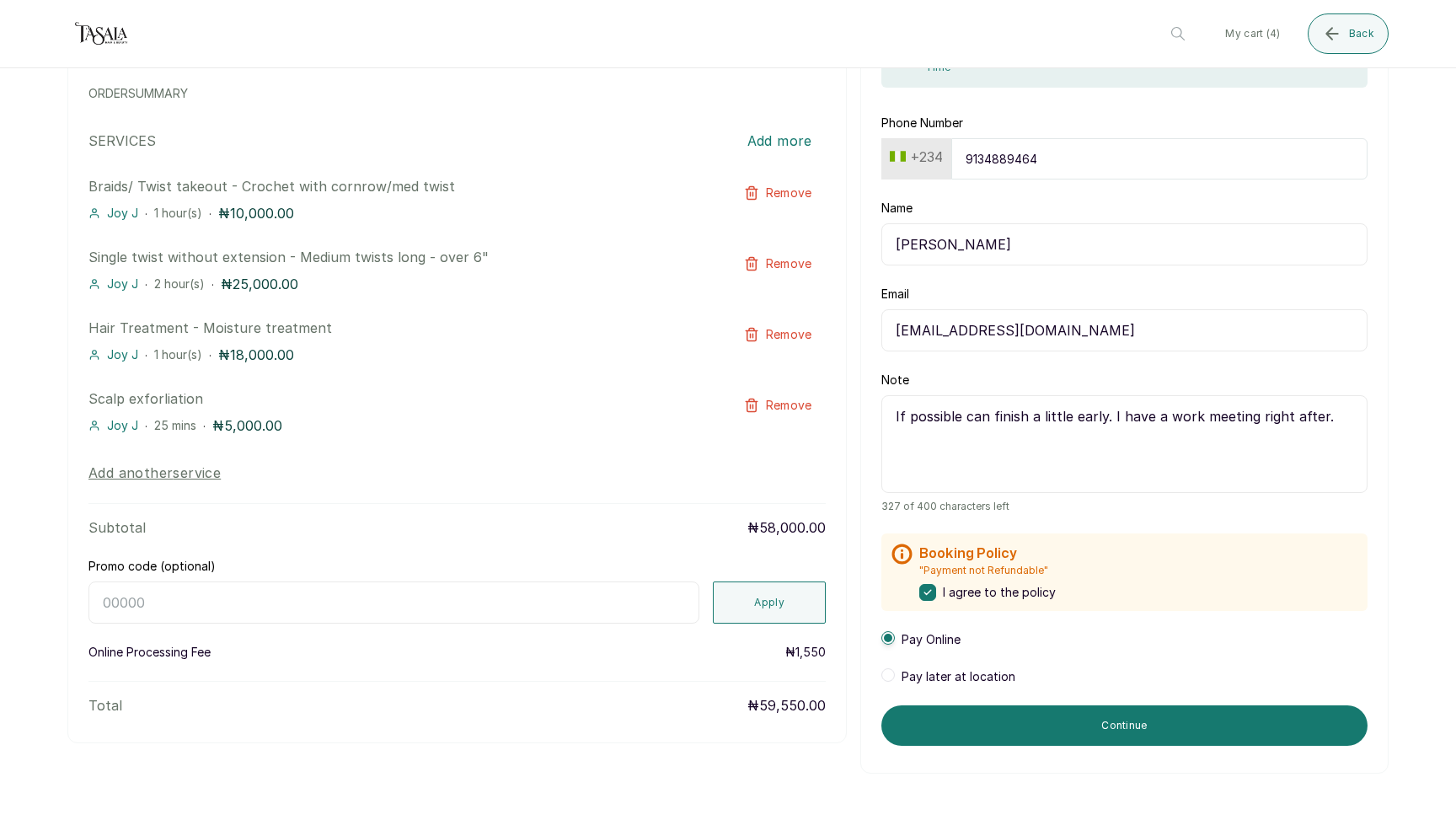
click at [927, 674] on span "Pay later at location" at bounding box center [958, 677] width 114 height 17
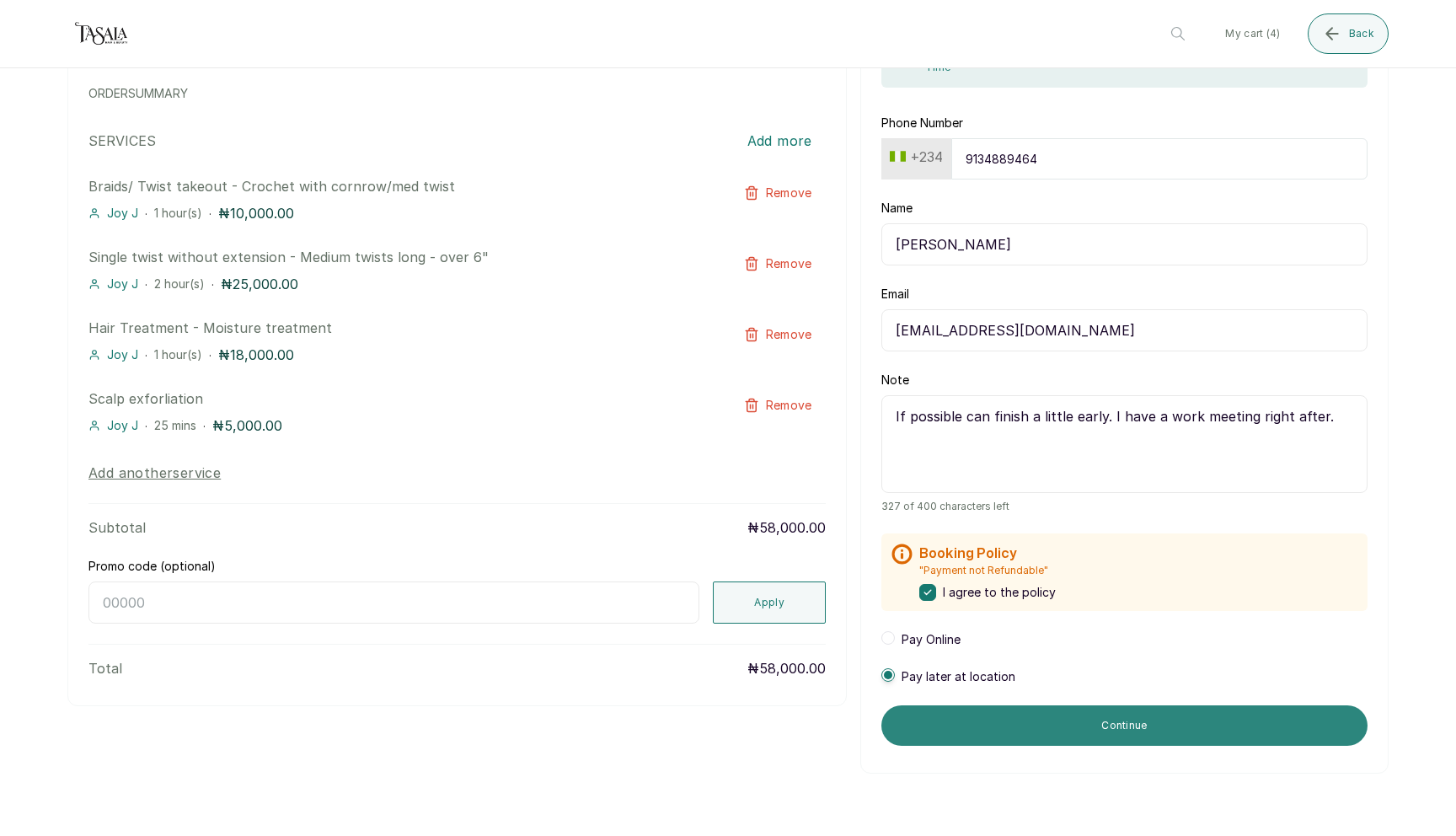
click at [1021, 714] on button "Continue" at bounding box center [1124, 725] width 486 height 40
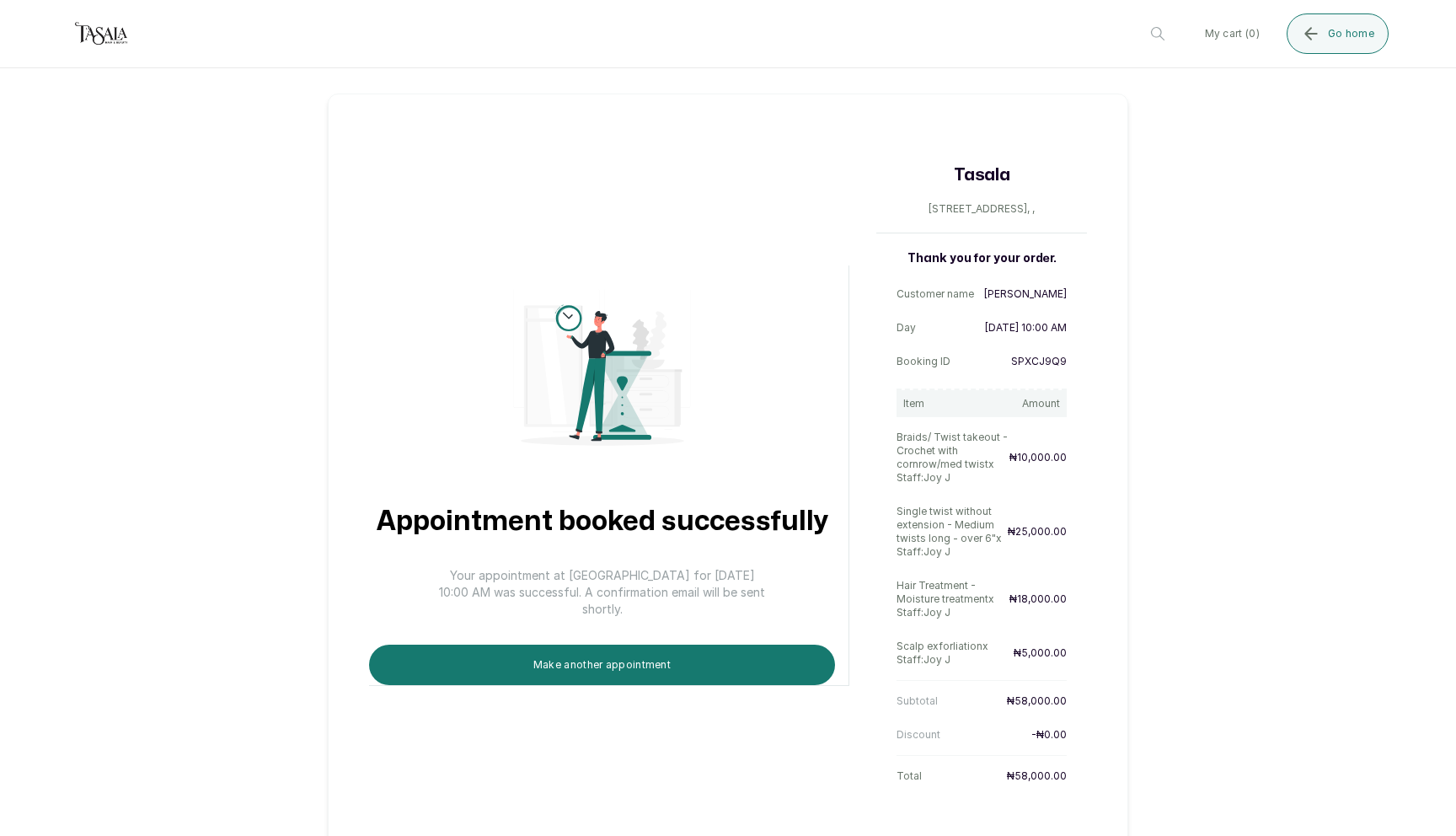
scroll to position [22, 0]
